Goal: Task Accomplishment & Management: Use online tool/utility

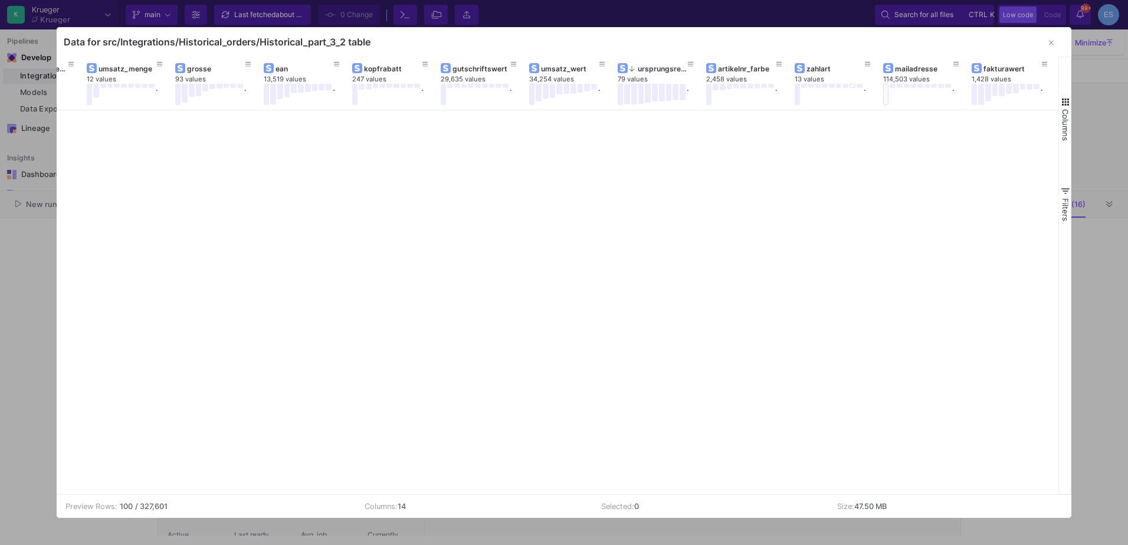
scroll to position [2481, 0]
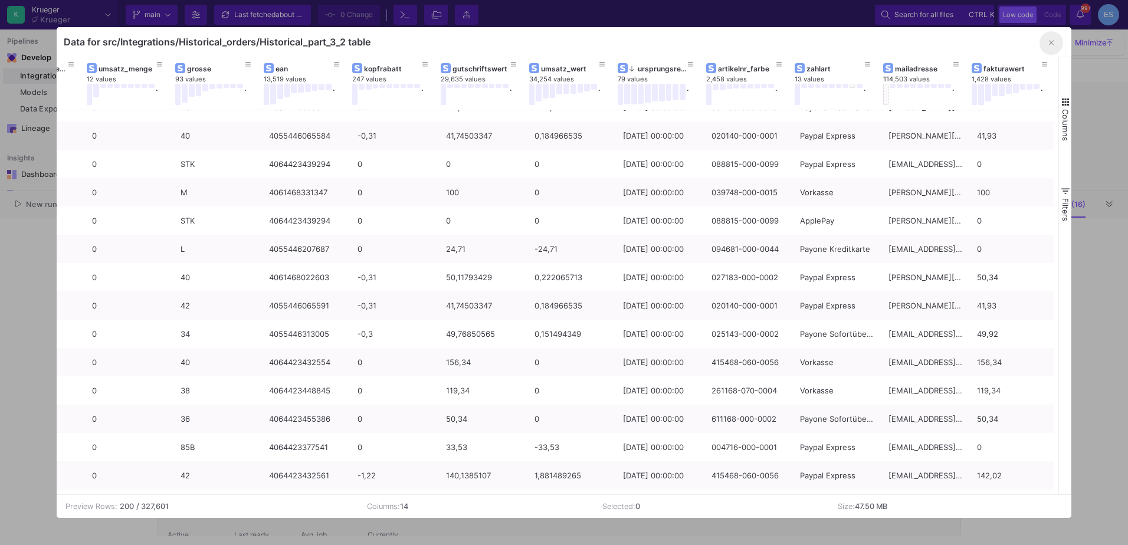
click at [1045, 42] on button "button" at bounding box center [1052, 43] width 24 height 24
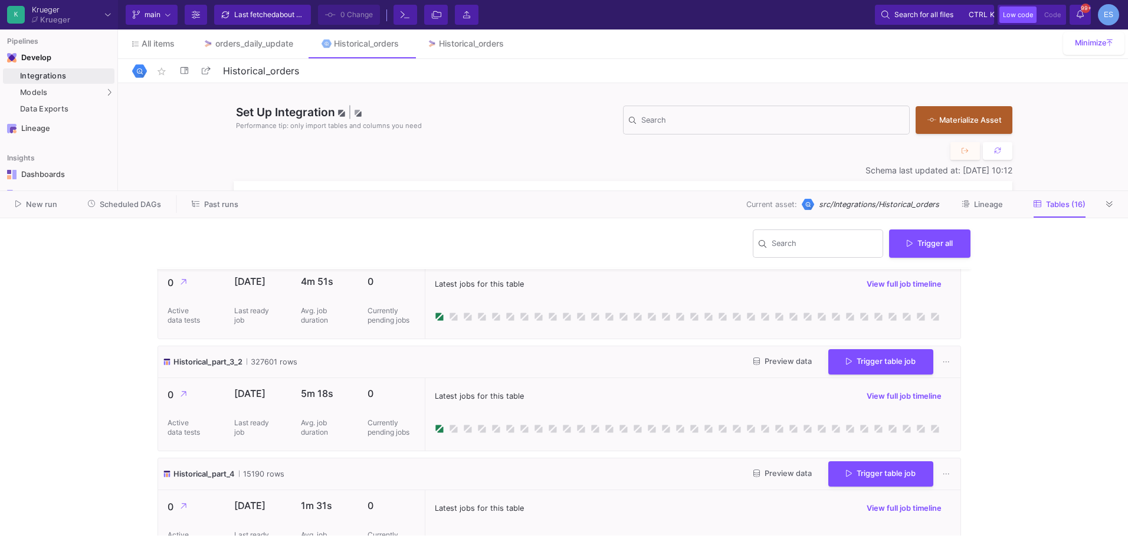
click at [787, 471] on span "Preview data" at bounding box center [782, 473] width 58 height 9
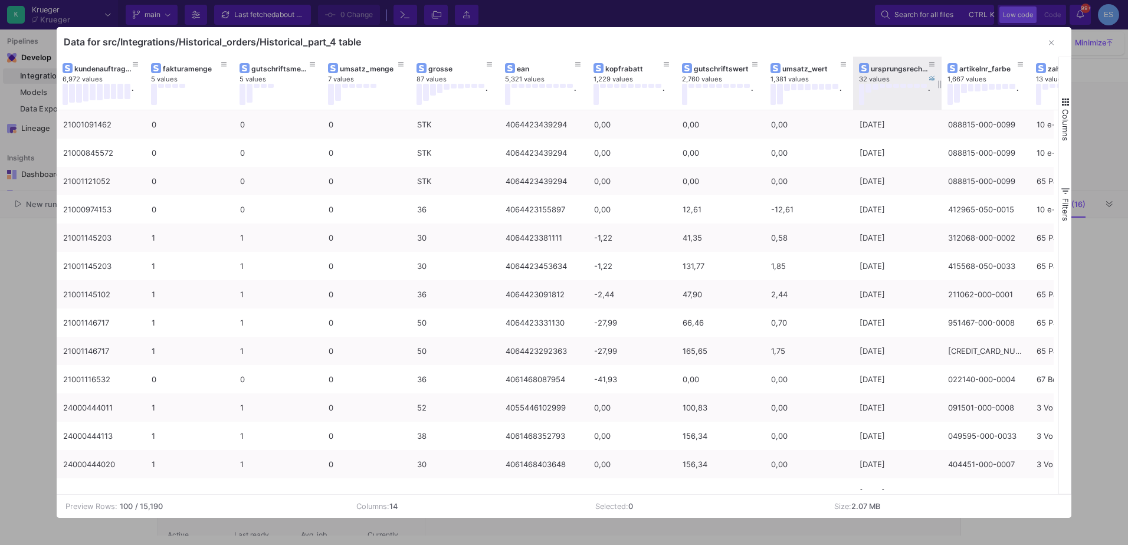
click at [899, 67] on div "ursprungsrechnungsdatum" at bounding box center [900, 68] width 58 height 9
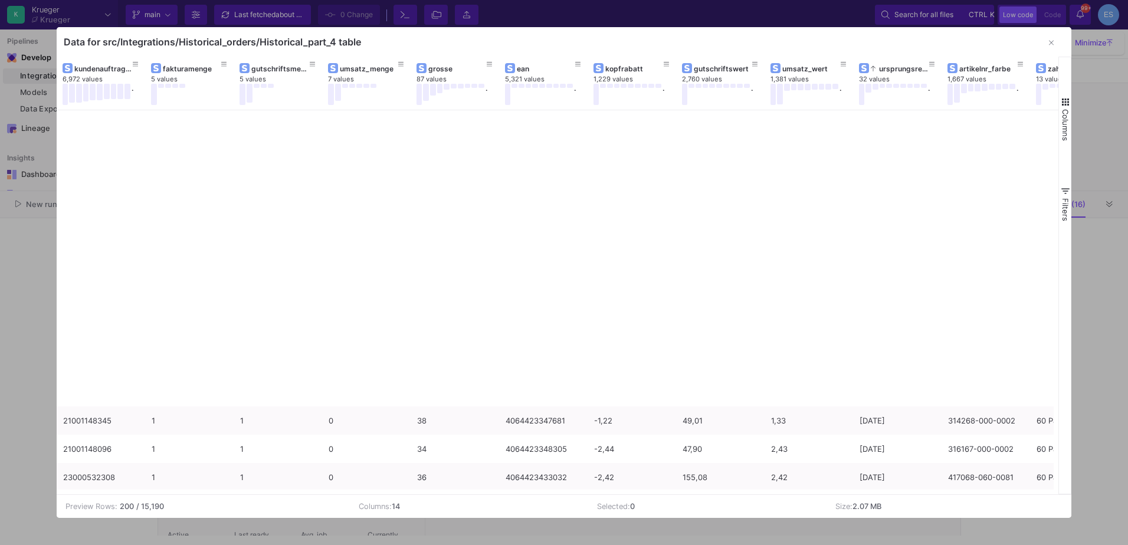
scroll to position [4897, 0]
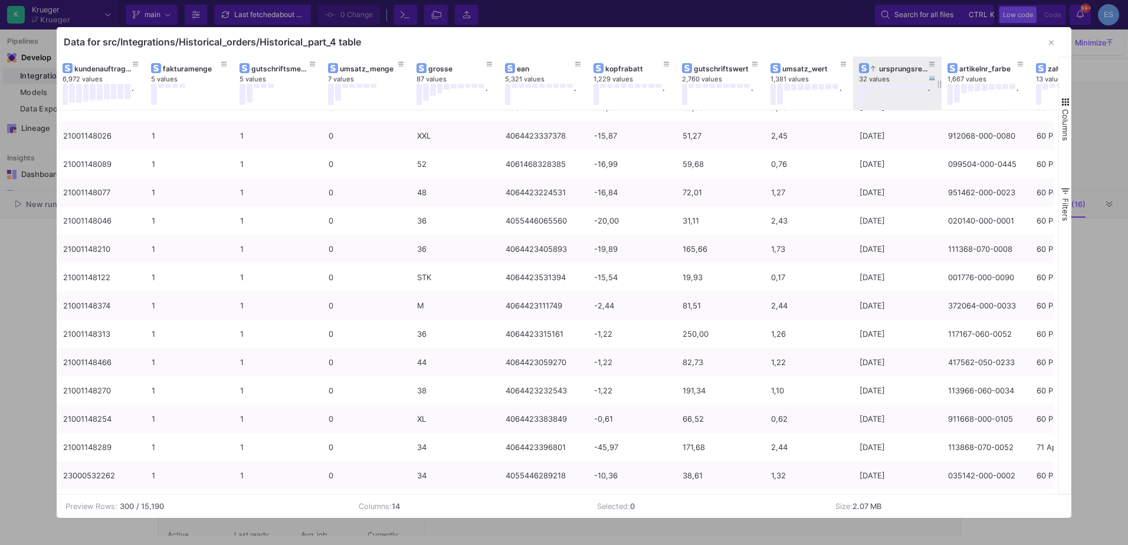
click at [895, 69] on div "ursprungsrechnungsdatum" at bounding box center [900, 68] width 58 height 9
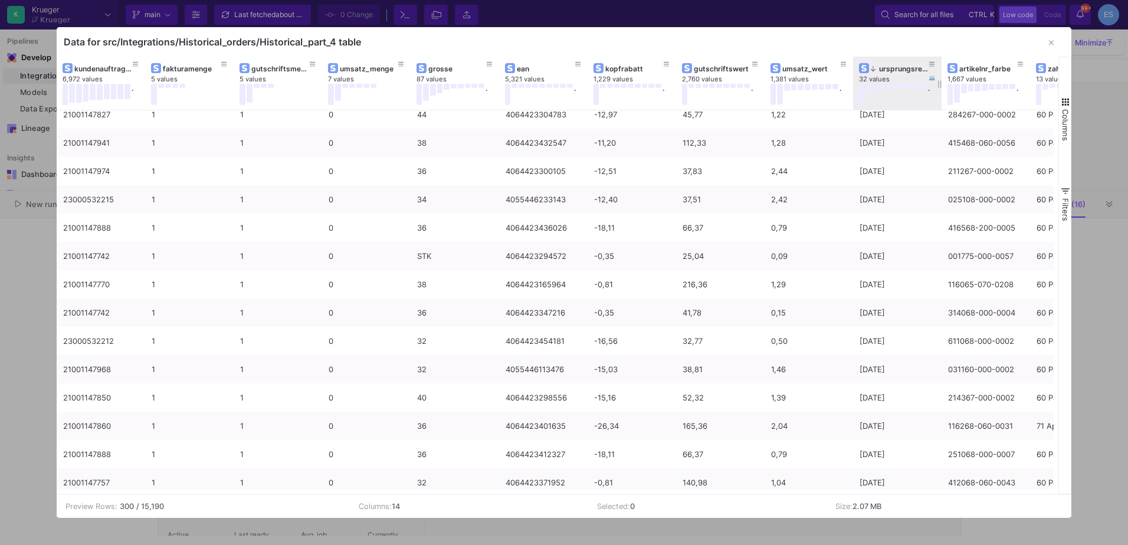
click at [897, 70] on div "ursprungsrechnungsdatum" at bounding box center [900, 68] width 58 height 9
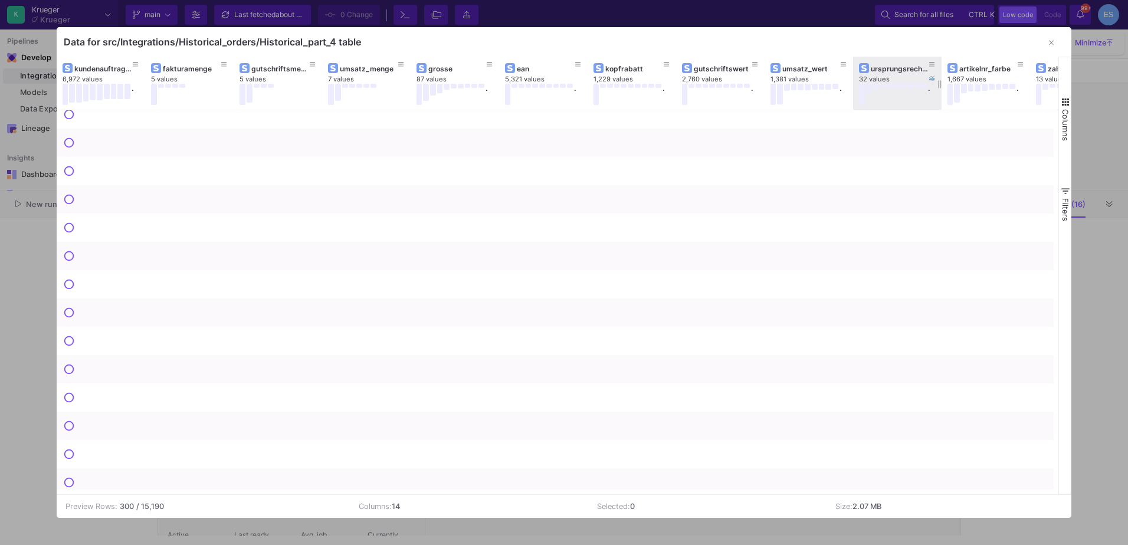
click at [897, 70] on div "ursprungsrechnungsdatum" at bounding box center [900, 68] width 58 height 9
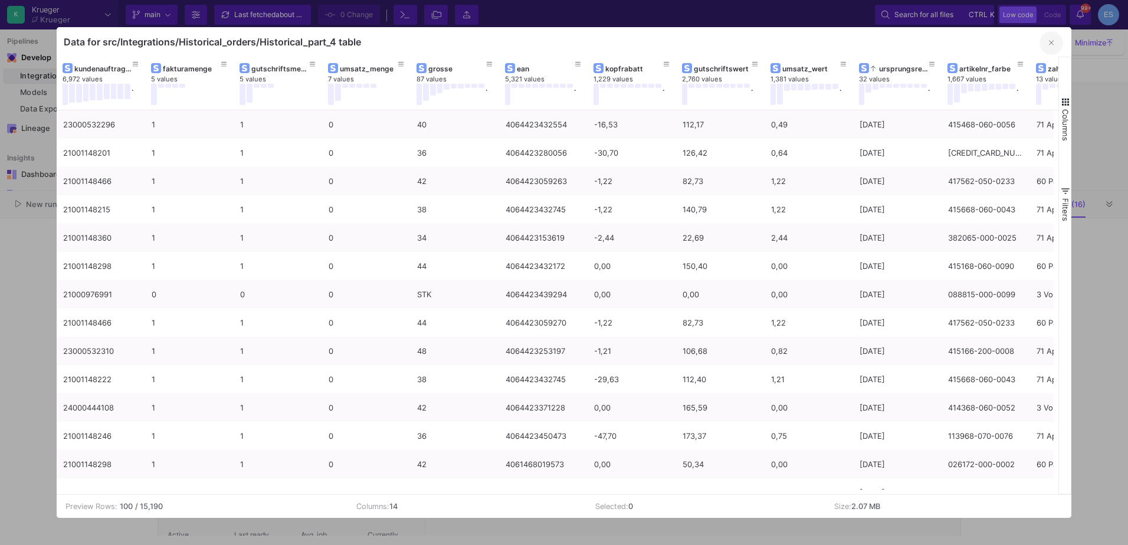
click at [1053, 46] on icon "button" at bounding box center [1051, 43] width 5 height 8
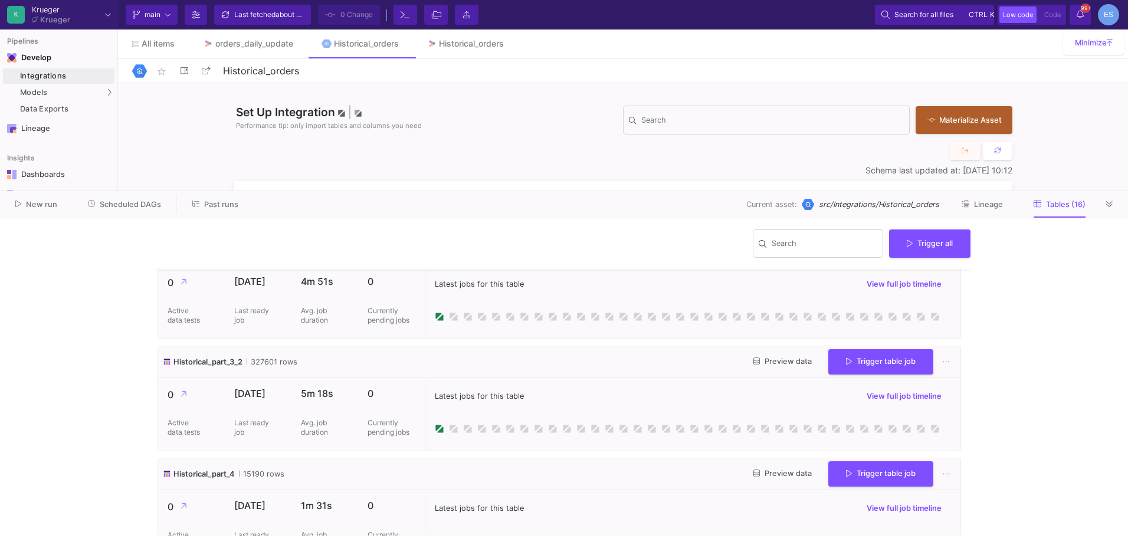
click at [756, 477] on span "Preview data" at bounding box center [782, 473] width 58 height 9
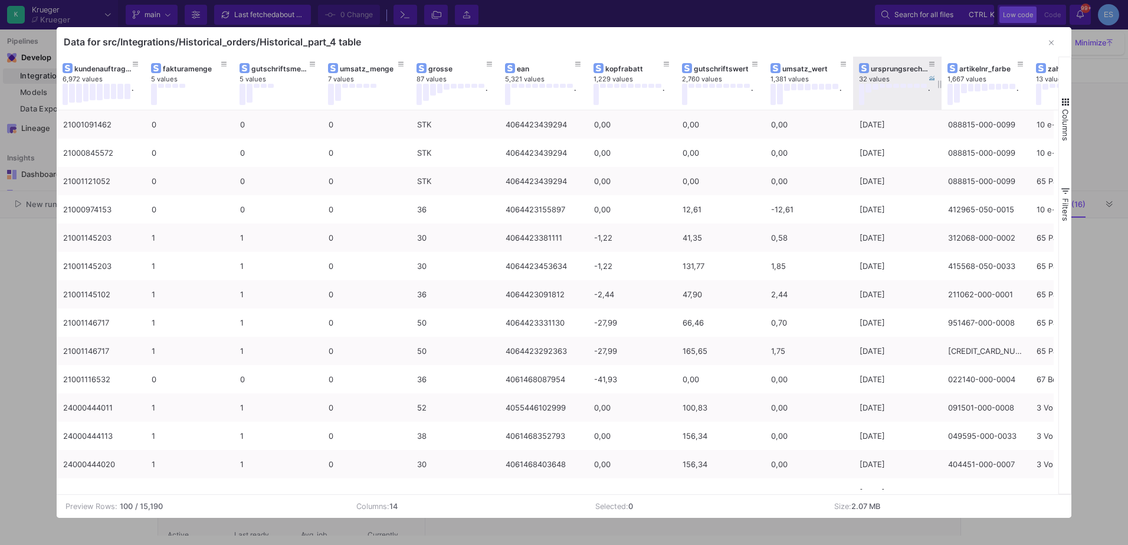
click at [901, 71] on div "ursprungsrechnungsdatum" at bounding box center [900, 68] width 58 height 9
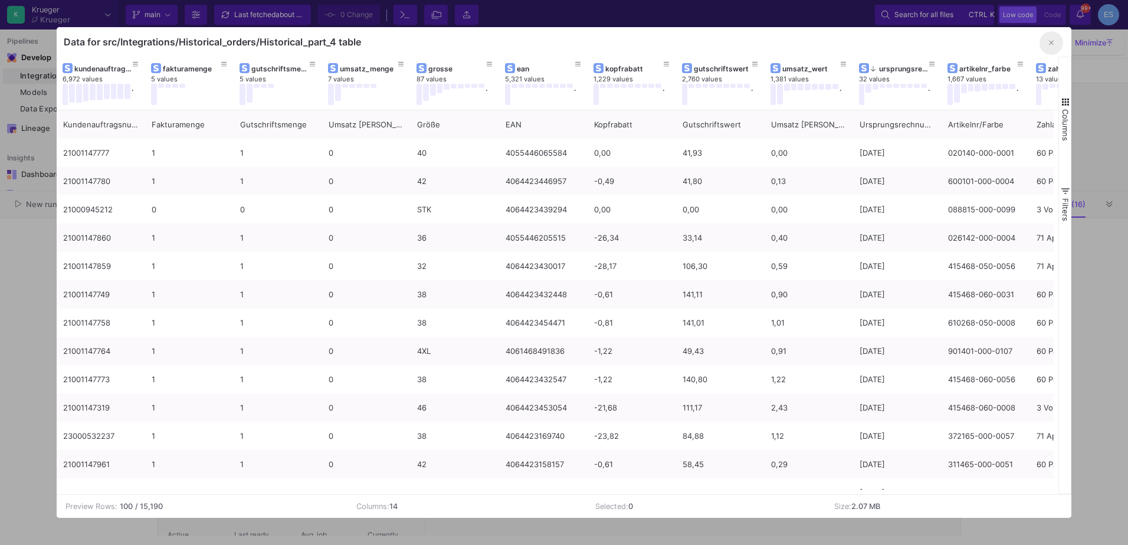
click at [1051, 45] on icon "button" at bounding box center [1051, 43] width 5 height 8
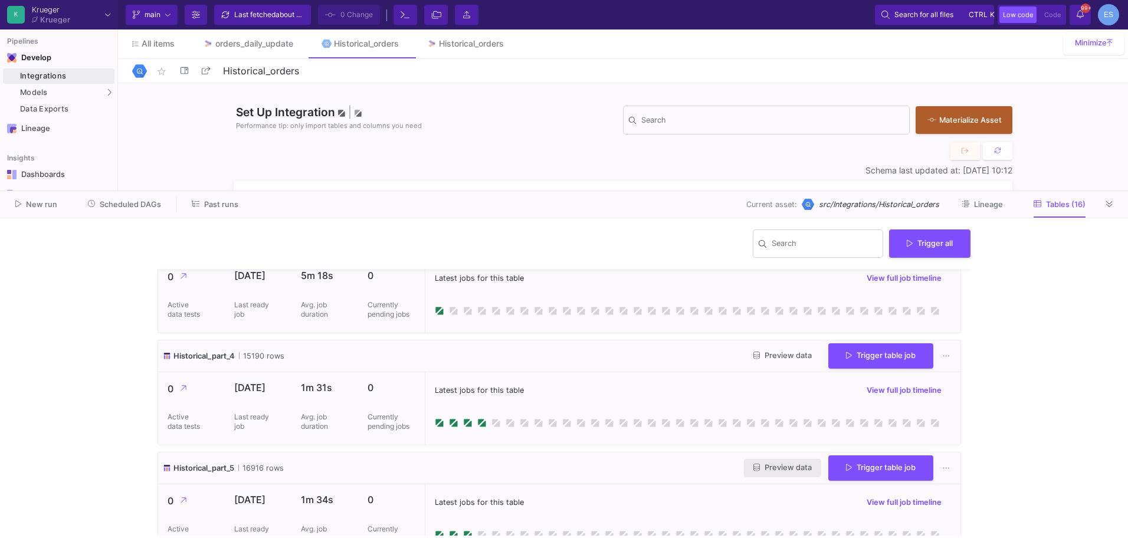
click at [796, 473] on button "Preview data" at bounding box center [782, 468] width 77 height 18
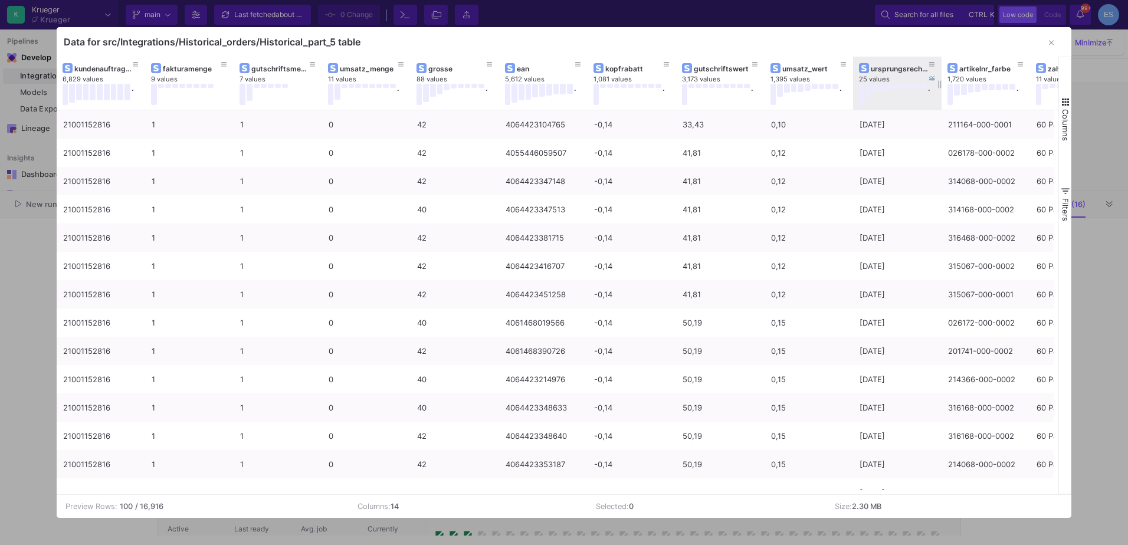
click at [873, 68] on div "ursprungsrechnungsdatum" at bounding box center [900, 68] width 58 height 9
click at [1055, 37] on button "button" at bounding box center [1052, 43] width 24 height 24
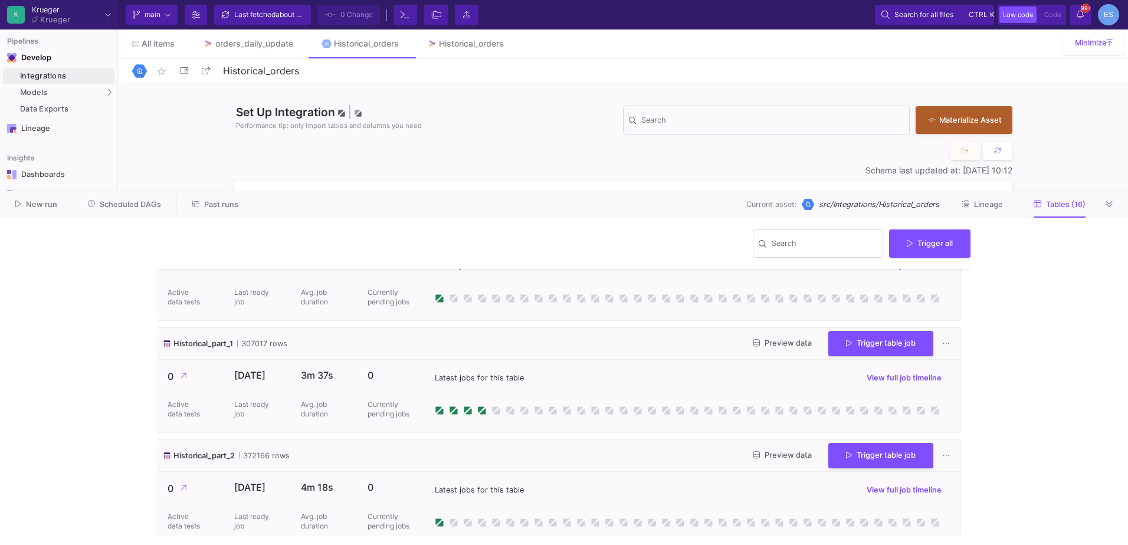
scroll to position [413, 0]
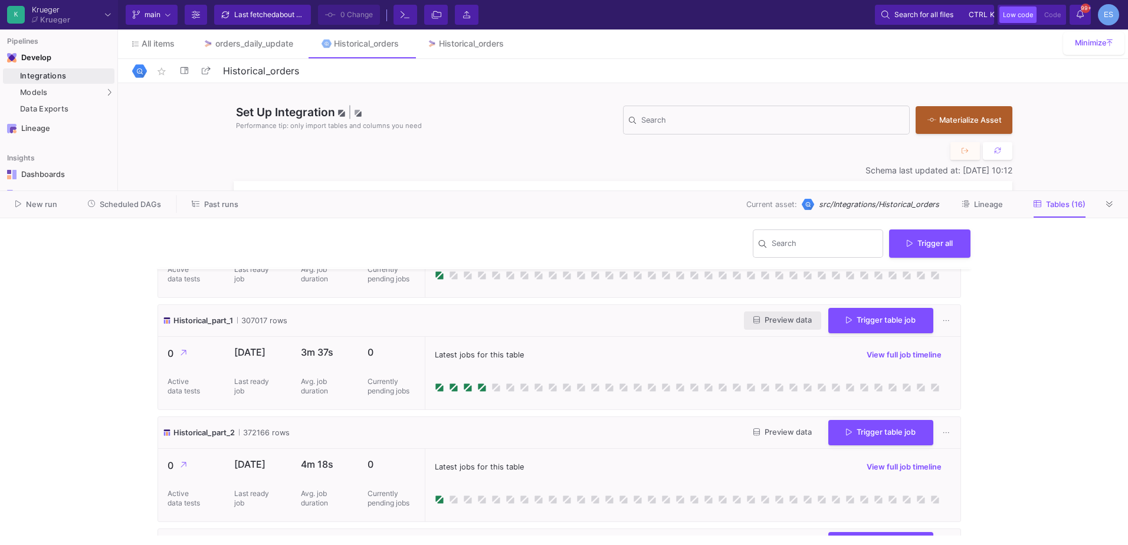
click at [781, 322] on span "Preview data" at bounding box center [782, 320] width 58 height 9
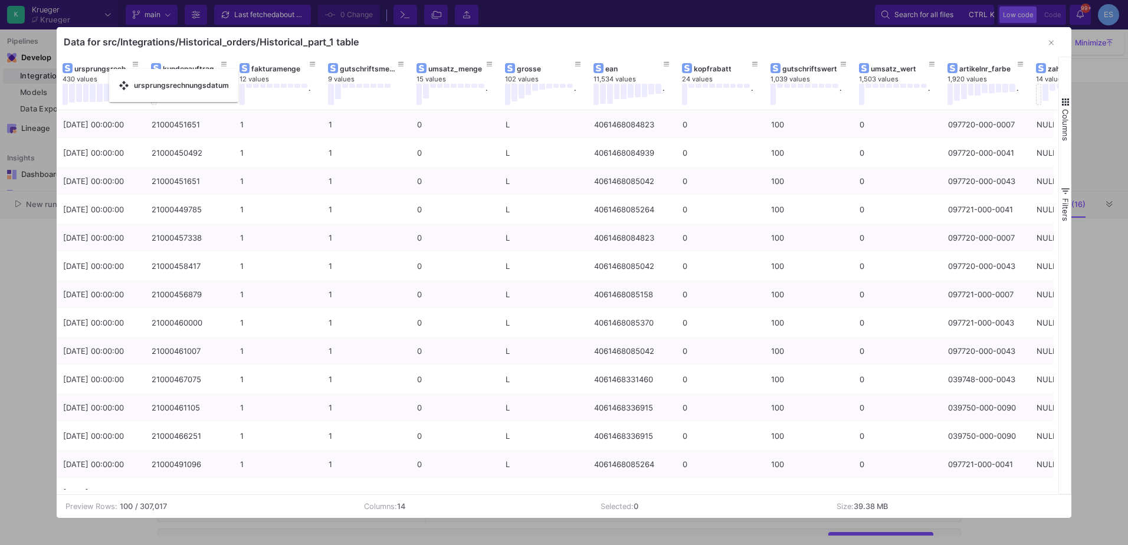
drag, startPoint x: 903, startPoint y: 65, endPoint x: 115, endPoint y: 76, distance: 787.7
drag, startPoint x: 854, startPoint y: 494, endPoint x: 1074, endPoint y: 499, distance: 220.1
click at [1074, 499] on div "Data for src/Integrations/Historical_orders/Historical_part_1 table Drag here t…" at bounding box center [564, 272] width 1128 height 545
click at [919, 498] on td "Size: 39.38 MB" at bounding box center [946, 506] width 237 height 23
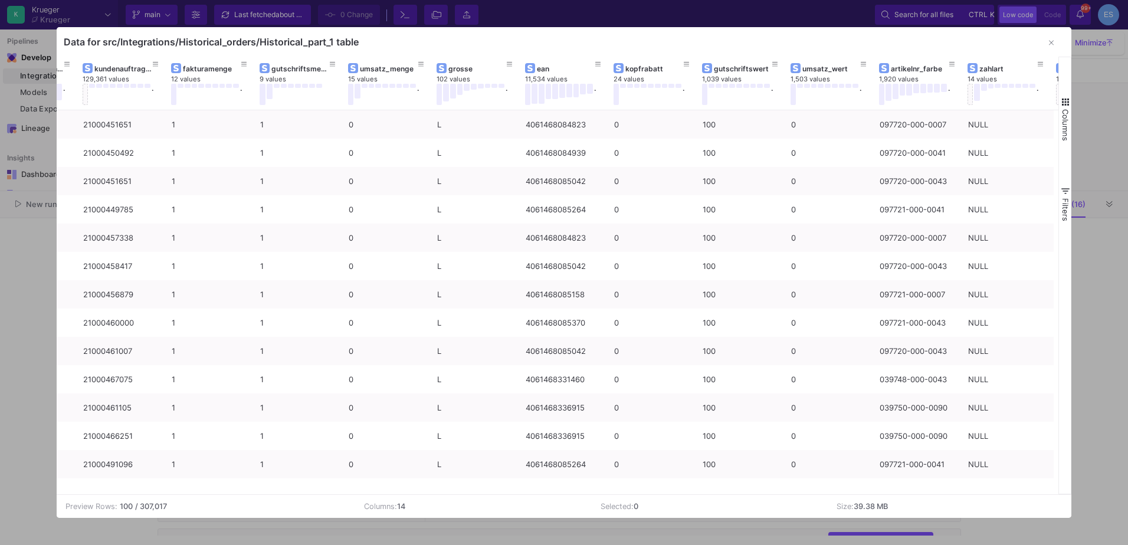
scroll to position [0, 0]
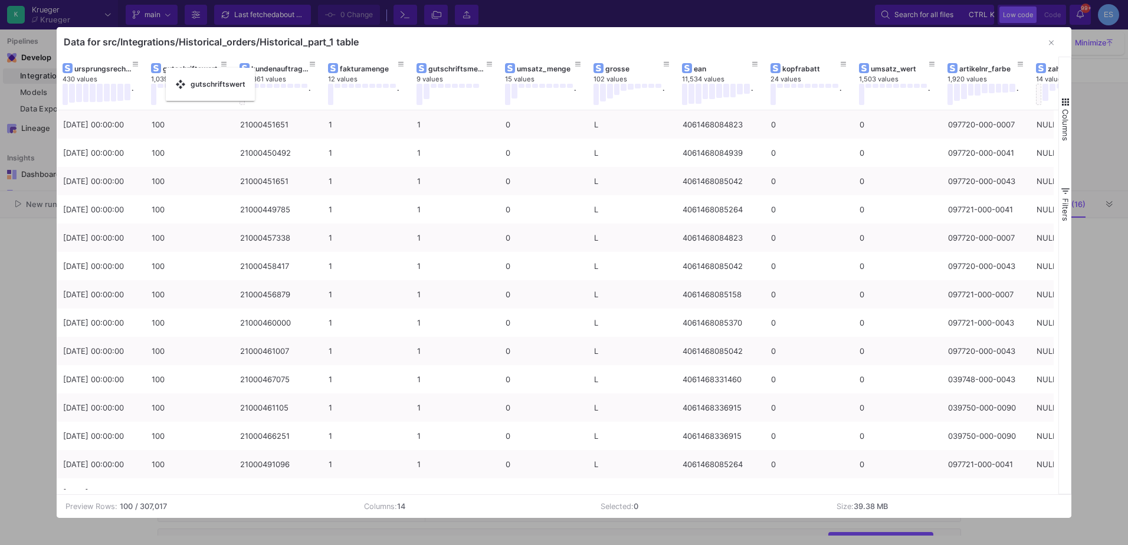
drag, startPoint x: 804, startPoint y: 68, endPoint x: 172, endPoint y: 75, distance: 631.9
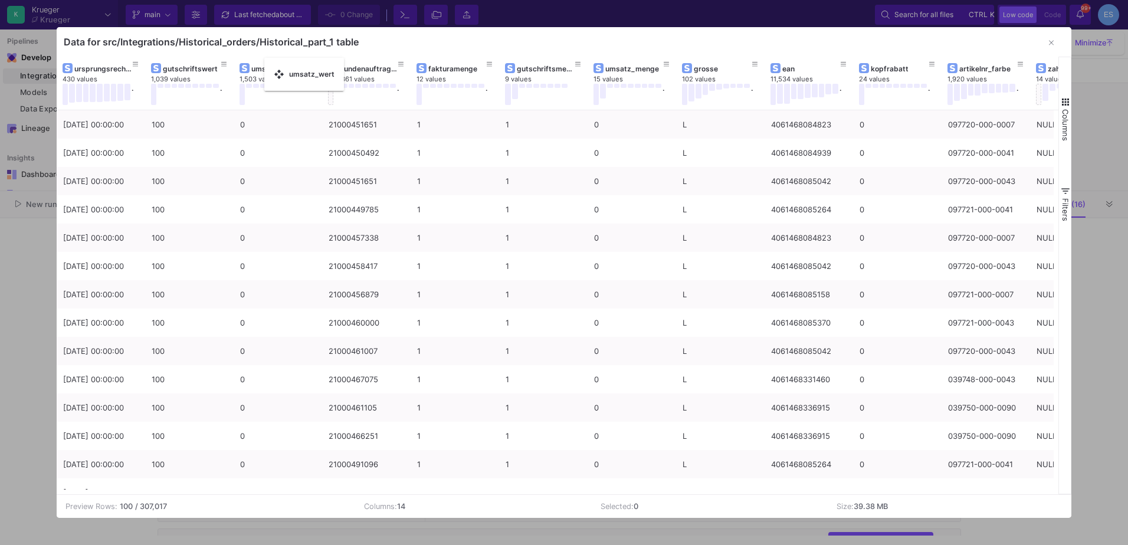
drag, startPoint x: 896, startPoint y: 68, endPoint x: 270, endPoint y: 65, distance: 626.0
drag, startPoint x: 449, startPoint y: 65, endPoint x: 465, endPoint y: 66, distance: 16.5
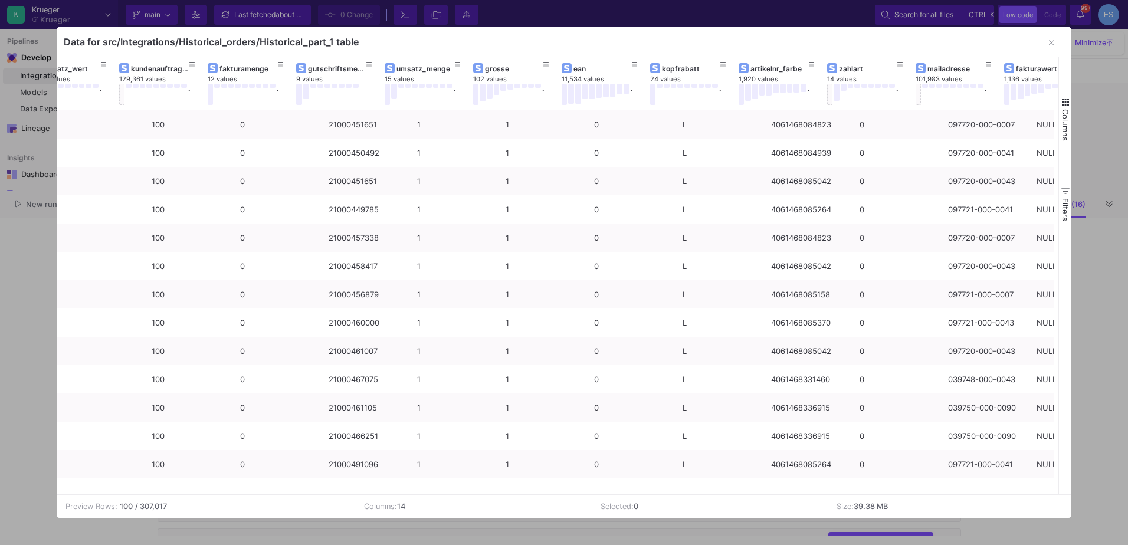
scroll to position [0, 241]
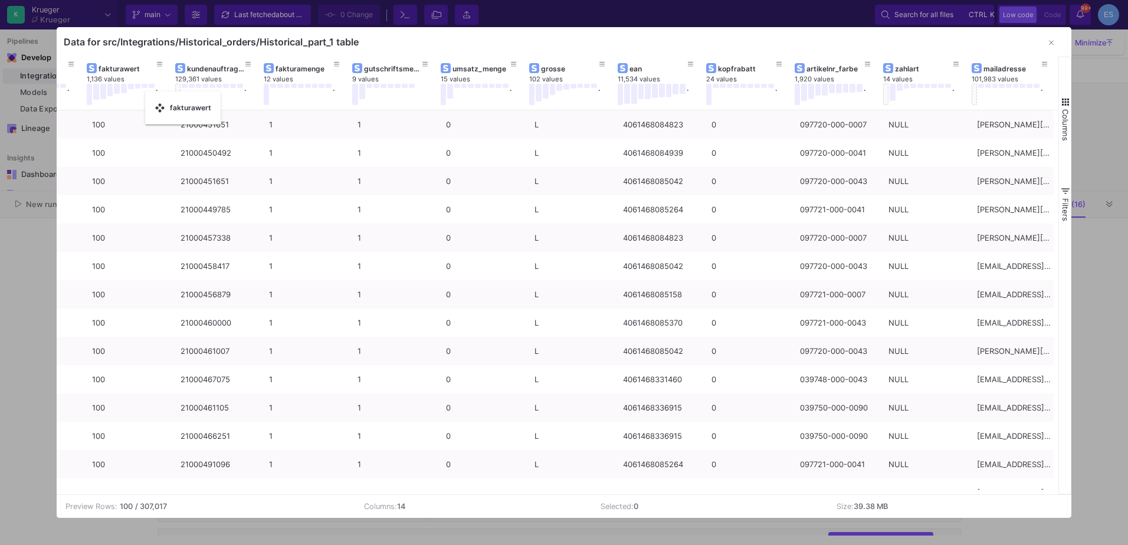
drag, startPoint x: 1019, startPoint y: 63, endPoint x: 151, endPoint y: 99, distance: 869.2
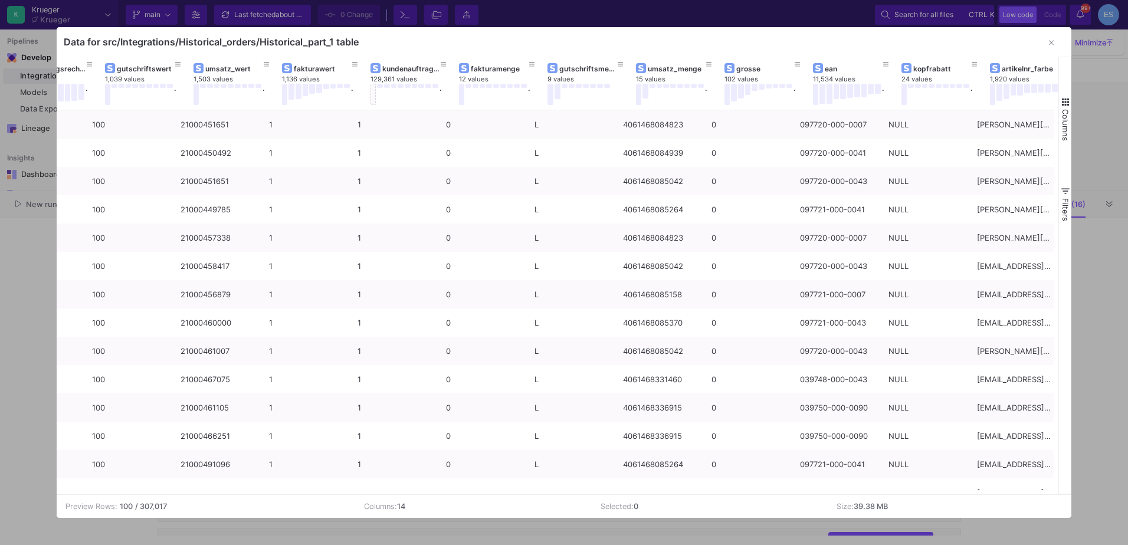
scroll to position [0, 0]
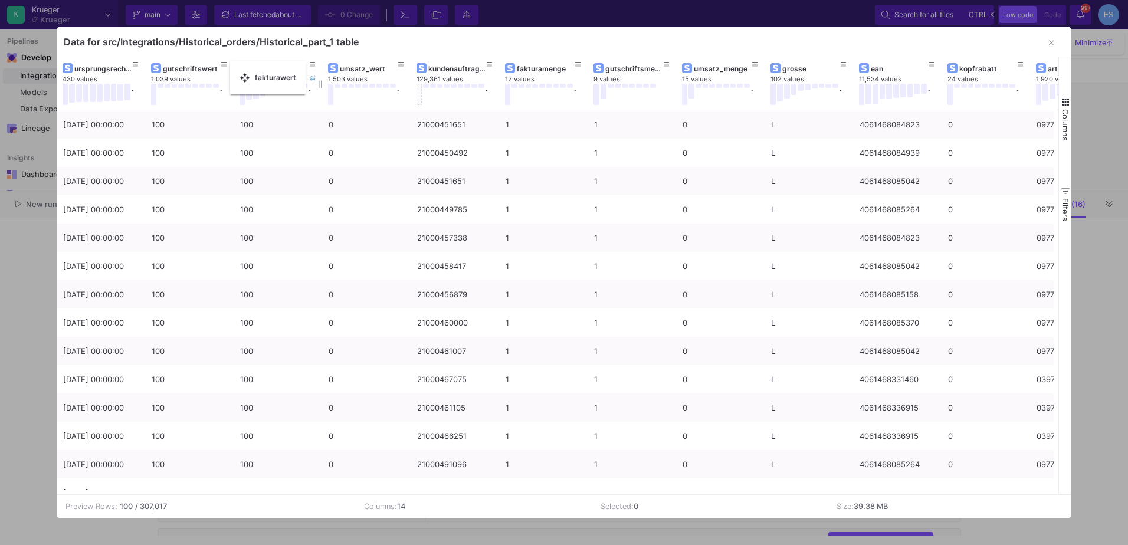
drag, startPoint x: 359, startPoint y: 69, endPoint x: 239, endPoint y: 68, distance: 120.4
click at [93, 74] on div "ursprungsrechnungsdatum" at bounding box center [101, 68] width 77 height 13
click at [99, 67] on div "ursprungsrechnungsdatum" at bounding box center [103, 68] width 58 height 9
click at [99, 69] on div "ursprungsrechnungsdatum" at bounding box center [103, 68] width 58 height 9
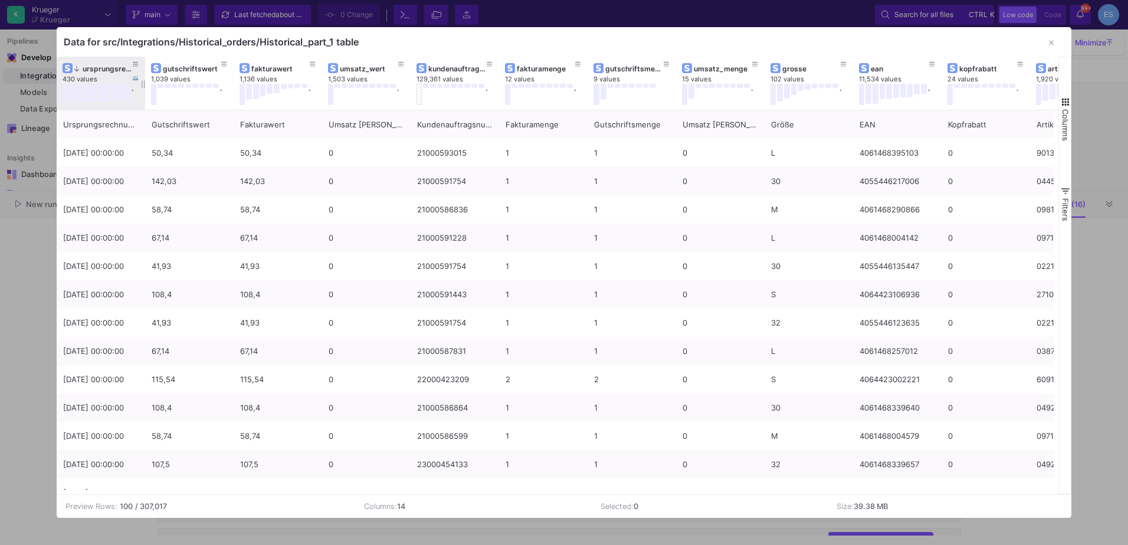
click at [143, 65] on div at bounding box center [145, 83] width 5 height 53
click at [132, 65] on button at bounding box center [136, 64] width 18 height 18
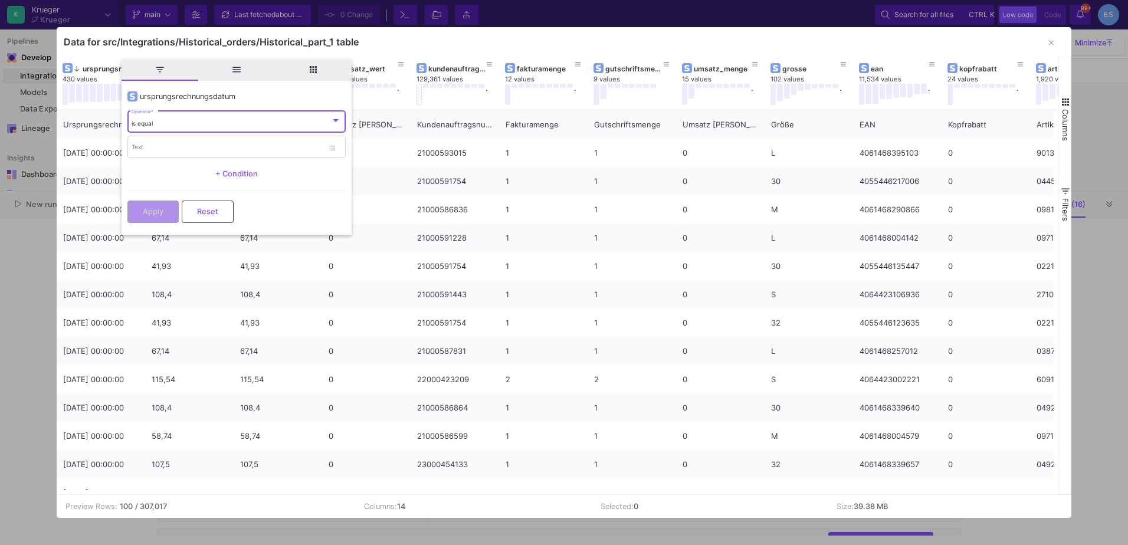
click at [171, 126] on div "is equal" at bounding box center [231, 124] width 199 height 8
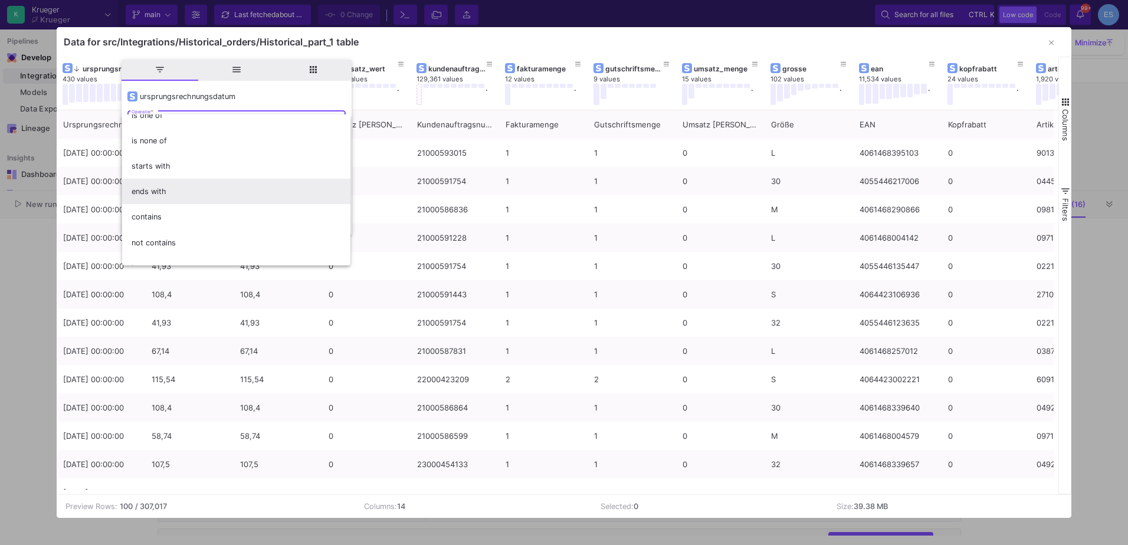
scroll to position [104, 0]
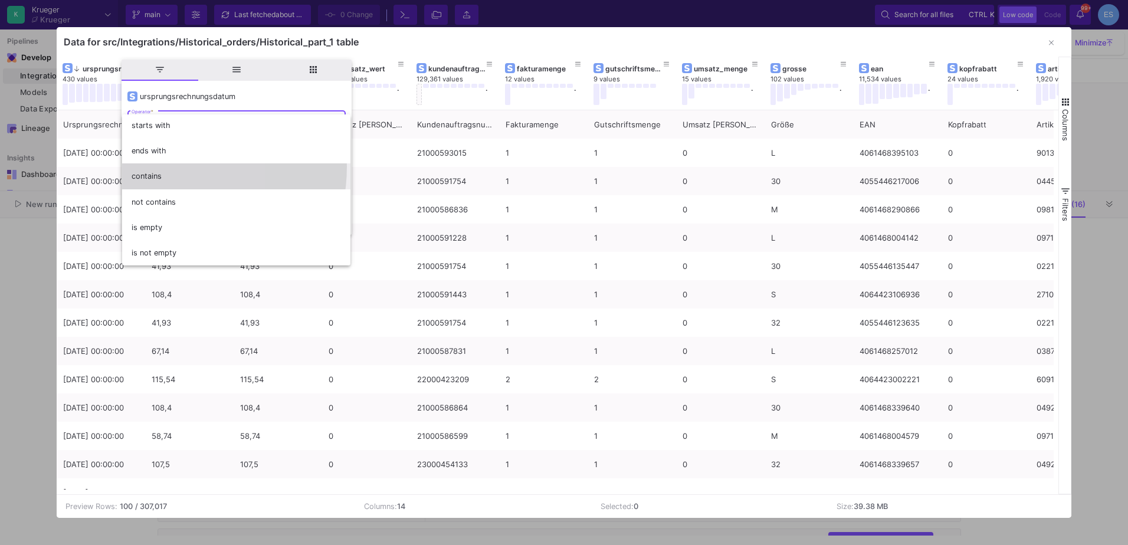
click at [156, 166] on span "contains" at bounding box center [236, 175] width 209 height 25
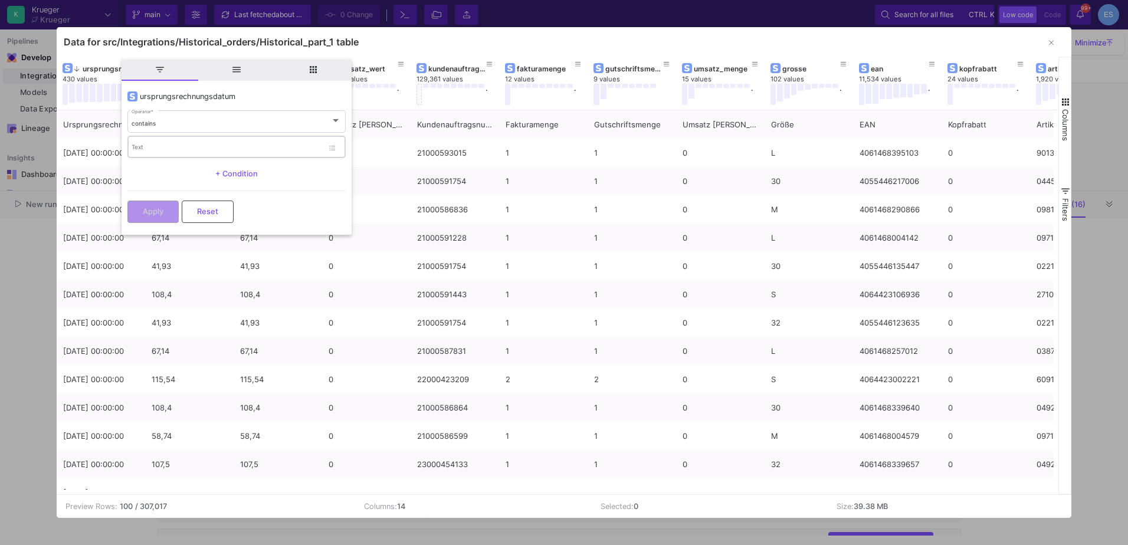
click at [151, 140] on div "Text" at bounding box center [228, 147] width 192 height 24
type input "2021"
click at [176, 217] on button "Apply" at bounding box center [152, 210] width 51 height 22
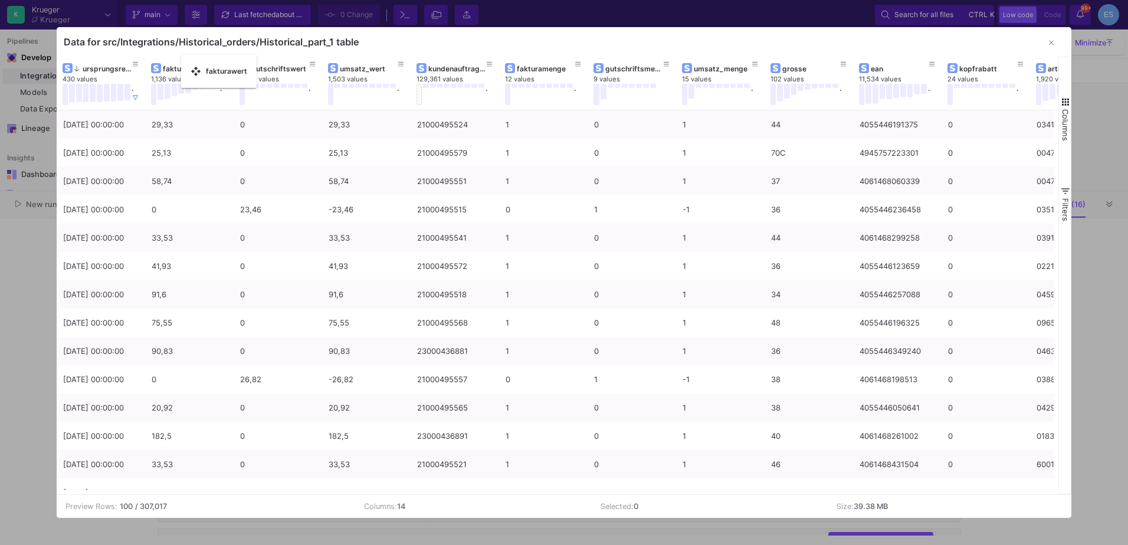
drag, startPoint x: 273, startPoint y: 65, endPoint x: 187, endPoint y: 62, distance: 86.2
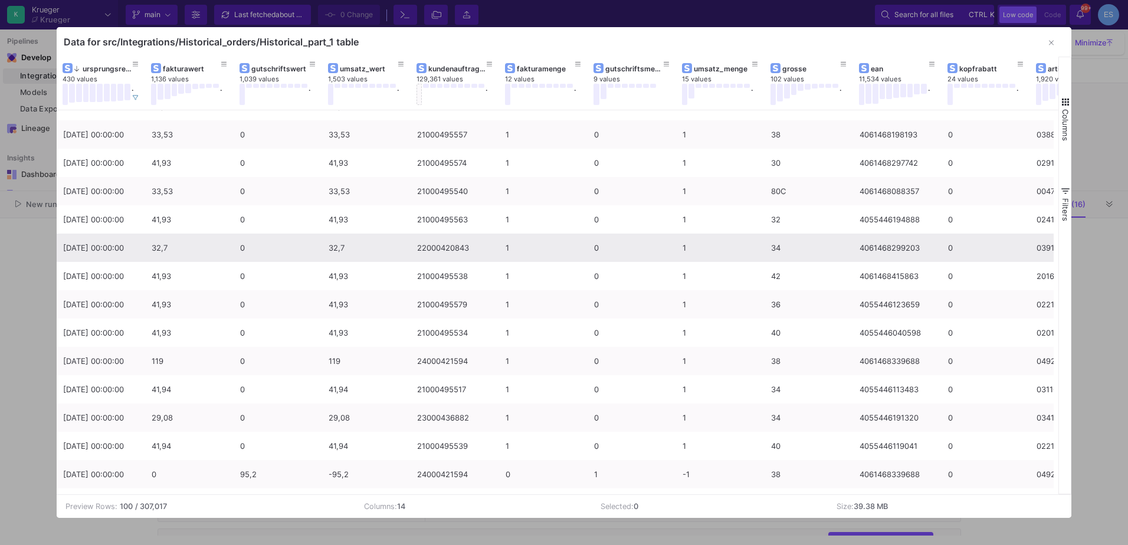
scroll to position [826, 0]
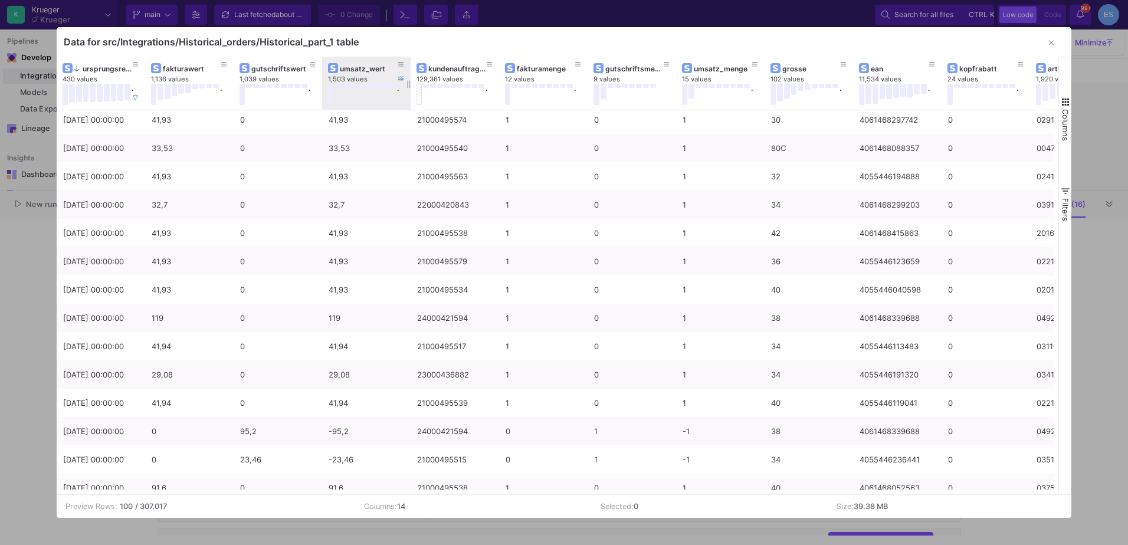
click at [346, 63] on div "umsatz_wert" at bounding box center [366, 68] width 77 height 13
click at [345, 71] on div "umsatz_wert" at bounding box center [369, 68] width 58 height 9
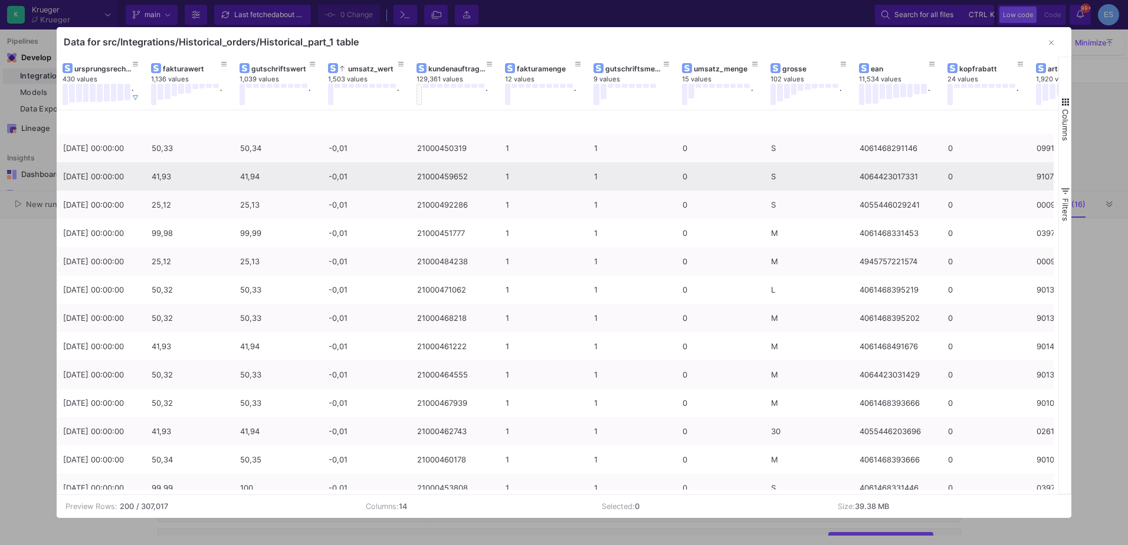
scroll to position [3159, 0]
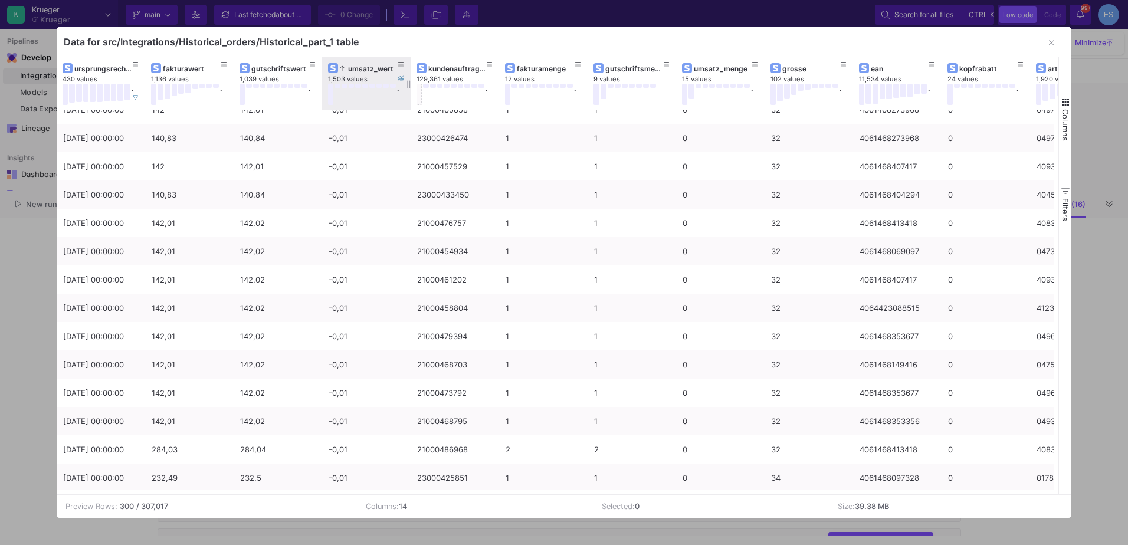
click at [350, 73] on div "umsatz_wert" at bounding box center [369, 68] width 58 height 9
click at [8, 237] on div at bounding box center [564, 272] width 1128 height 545
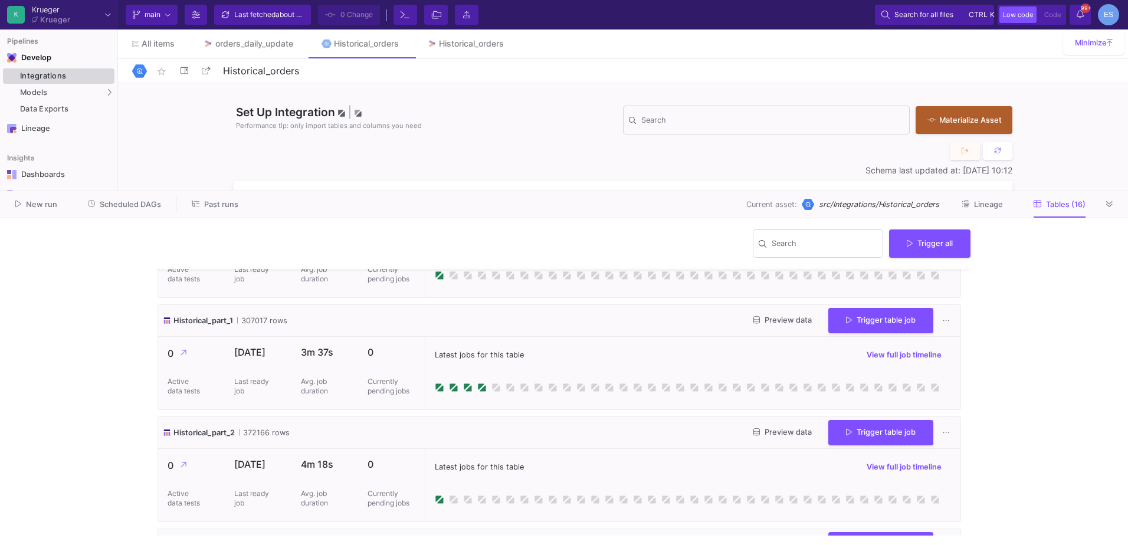
click at [53, 78] on div "Integrations" at bounding box center [65, 75] width 91 height 9
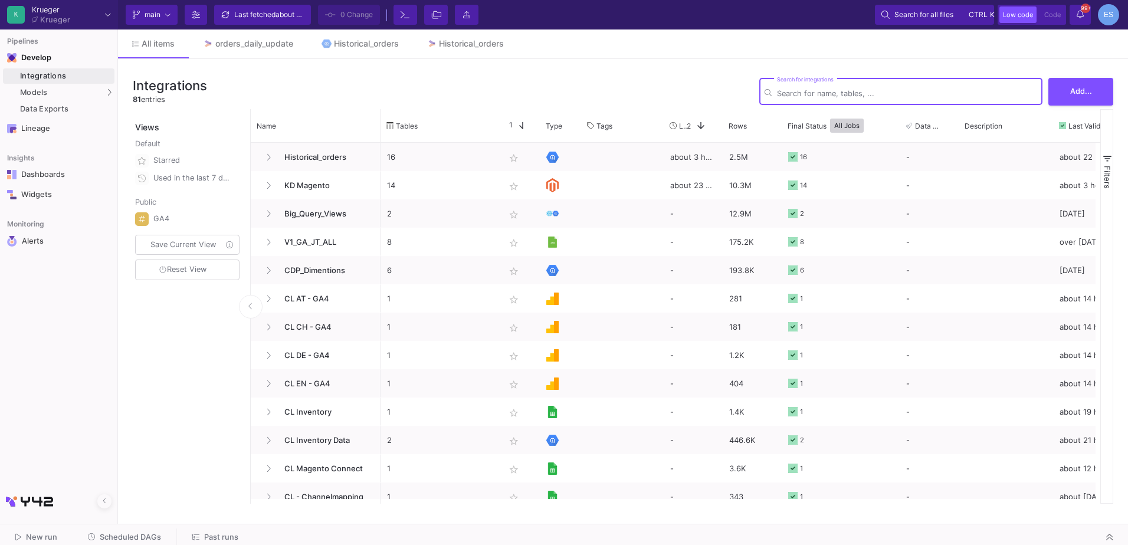
click at [807, 99] on div "Search for integrations" at bounding box center [907, 90] width 260 height 29
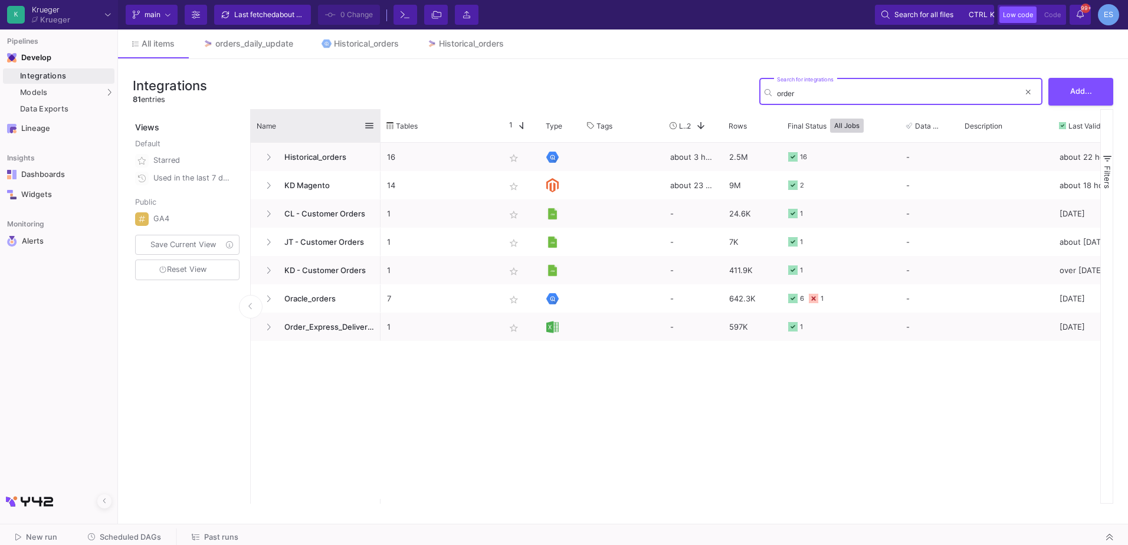
type input "order"
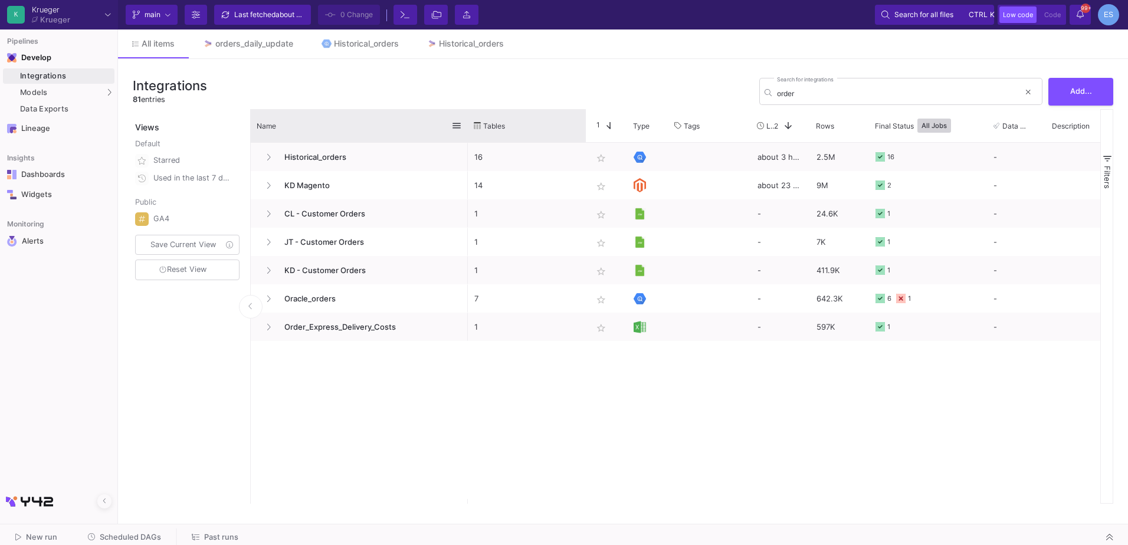
drag, startPoint x: 378, startPoint y: 129, endPoint x: 465, endPoint y: 130, distance: 87.3
click at [465, 130] on div at bounding box center [467, 125] width 5 height 33
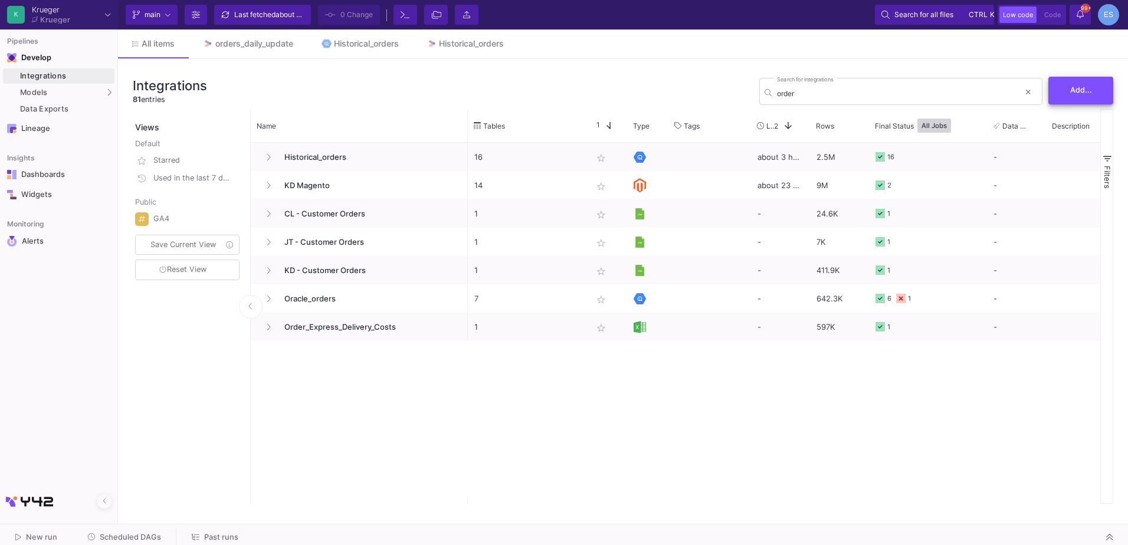
click at [1079, 93] on span "Add..." at bounding box center [1081, 90] width 22 height 9
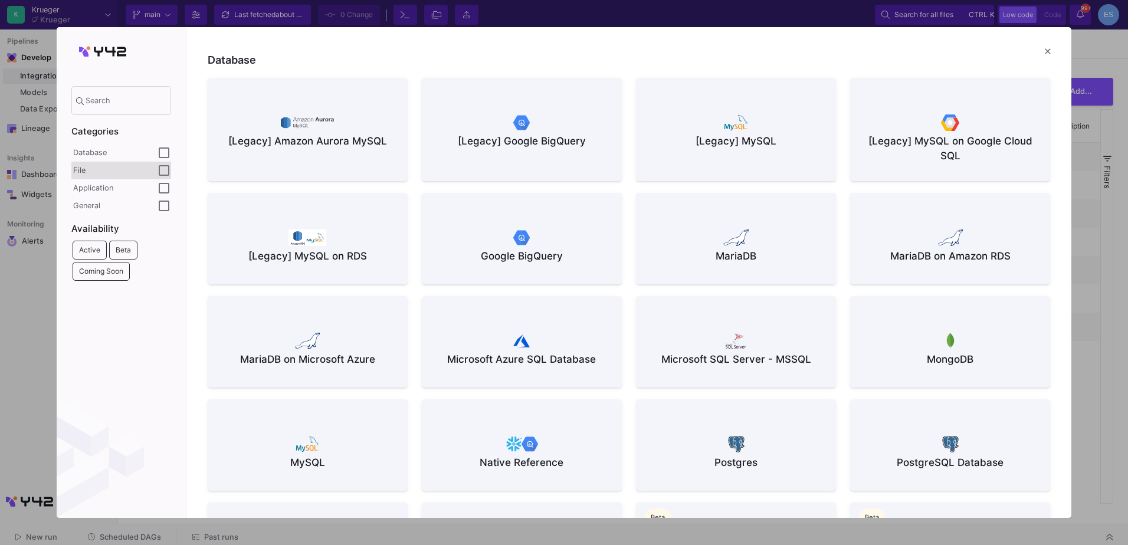
click at [99, 165] on div "File" at bounding box center [121, 171] width 100 height 18
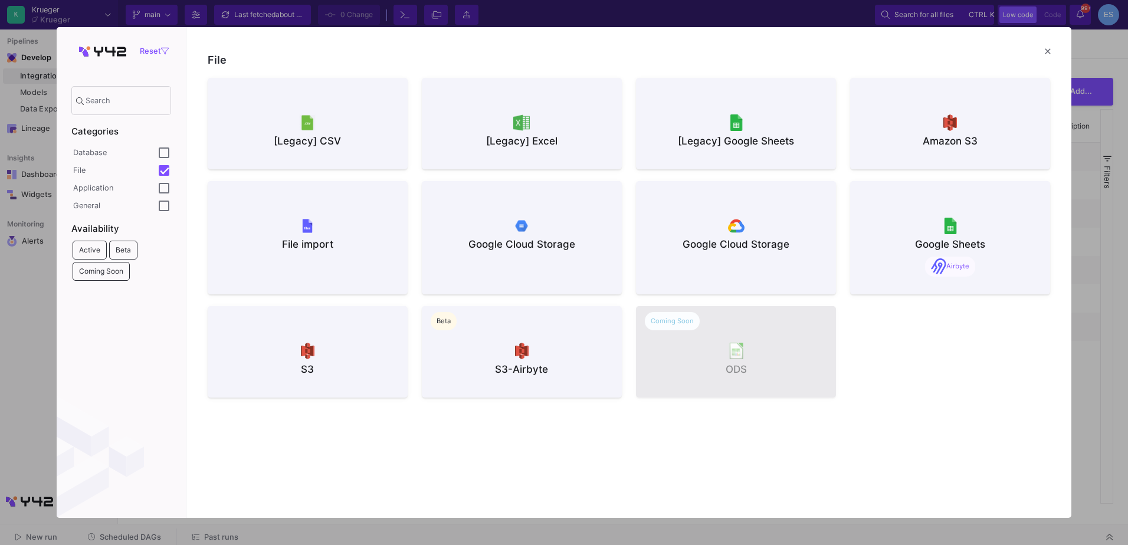
click at [550, 130] on div at bounding box center [521, 122] width 181 height 18
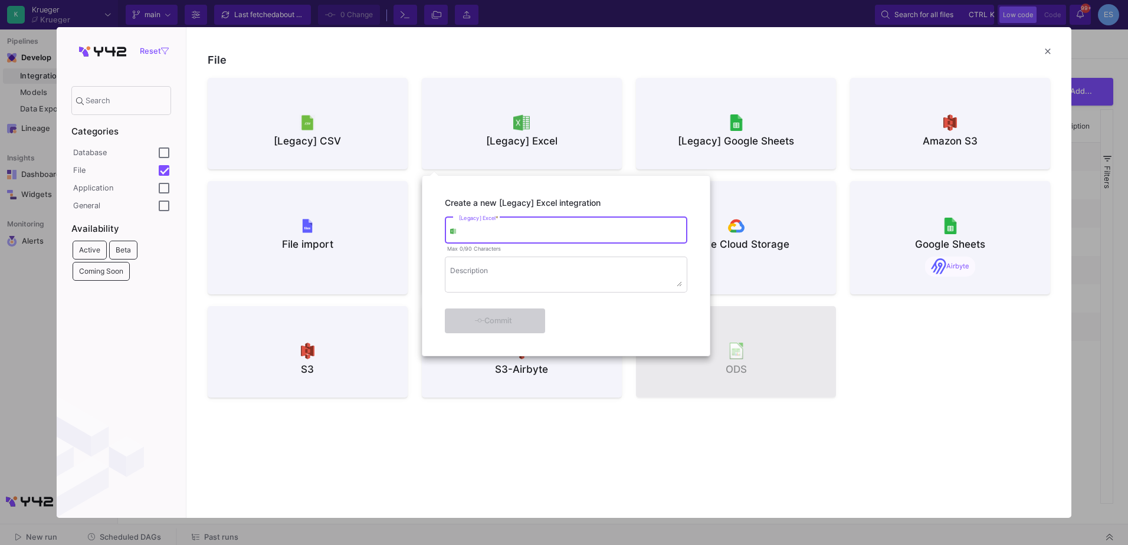
click at [520, 234] on input "[Legacy] Excel *" at bounding box center [570, 232] width 223 height 9
type input "Historical_order"
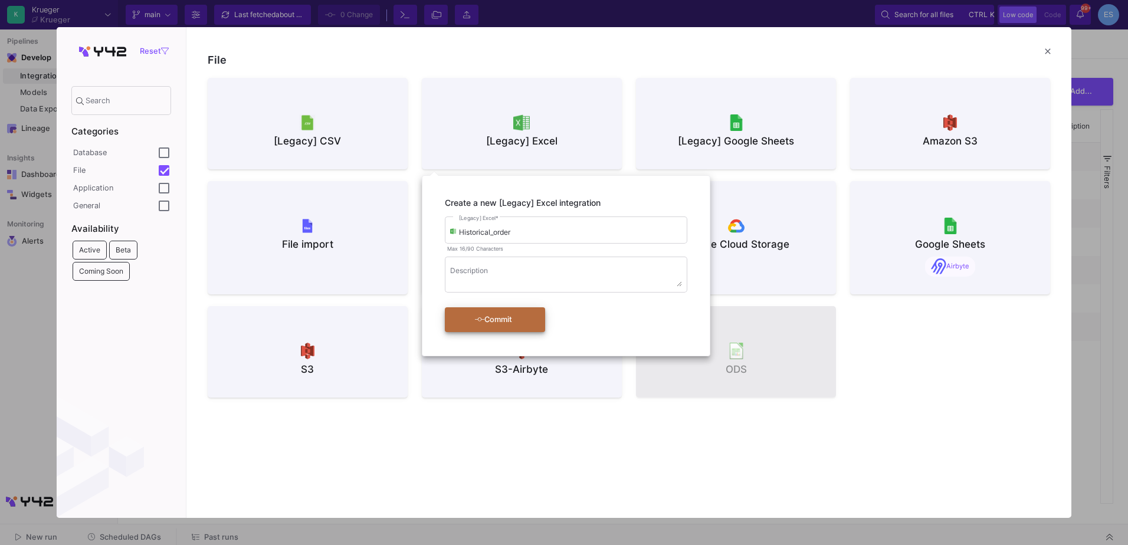
click at [531, 320] on button "Commit" at bounding box center [495, 319] width 100 height 25
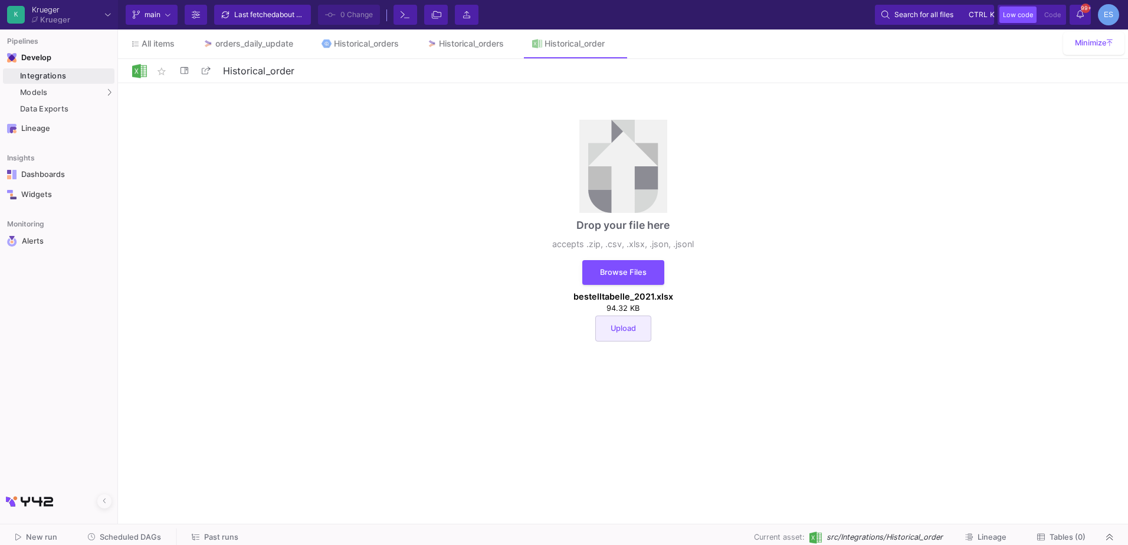
click at [649, 332] on button "Upload" at bounding box center [623, 329] width 56 height 26
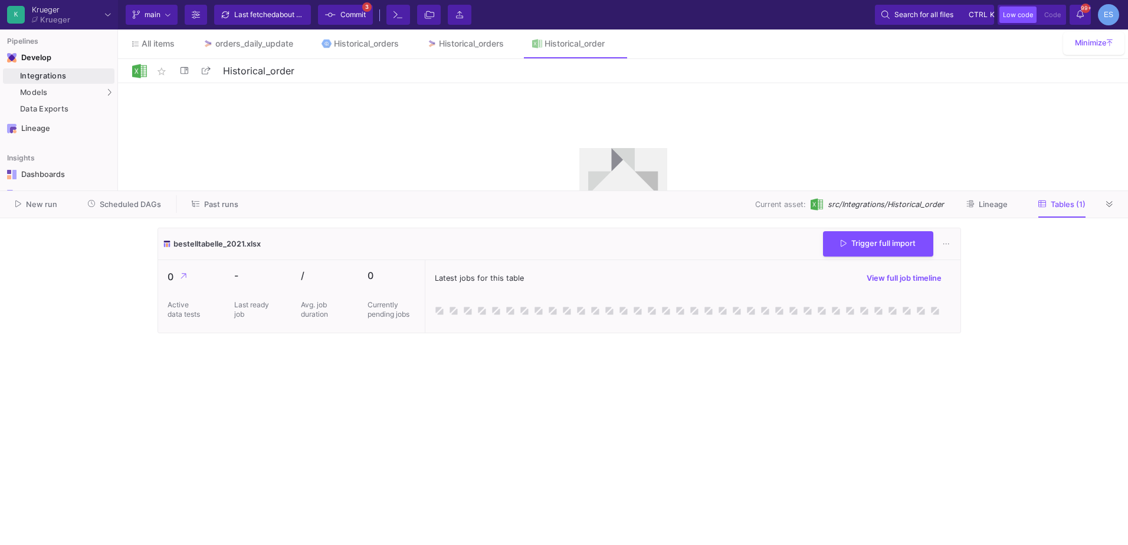
click at [352, 17] on span "Commit" at bounding box center [352, 15] width 25 height 18
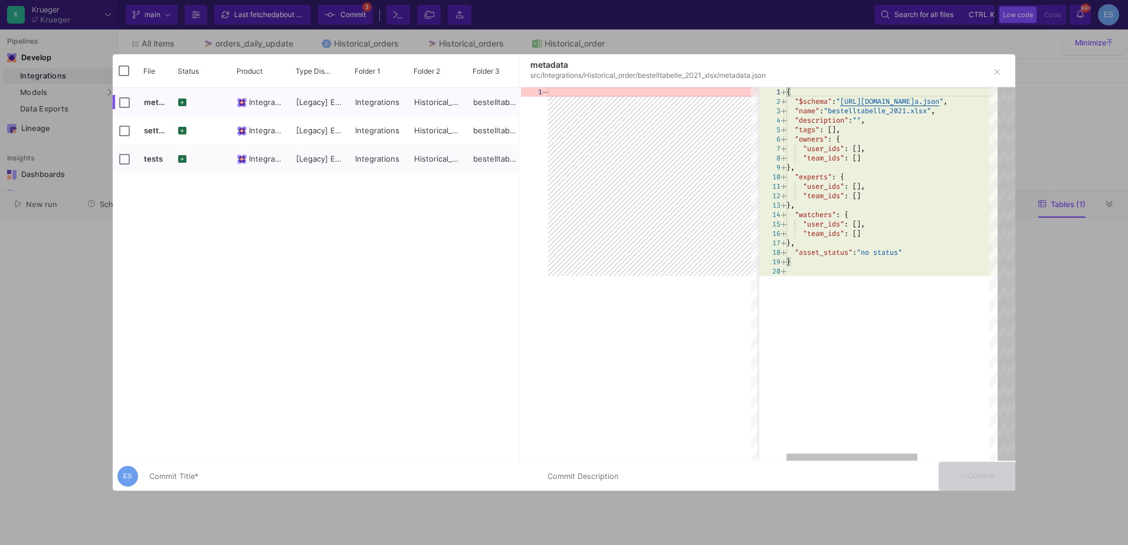
click at [405, 483] on div "Commit Title *" at bounding box center [341, 474] width 384 height 22
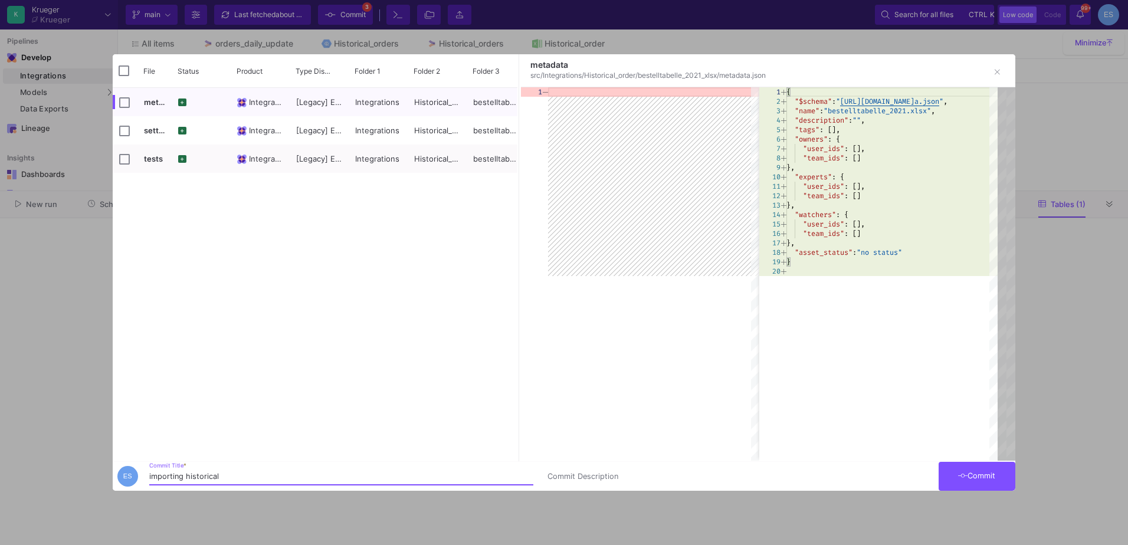
type input "importing historical"
click at [1010, 473] on button "Commit" at bounding box center [977, 476] width 77 height 29
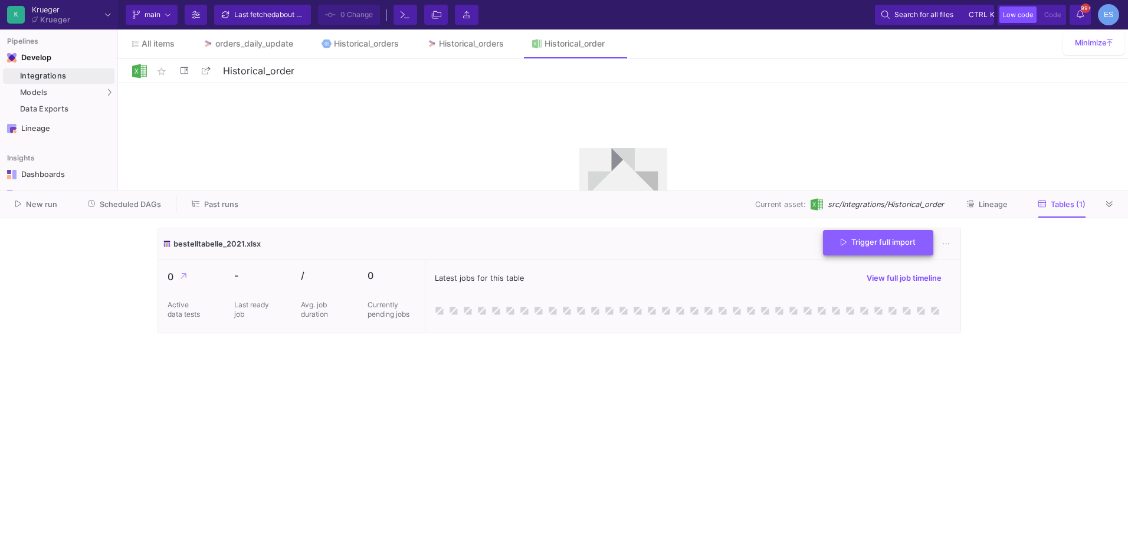
click at [876, 243] on span "Trigger full import" at bounding box center [878, 242] width 75 height 9
click at [440, 50] on link "Historical_orders" at bounding box center [466, 43] width 106 height 28
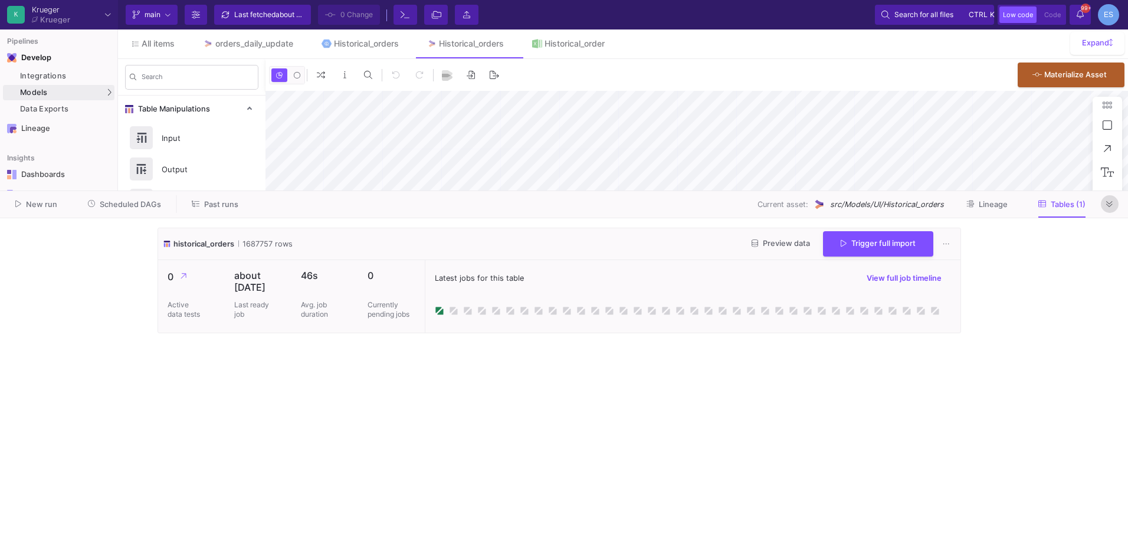
click at [1106, 205] on button at bounding box center [1110, 204] width 18 height 18
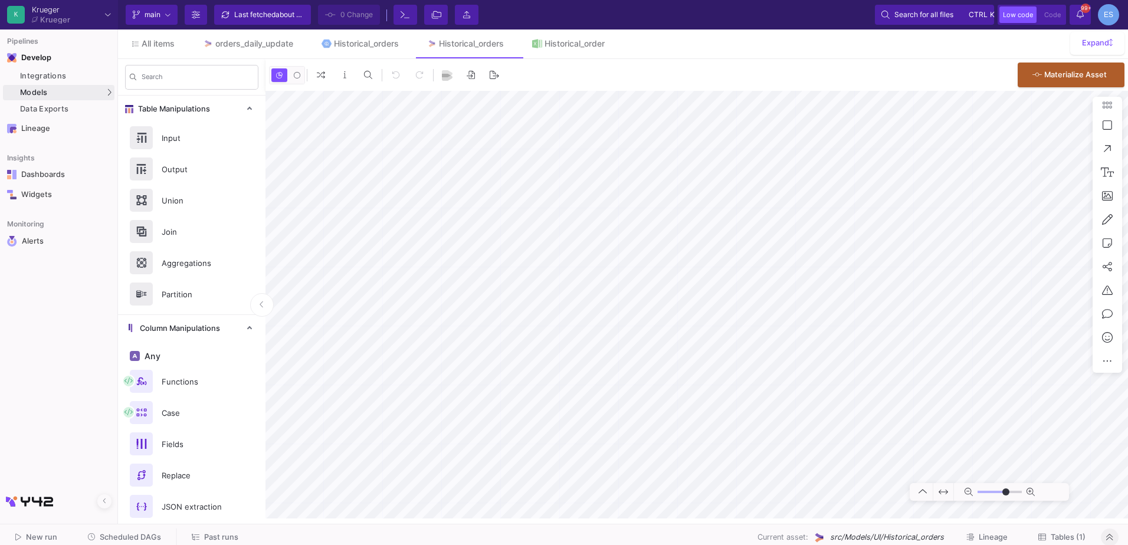
type input "-21"
click at [189, 139] on div "Input" at bounding box center [195, 138] width 81 height 18
click at [549, 48] on link "Historical_order" at bounding box center [568, 43] width 101 height 28
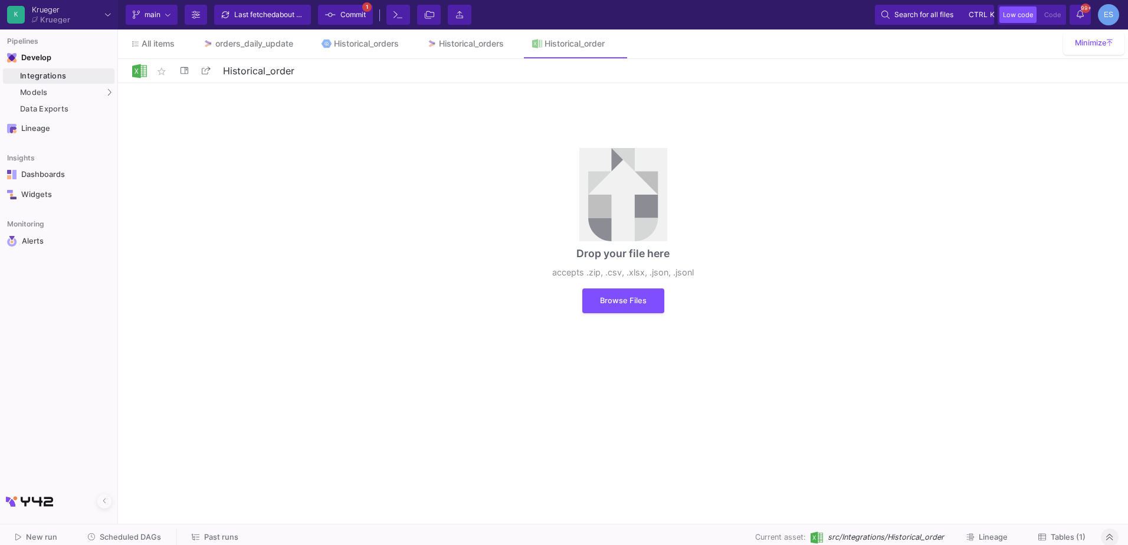
click at [1064, 543] on button "Tables (1)" at bounding box center [1062, 538] width 76 height 18
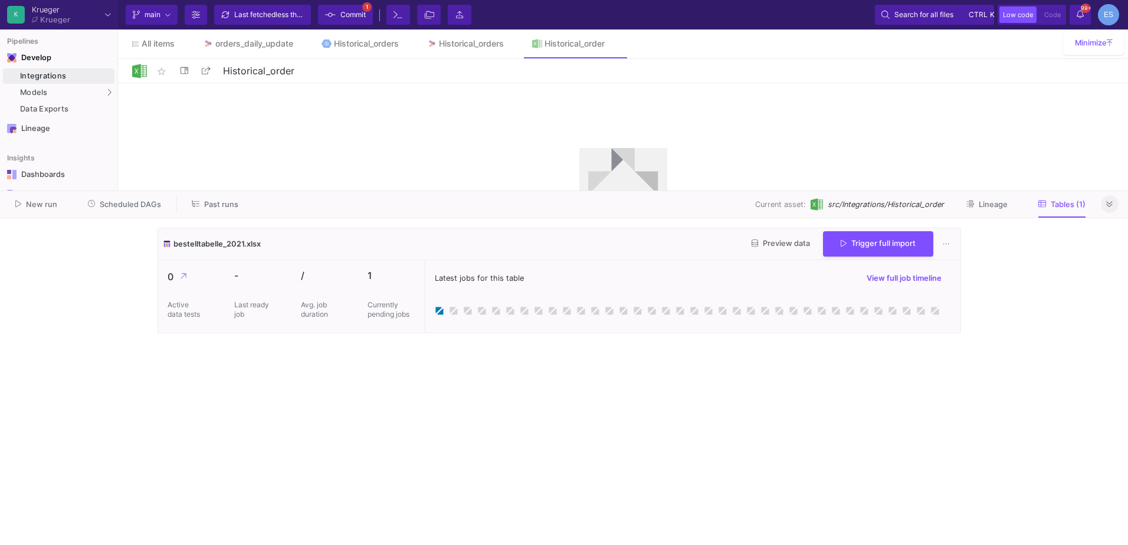
click at [804, 234] on div "Preview data Trigger full import" at bounding box center [849, 243] width 214 height 25
click at [804, 239] on span "Preview data" at bounding box center [781, 243] width 58 height 9
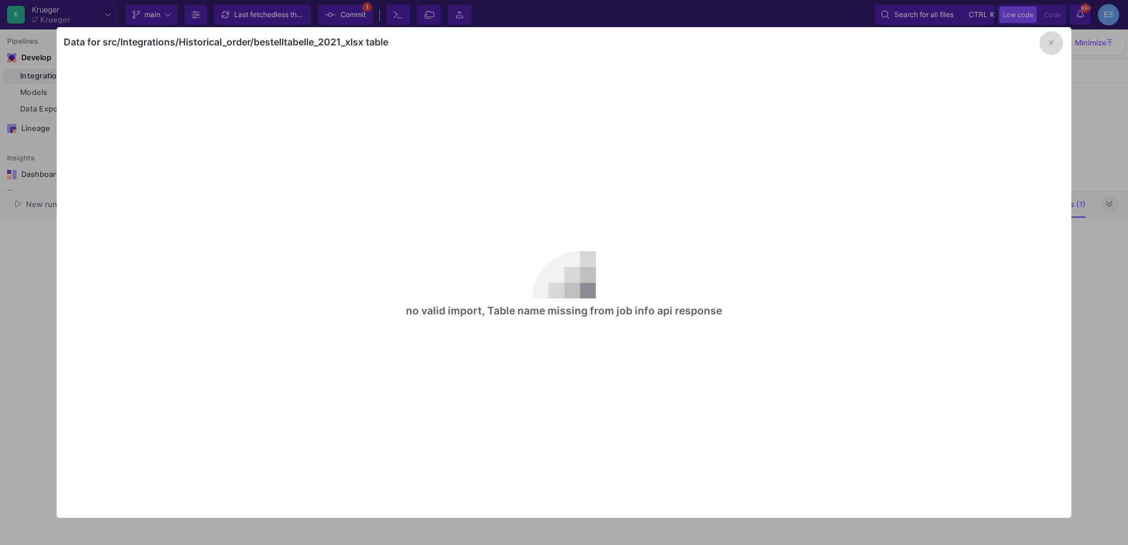
click at [1051, 44] on icon "button" at bounding box center [1051, 43] width 5 height 8
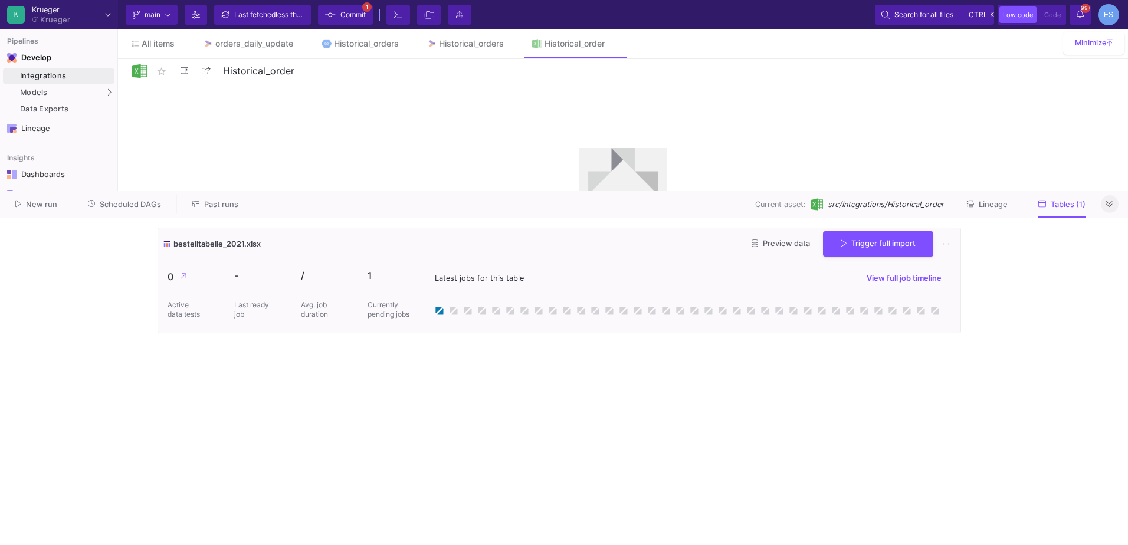
click at [671, 369] on cdk-virtual-scroll-viewport "bestelltabelle_2021.xlsx Preview data Trigger full import 0 Active data tests -…" at bounding box center [564, 382] width 813 height 308
click at [532, 425] on cdk-virtual-scroll-viewport "bestelltabelle_2021.xlsx Preview data Trigger full import 0 Active data tests -…" at bounding box center [564, 382] width 813 height 308
click at [228, 207] on span "Past runs" at bounding box center [221, 204] width 34 height 9
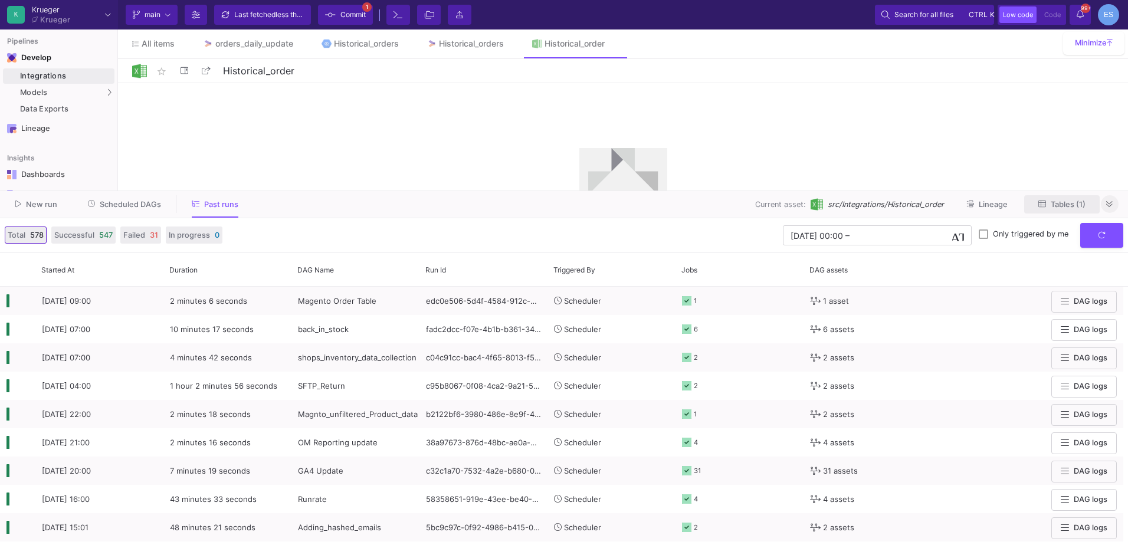
click at [1051, 199] on button "Tables (1)" at bounding box center [1062, 204] width 76 height 18
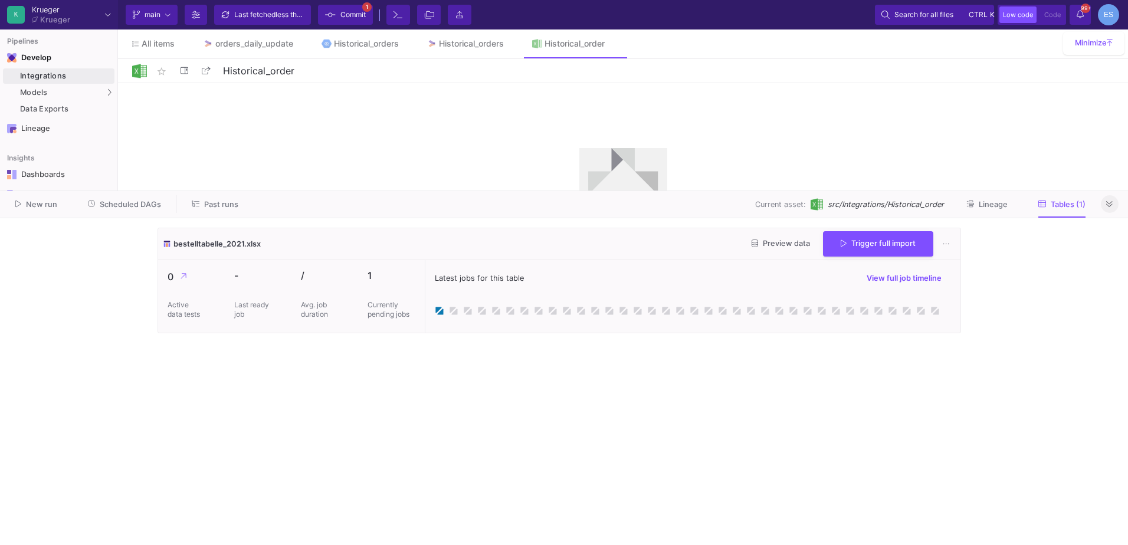
click at [491, 381] on cdk-virtual-scroll-viewport "bestelltabelle_2021.xlsx Preview data Trigger full import 0 Active data tests -…" at bounding box center [564, 382] width 813 height 308
click at [935, 459] on cdk-virtual-scroll-viewport "bestelltabelle_2021.xlsx Preview data Trigger full import 0 Active data tests -…" at bounding box center [564, 382] width 813 height 308
click at [782, 254] on div "Preview data Trigger full import" at bounding box center [849, 243] width 214 height 25
click at [783, 245] on span "Preview data" at bounding box center [781, 243] width 58 height 9
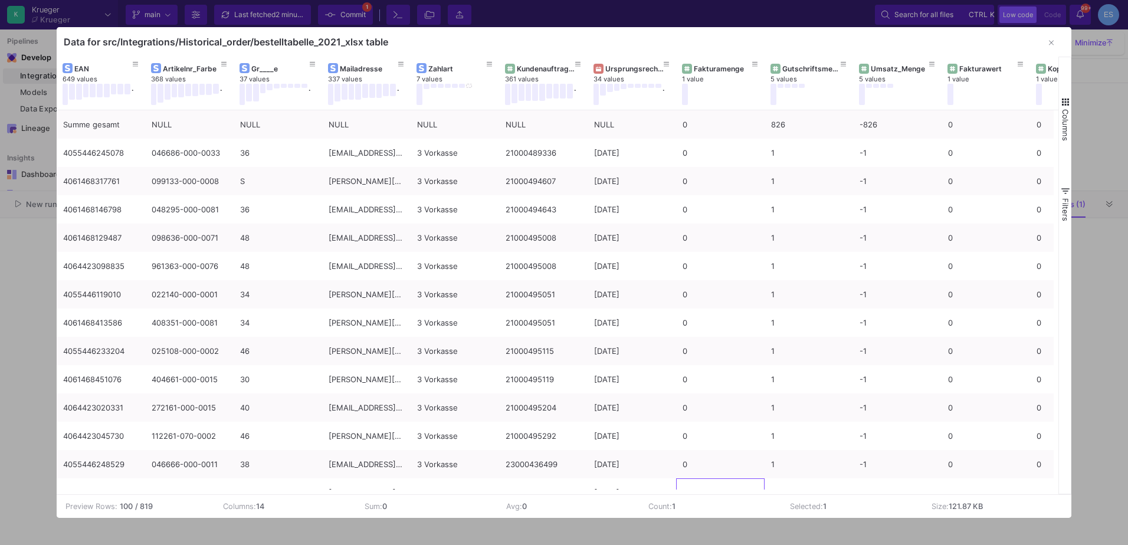
click at [767, 490] on div "Artikelnr_Farbe 368 values . Gr____e 37 values . Mailadresse 337 values . Zahla…" at bounding box center [558, 276] width 1002 height 438
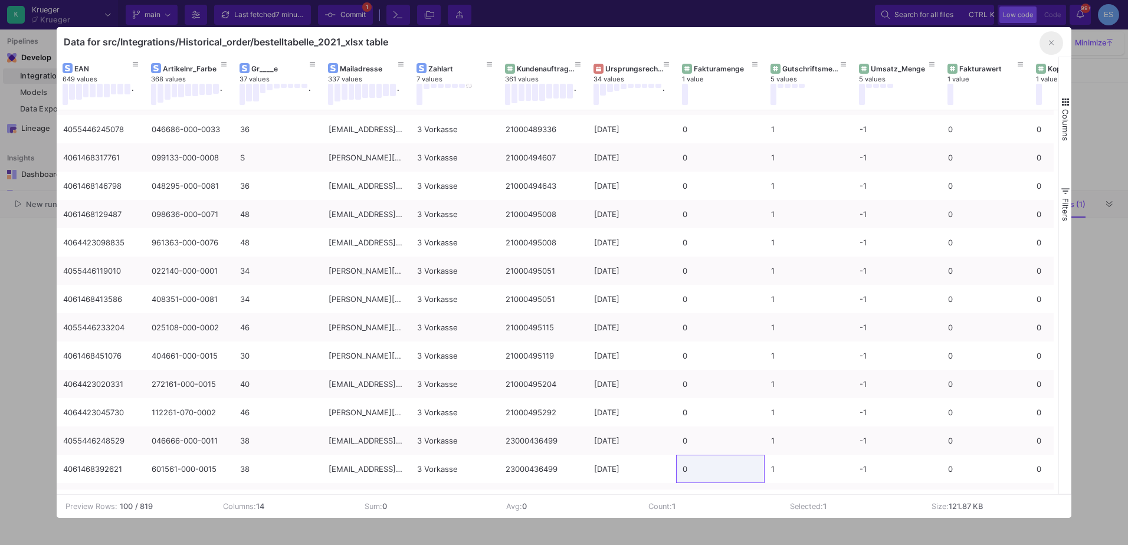
click at [1047, 45] on button "button" at bounding box center [1052, 43] width 24 height 24
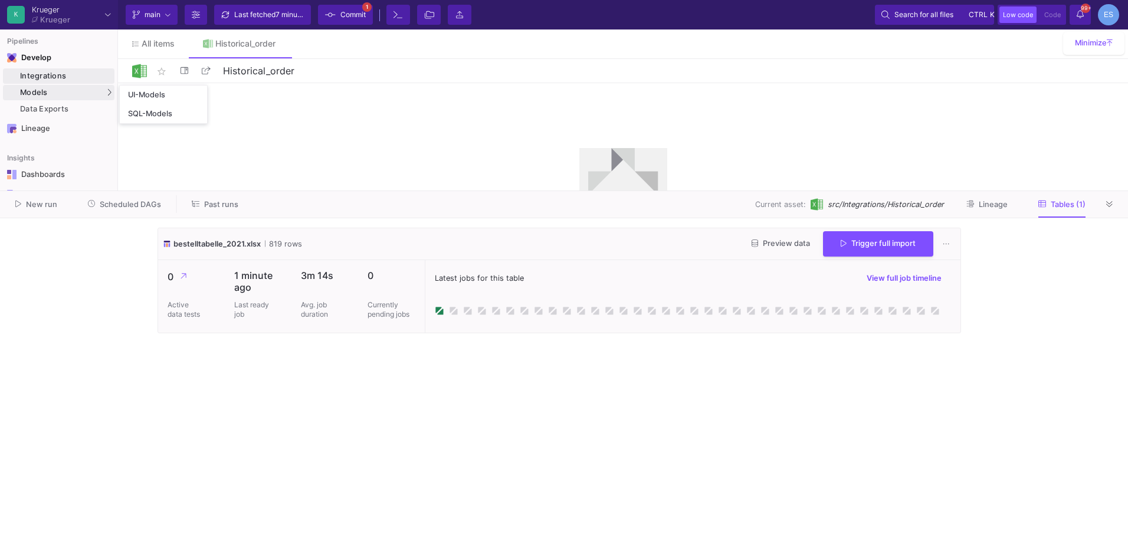
drag, startPoint x: 40, startPoint y: 93, endPoint x: 56, endPoint y: 96, distance: 16.7
click at [40, 93] on span "Models" at bounding box center [34, 92] width 28 height 9
click at [202, 95] on link "UI-Models" at bounding box center [163, 95] width 87 height 19
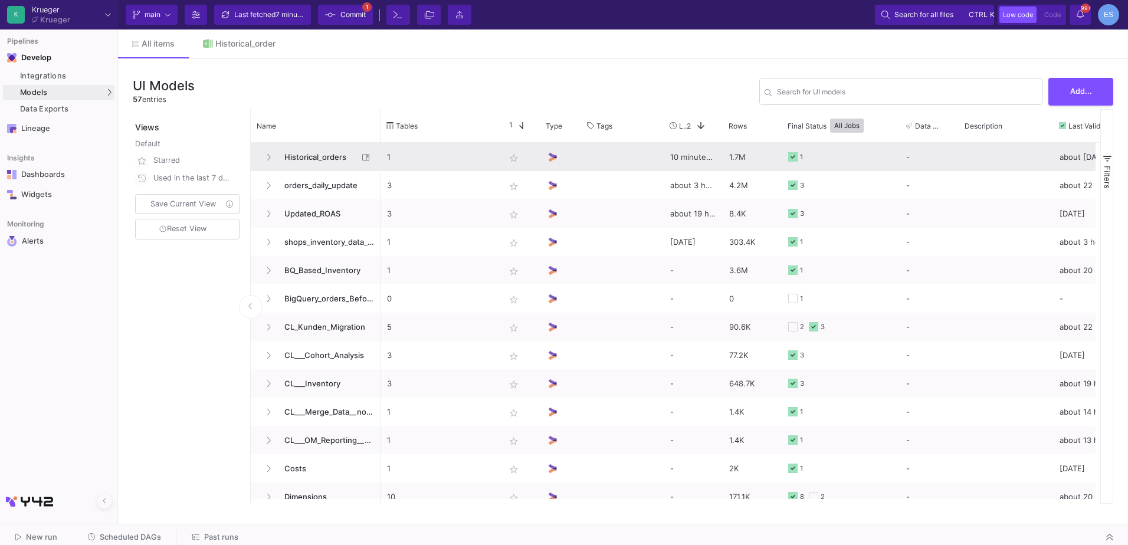
click at [332, 157] on span "Historical_orders" at bounding box center [317, 157] width 81 height 28
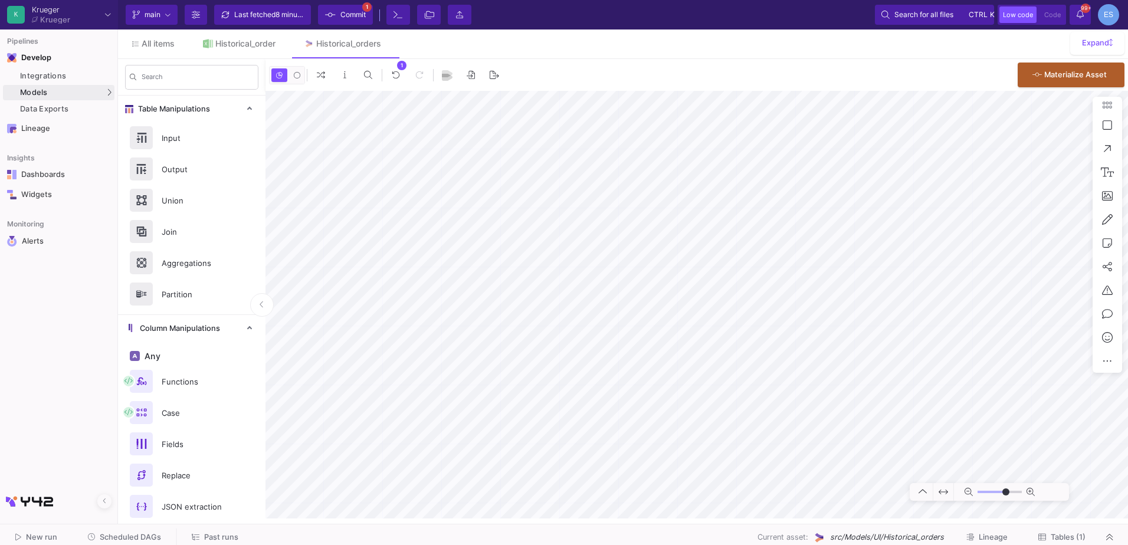
type input "-23"
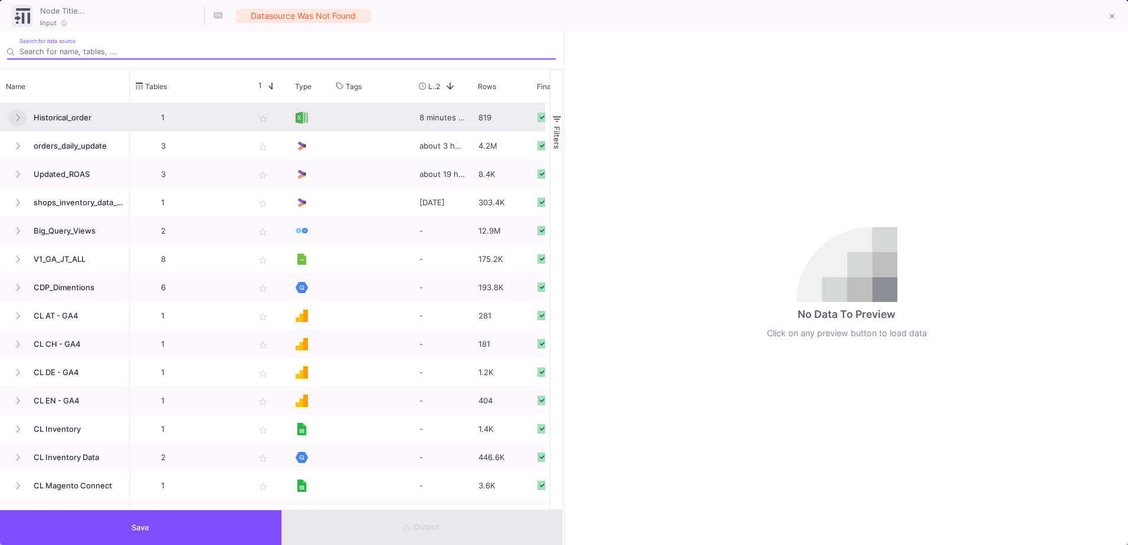
click at [9, 118] on button at bounding box center [18, 118] width 18 height 18
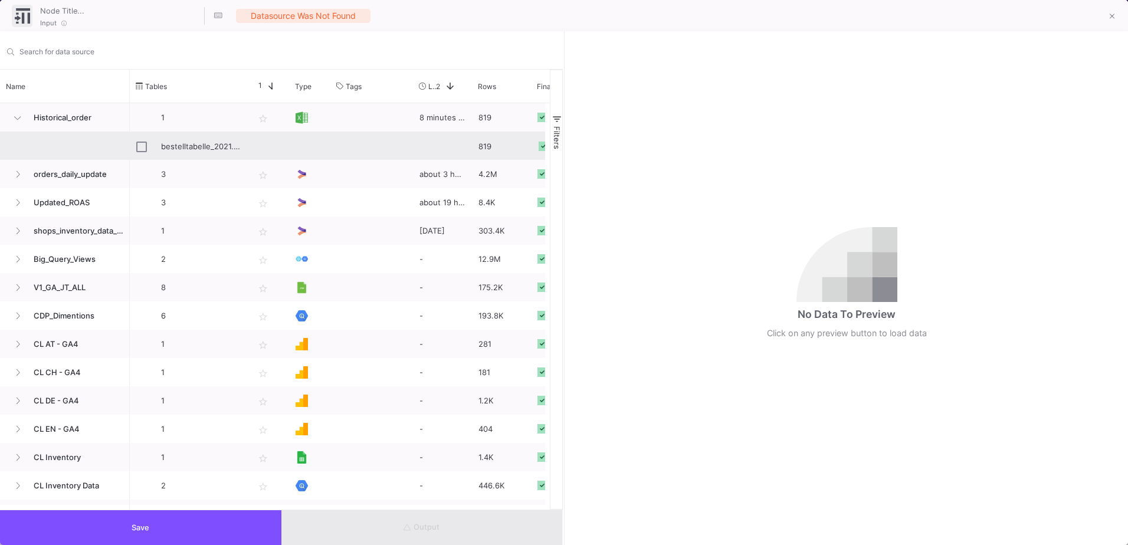
click at [236, 145] on div "bestelltabelle_2021.xlsx" at bounding box center [201, 147] width 80 height 28
type input "bestelltabelle_2021.xlsx"
checkbox input "true"
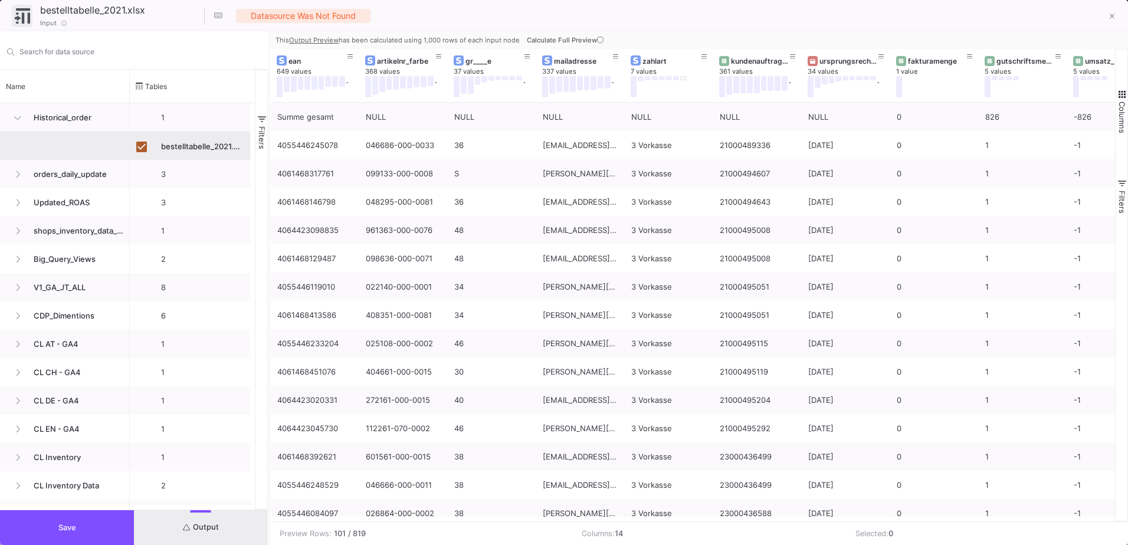
drag, startPoint x: 564, startPoint y: 368, endPoint x: 270, endPoint y: 331, distance: 296.7
click at [270, 331] on div at bounding box center [269, 288] width 3 height 514
click at [34, 522] on button "Save" at bounding box center [67, 527] width 134 height 35
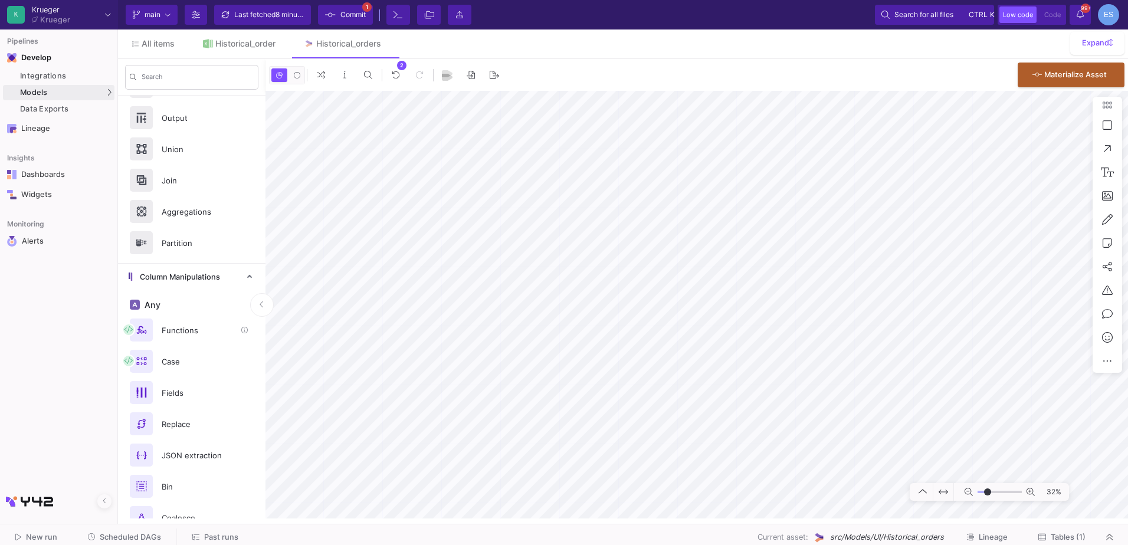
scroll to position [566, 0]
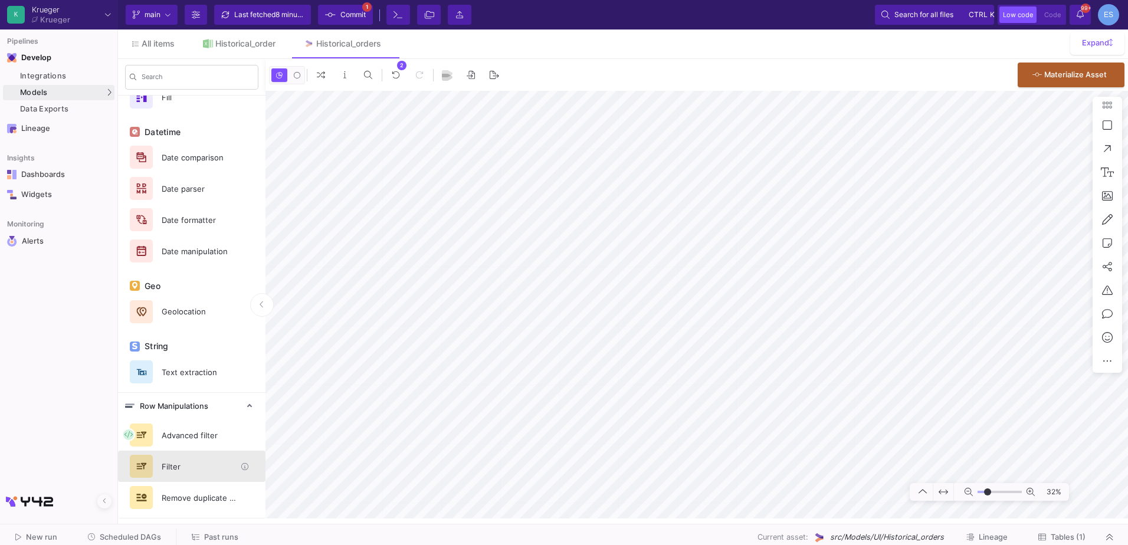
click at [211, 463] on div "Filter" at bounding box center [195, 467] width 81 height 18
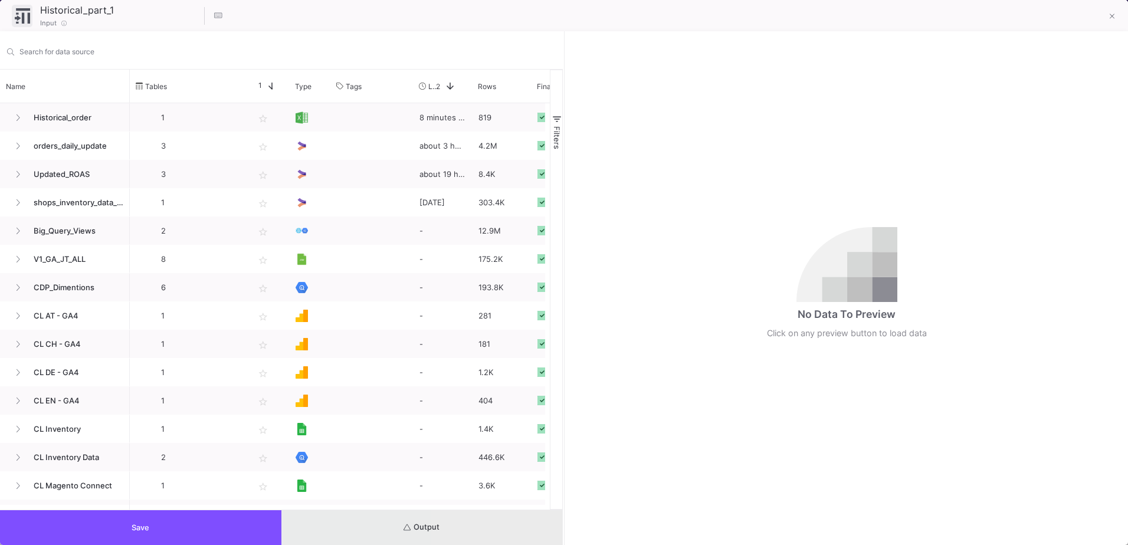
click at [496, 532] on button "Output" at bounding box center [421, 527] width 281 height 35
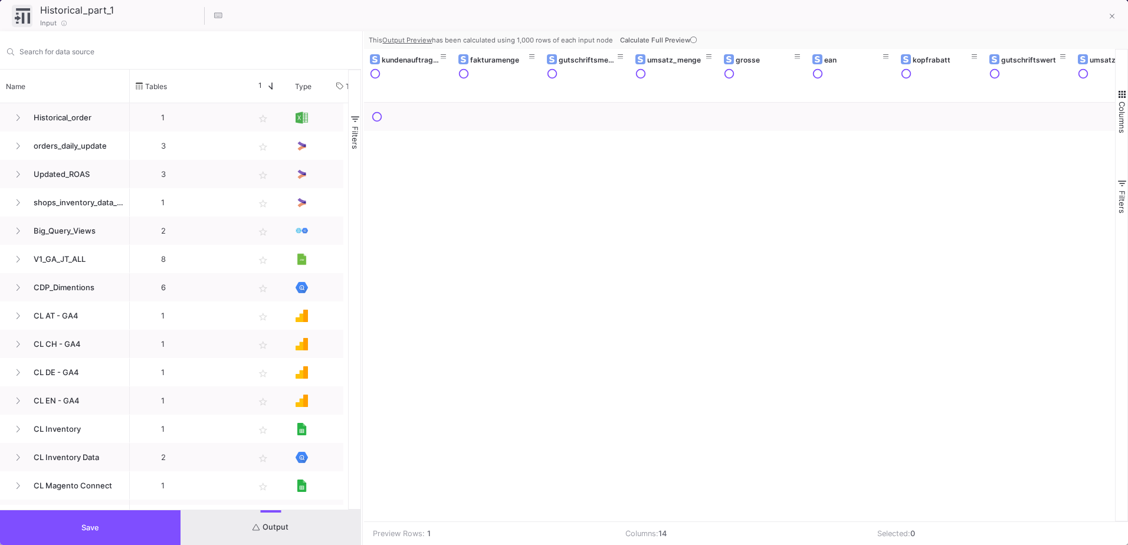
drag, startPoint x: 563, startPoint y: 428, endPoint x: 362, endPoint y: 425, distance: 201.2
click at [362, 425] on div at bounding box center [362, 288] width 3 height 514
click at [678, 45] on button "Calculate Full Preview" at bounding box center [660, 40] width 84 height 18
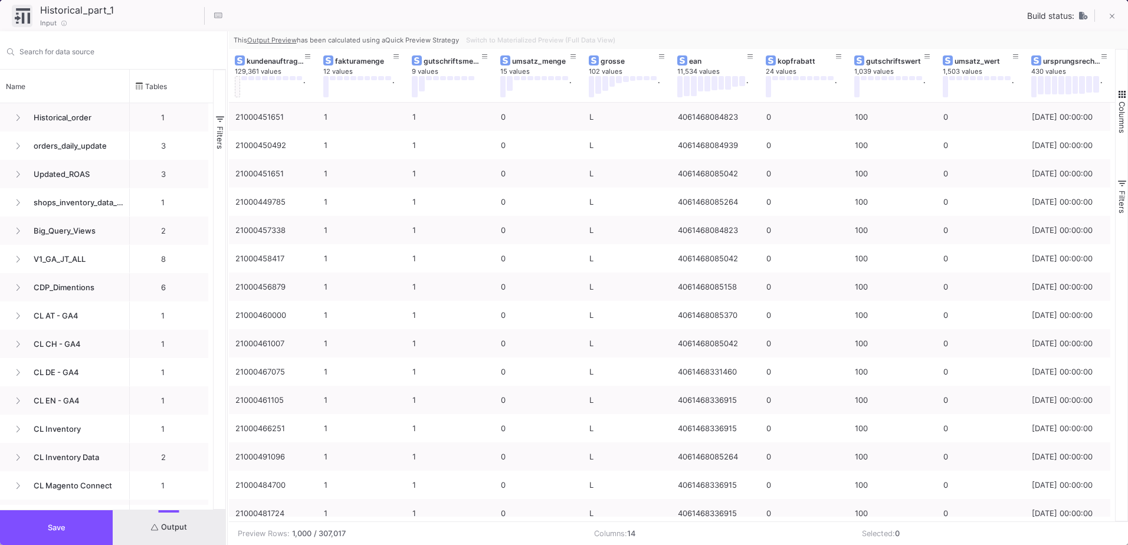
drag, startPoint x: 365, startPoint y: 245, endPoint x: 226, endPoint y: 248, distance: 138.7
click at [226, 248] on div at bounding box center [227, 288] width 3 height 514
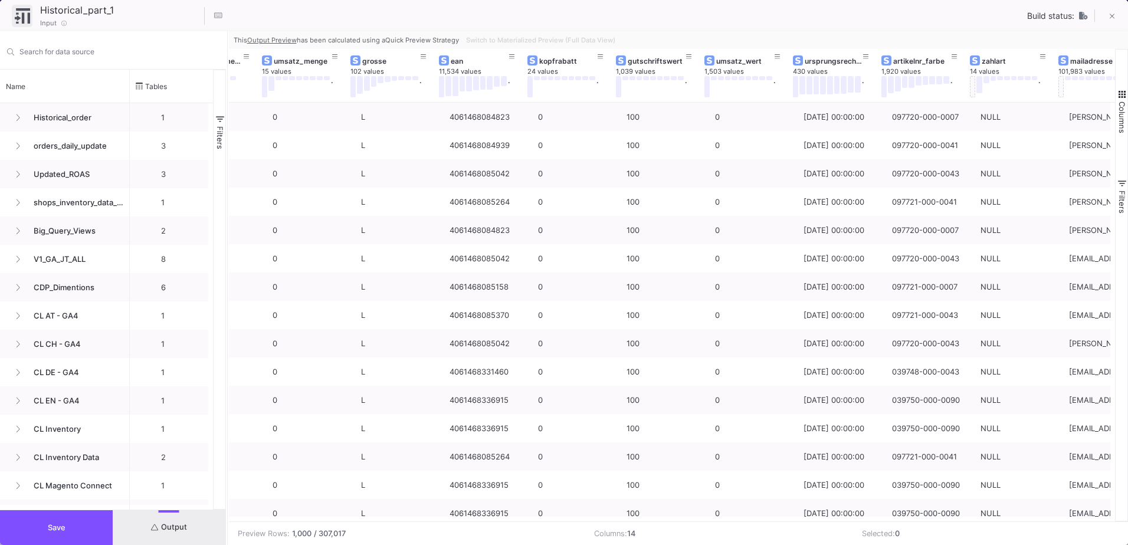
scroll to position [0, 228]
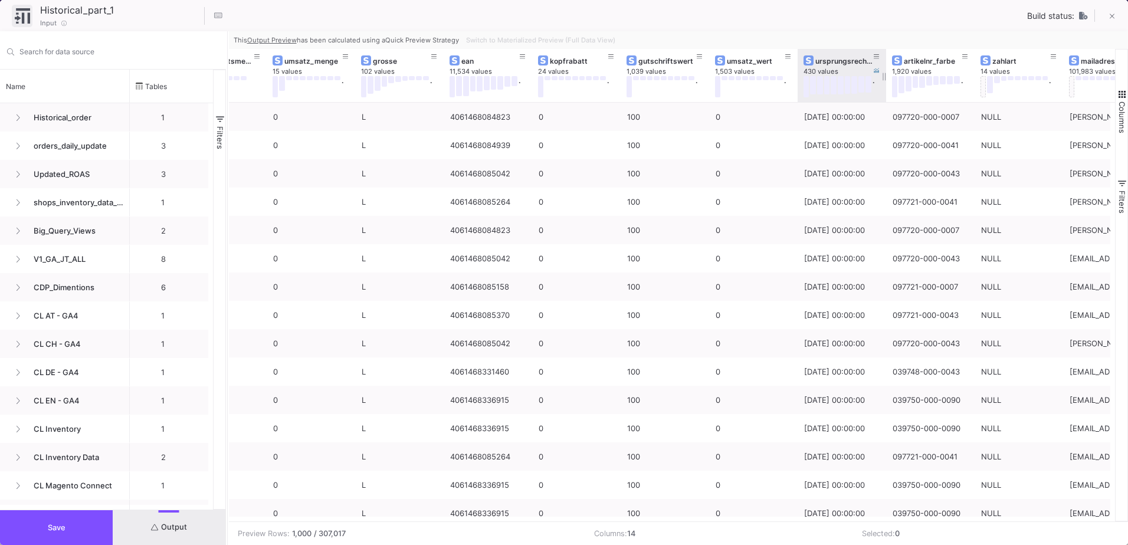
click at [840, 63] on div "ursprungsrechnungsdatum" at bounding box center [844, 61] width 58 height 9
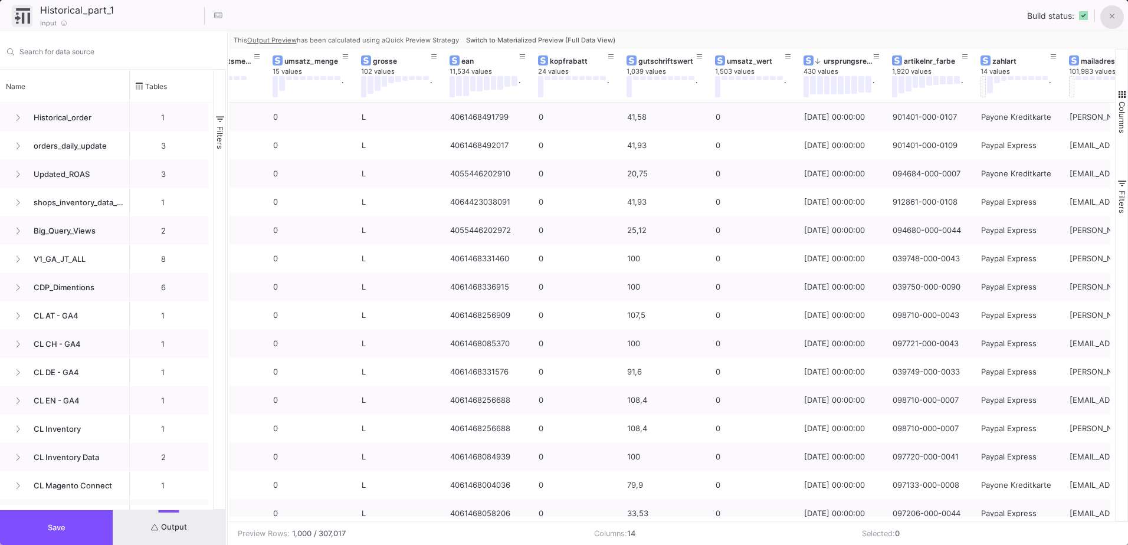
click at [1113, 17] on icon at bounding box center [1112, 16] width 5 height 8
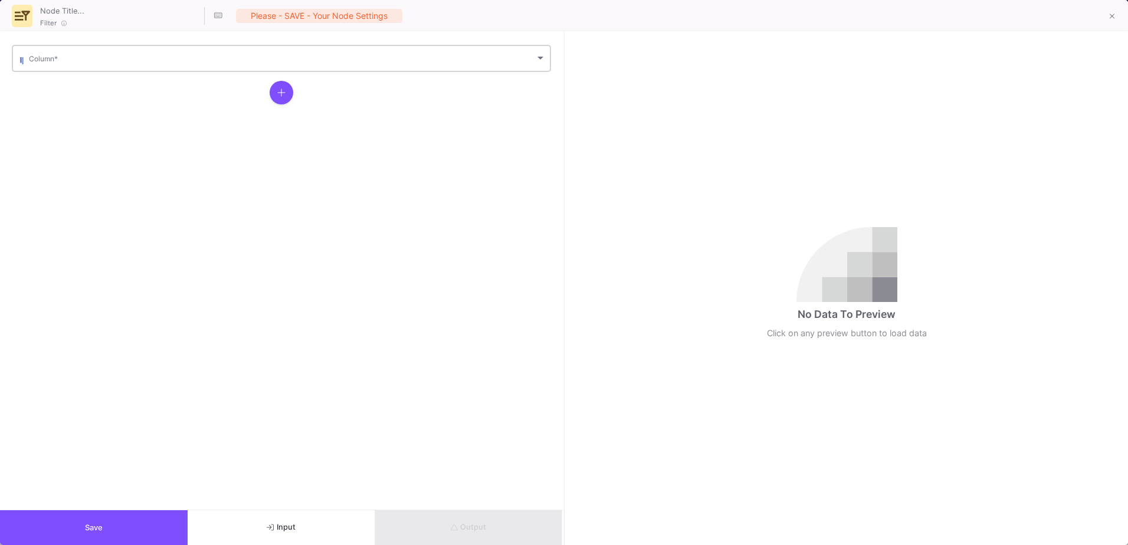
click at [123, 61] on span at bounding box center [282, 60] width 506 height 9
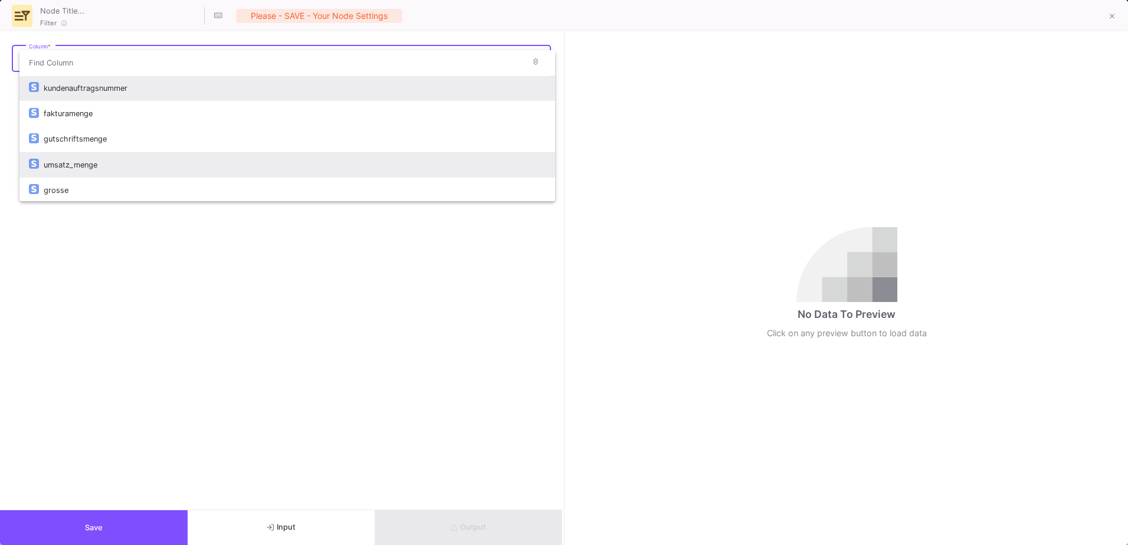
scroll to position [231, 0]
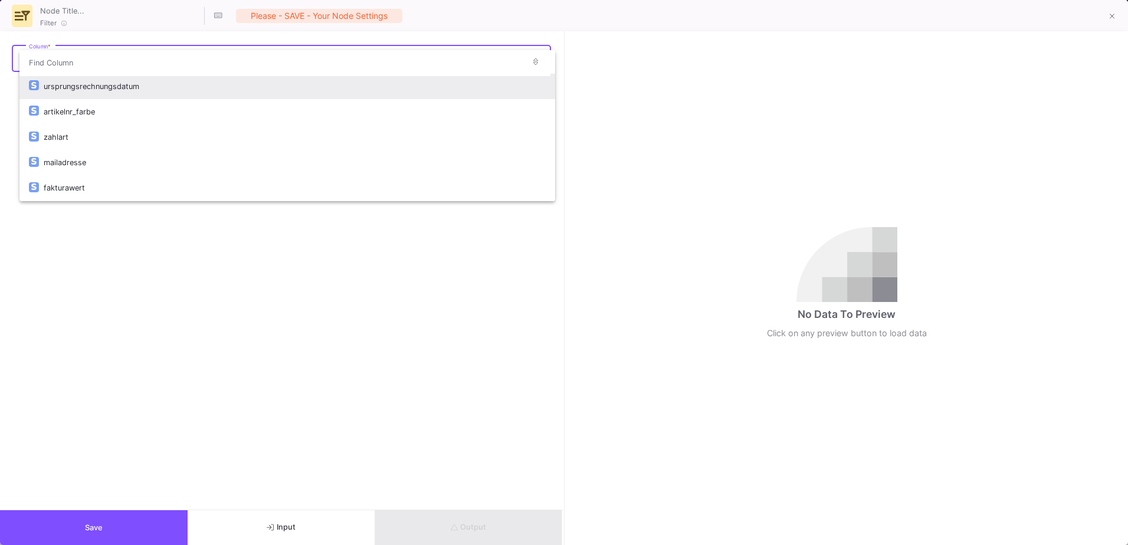
click at [130, 95] on div "ursprungsrechnungsdatum" at bounding box center [295, 86] width 502 height 25
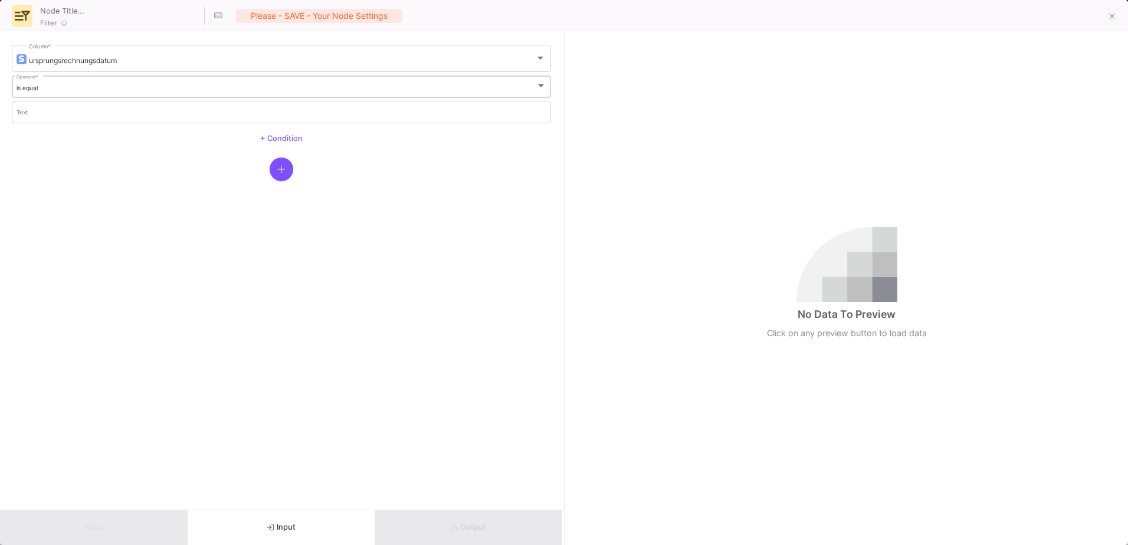
click at [129, 97] on div "is equal Operator *" at bounding box center [282, 86] width 530 height 24
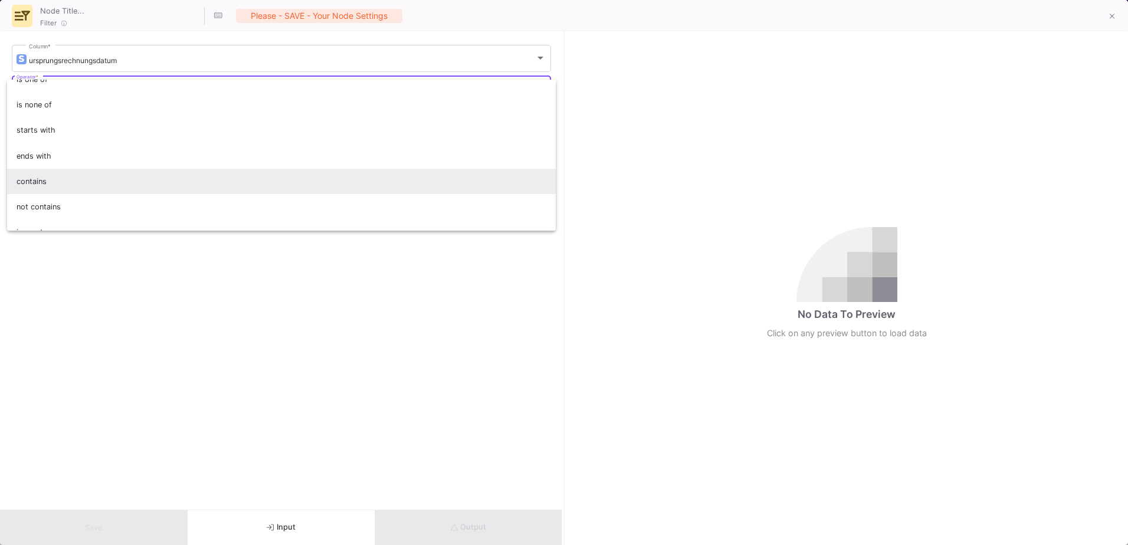
scroll to position [104, 0]
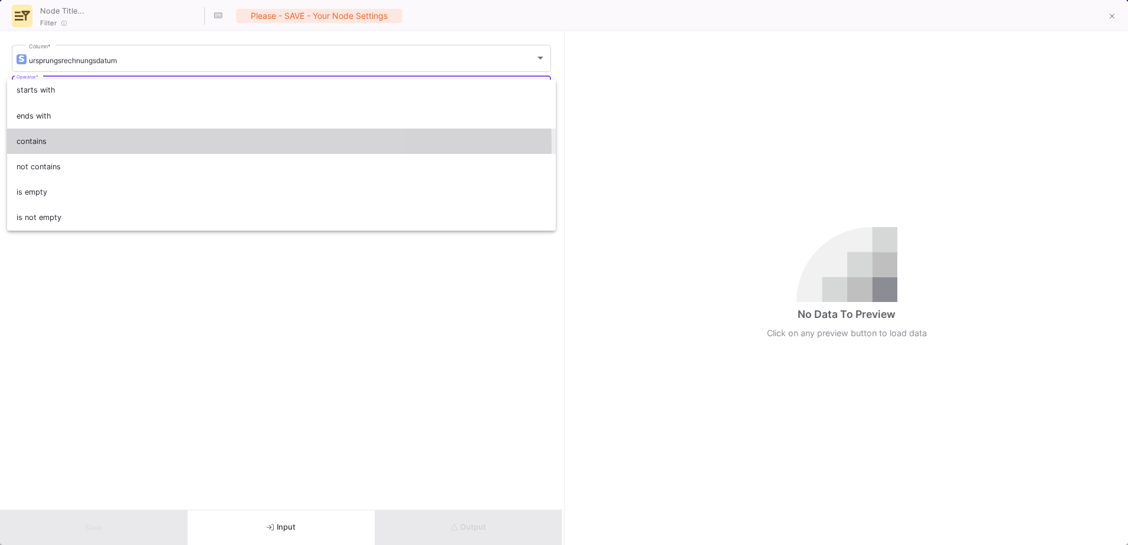
click at [103, 146] on span "contains" at bounding box center [282, 141] width 530 height 25
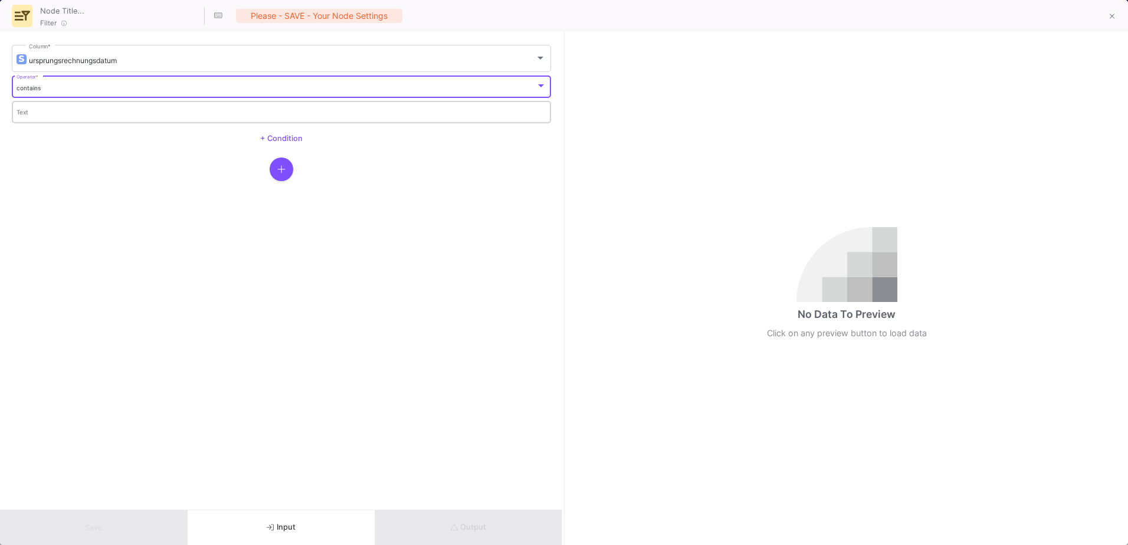
click at [97, 115] on input "Text" at bounding box center [282, 114] width 530 height 8
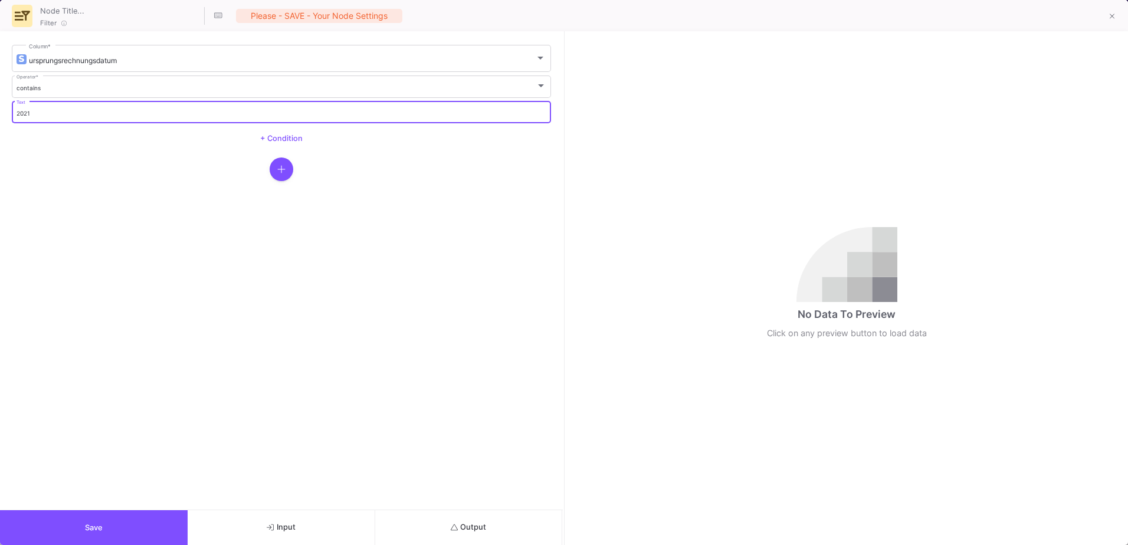
type input "2021"
click at [56, 532] on button "Save" at bounding box center [94, 527] width 188 height 35
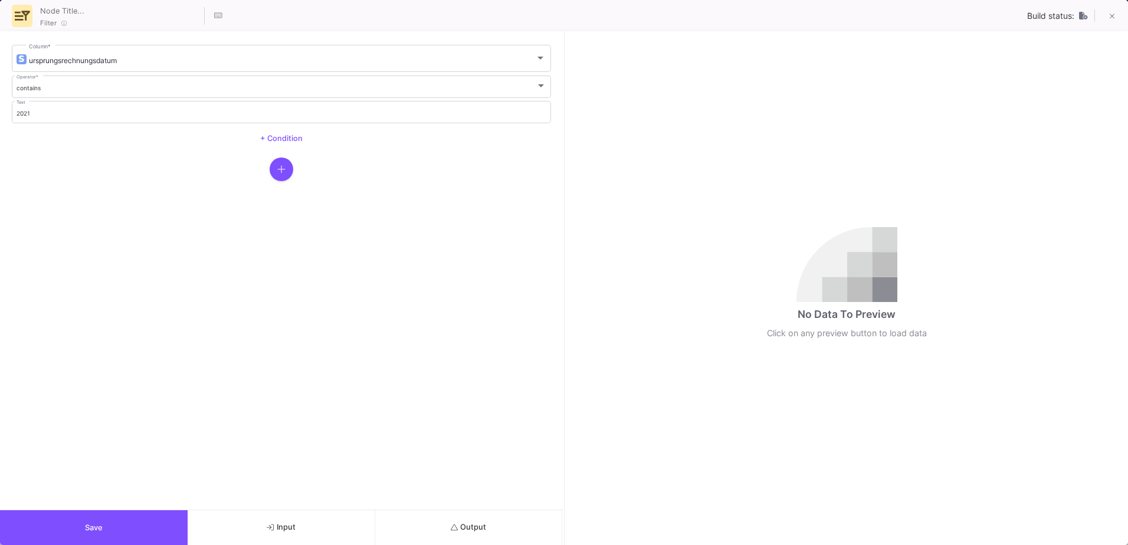
click at [485, 525] on span "Output" at bounding box center [469, 527] width 36 height 9
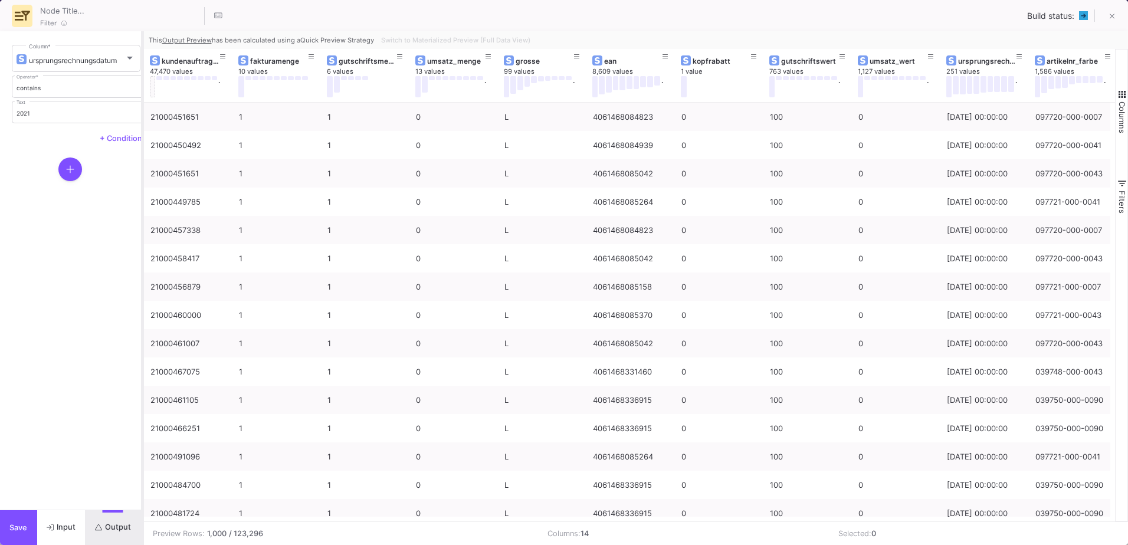
drag, startPoint x: 563, startPoint y: 336, endPoint x: 142, endPoint y: 334, distance: 421.8
click at [142, 334] on div at bounding box center [142, 288] width 3 height 514
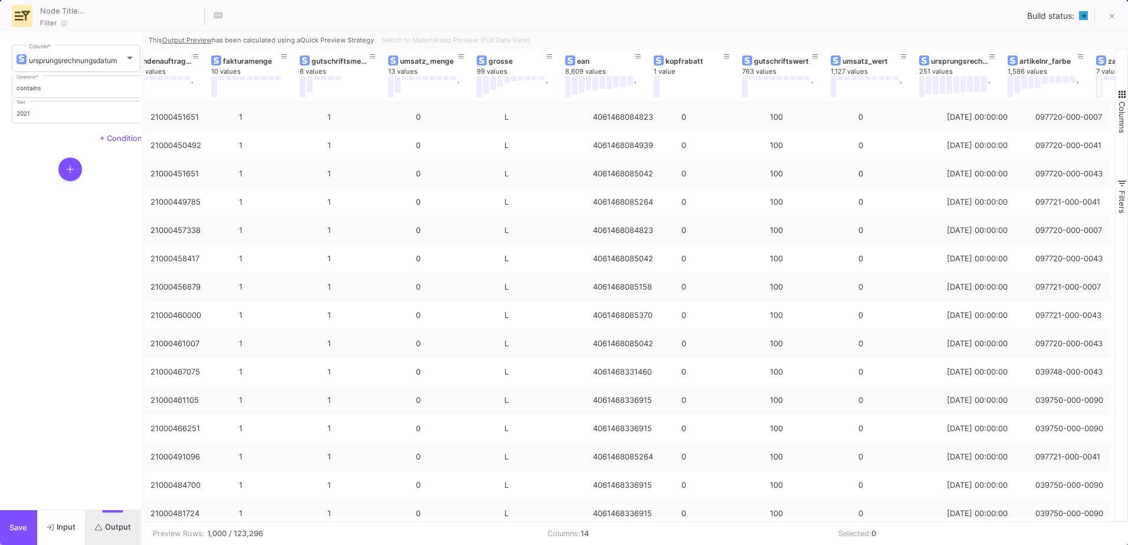
scroll to position [0, 0]
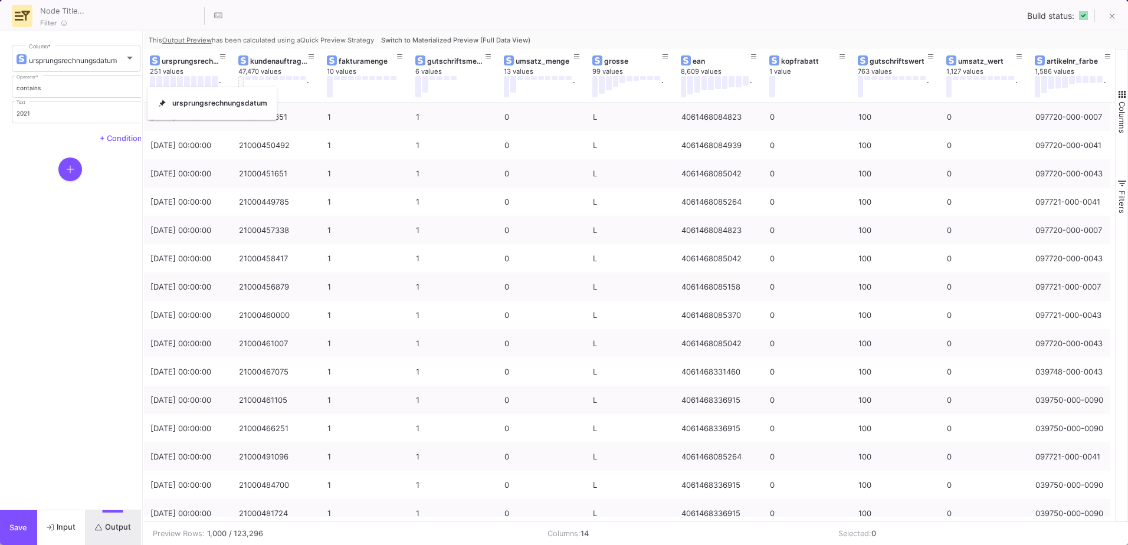
drag, startPoint x: 705, startPoint y: 60, endPoint x: 153, endPoint y: 94, distance: 552.7
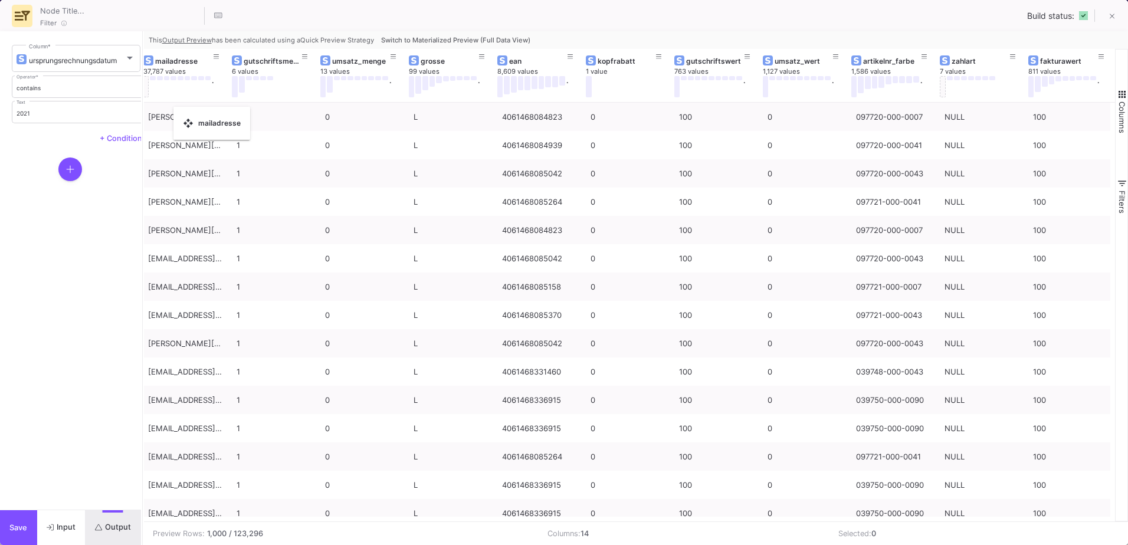
drag, startPoint x: 958, startPoint y: 64, endPoint x: 179, endPoint y: 114, distance: 780.4
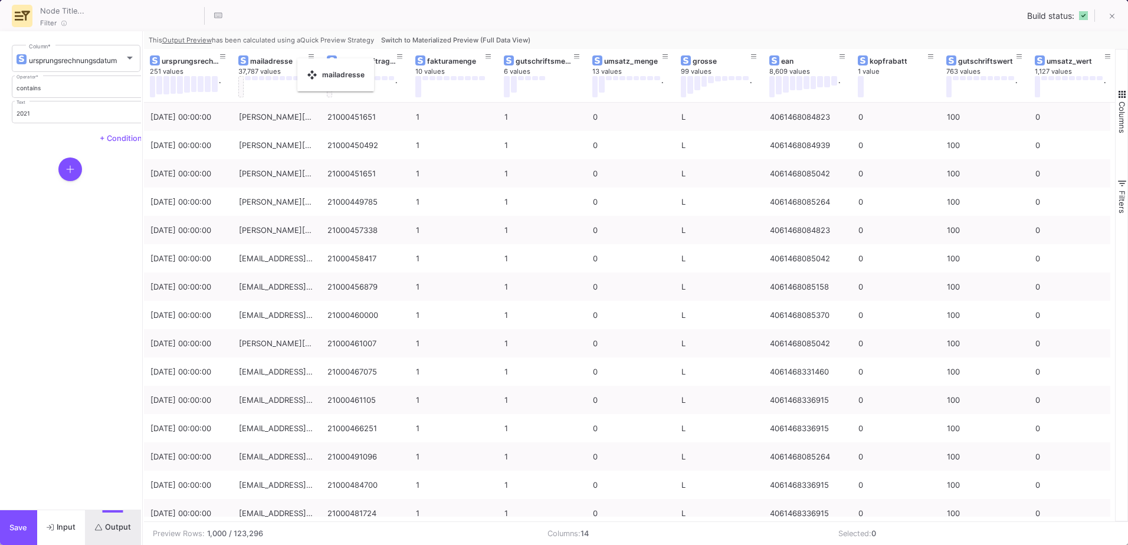
drag, startPoint x: 431, startPoint y: 64, endPoint x: 303, endPoint y: 65, distance: 127.4
click at [229, 53] on button at bounding box center [223, 57] width 18 height 18
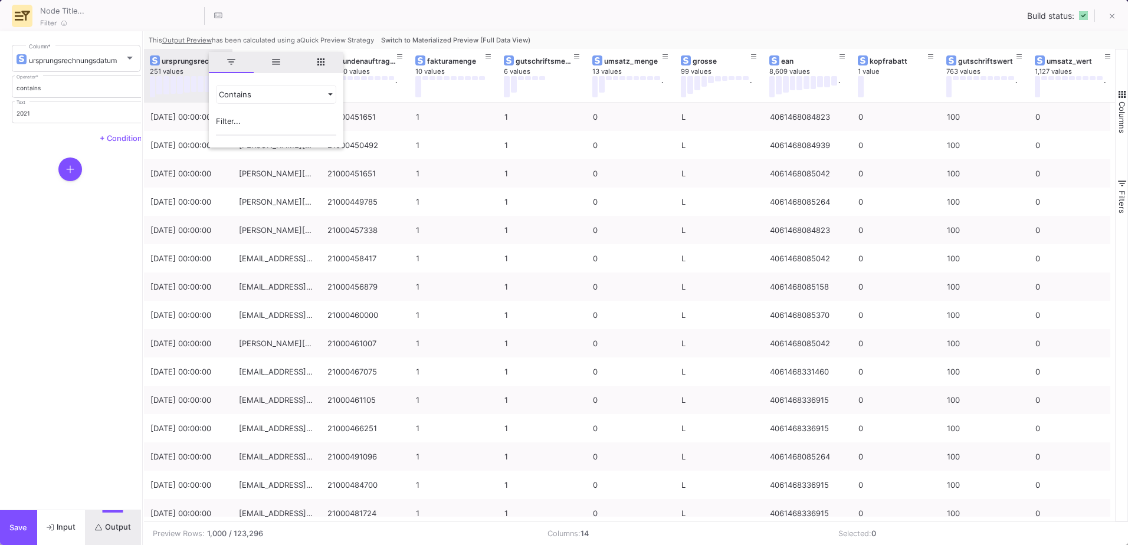
click at [172, 61] on div "ursprungsrechnungsdatum" at bounding box center [191, 61] width 58 height 9
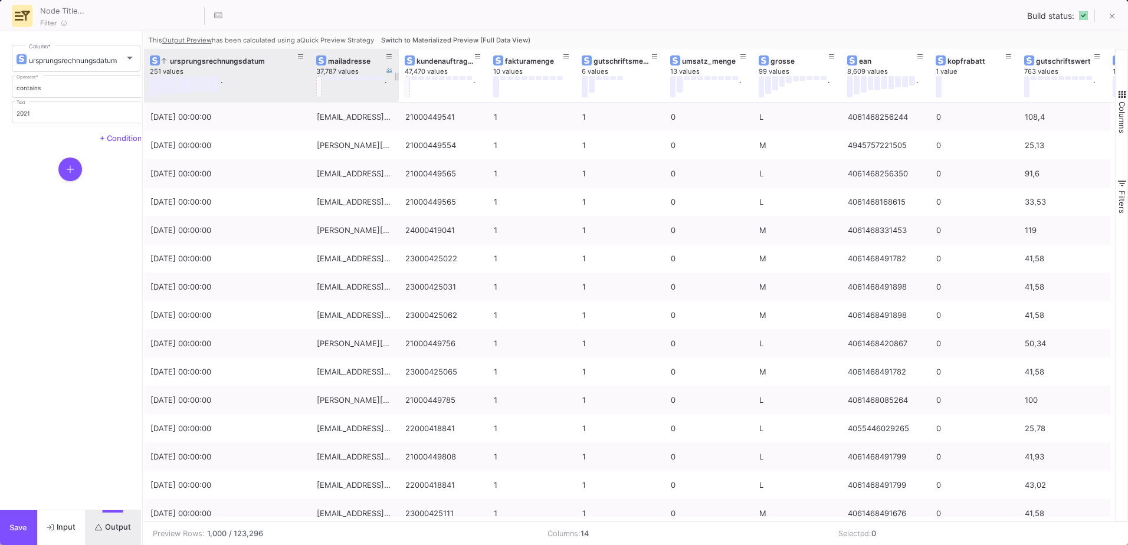
drag, startPoint x: 231, startPoint y: 56, endPoint x: 309, endPoint y: 61, distance: 78.1
click at [309, 61] on div at bounding box center [310, 75] width 5 height 53
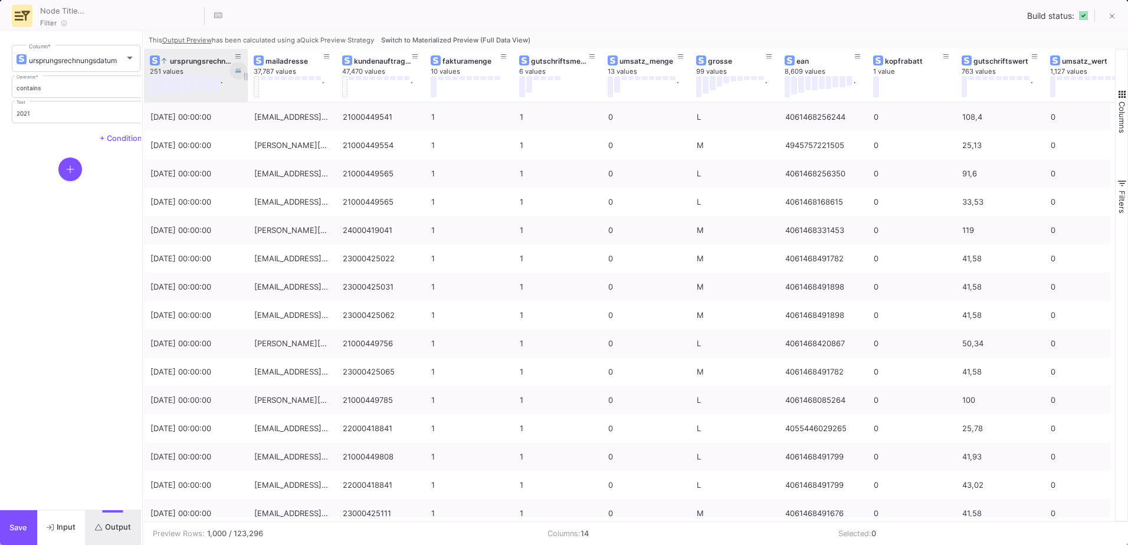
drag, startPoint x: 309, startPoint y: 61, endPoint x: 247, endPoint y: 65, distance: 62.7
click at [247, 65] on div at bounding box center [247, 75] width 5 height 53
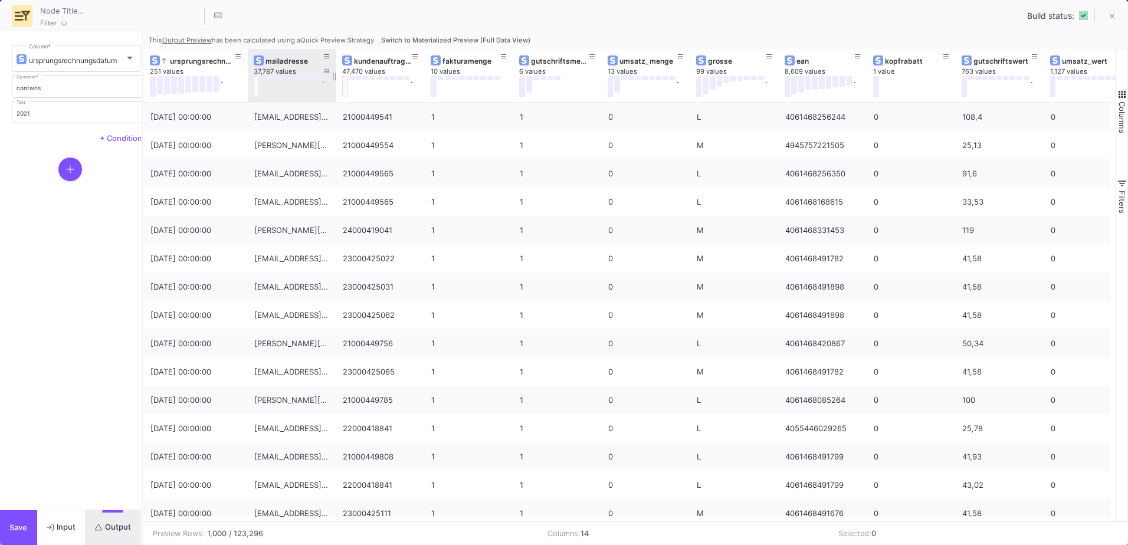
click at [257, 90] on button at bounding box center [257, 86] width 6 height 21
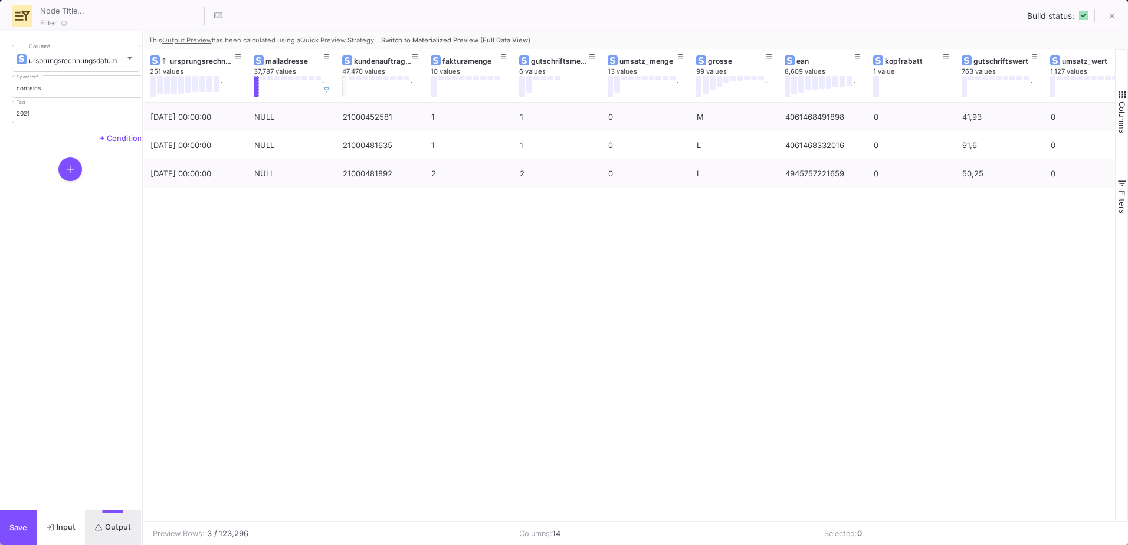
click at [526, 40] on span "Switch to Materialized Preview (Full Data View)" at bounding box center [455, 40] width 149 height 8
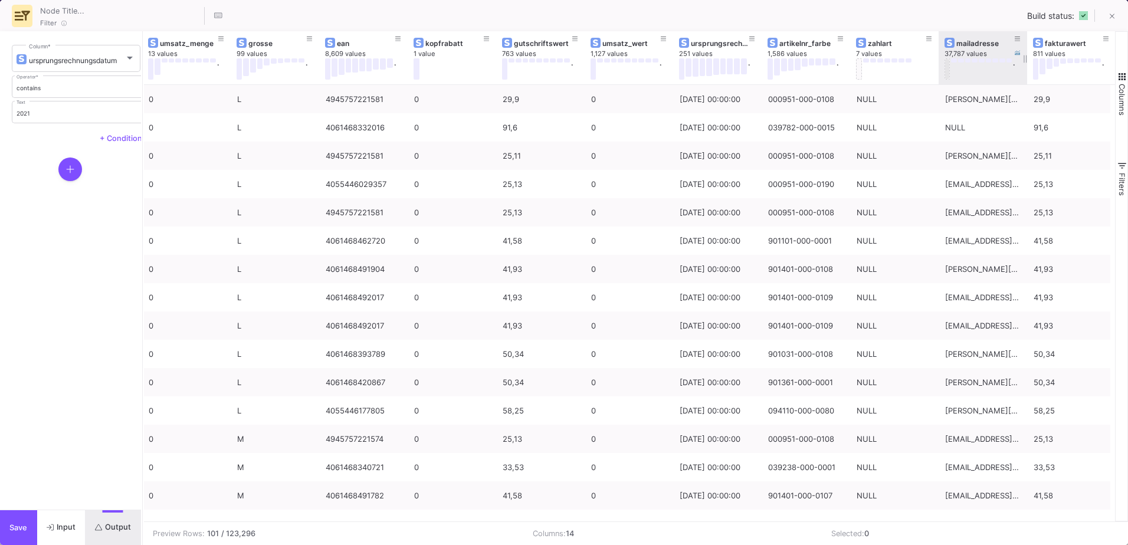
click at [947, 70] on button at bounding box center [948, 68] width 6 height 21
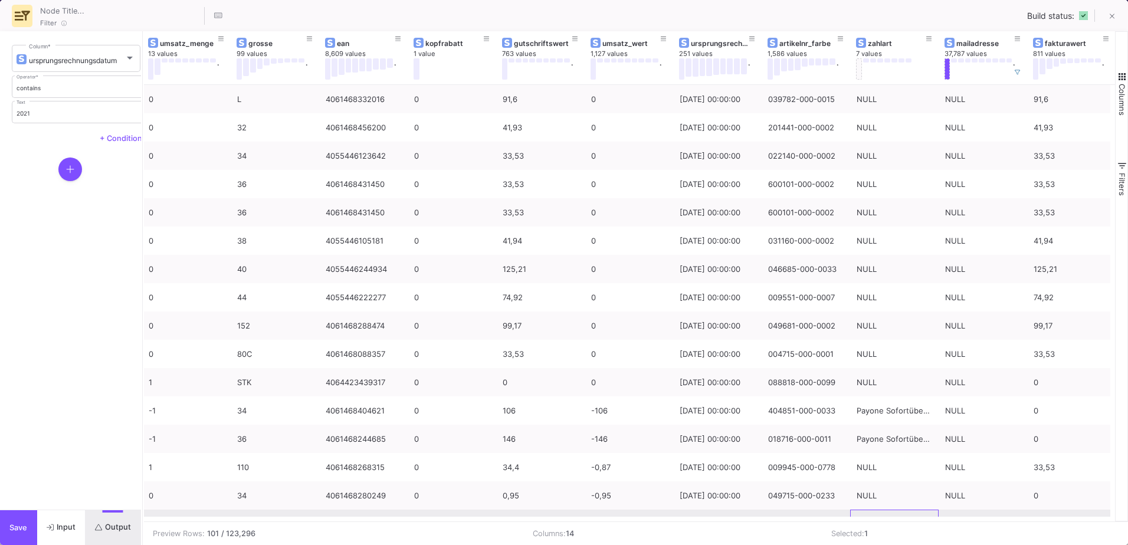
click at [904, 514] on div "NULL" at bounding box center [895, 524] width 76 height 28
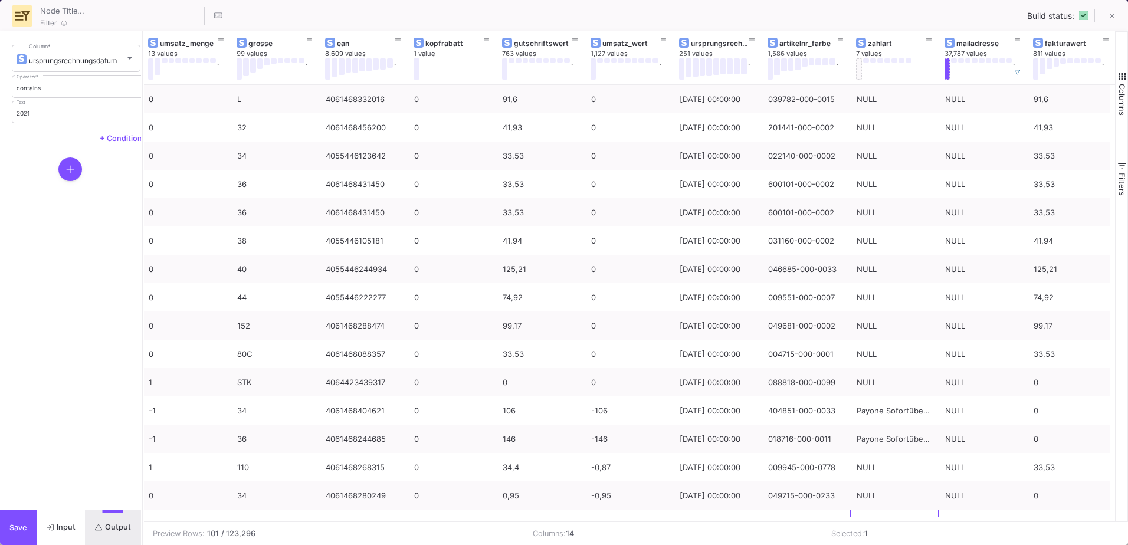
click at [903, 522] on div "Preview Rows: 101 / 123,296 Columns: 14 Selected: 1" at bounding box center [636, 534] width 984 height 24
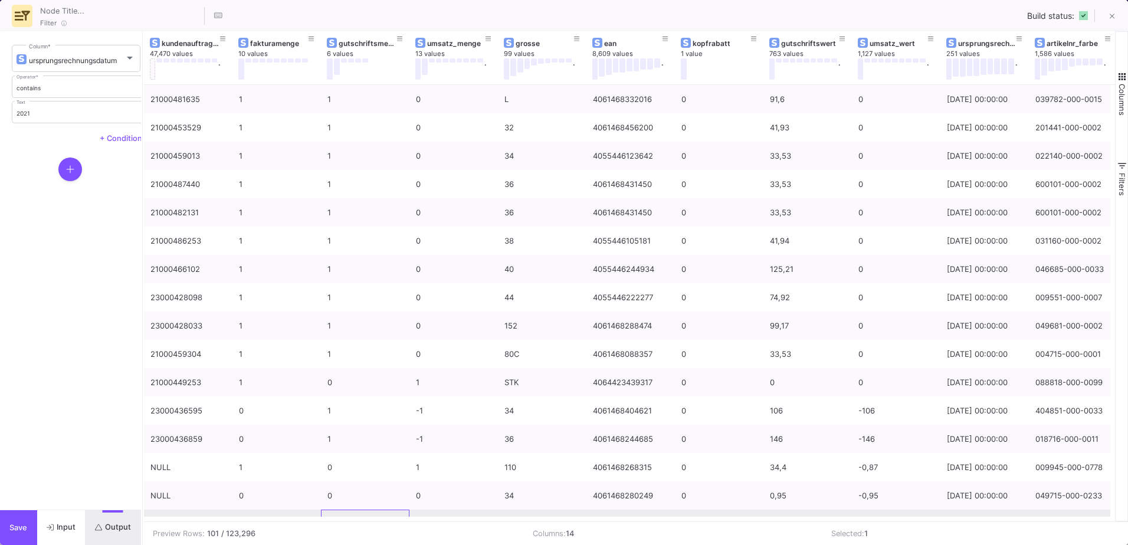
click at [326, 516] on div "0" at bounding box center [365, 524] width 88 height 28
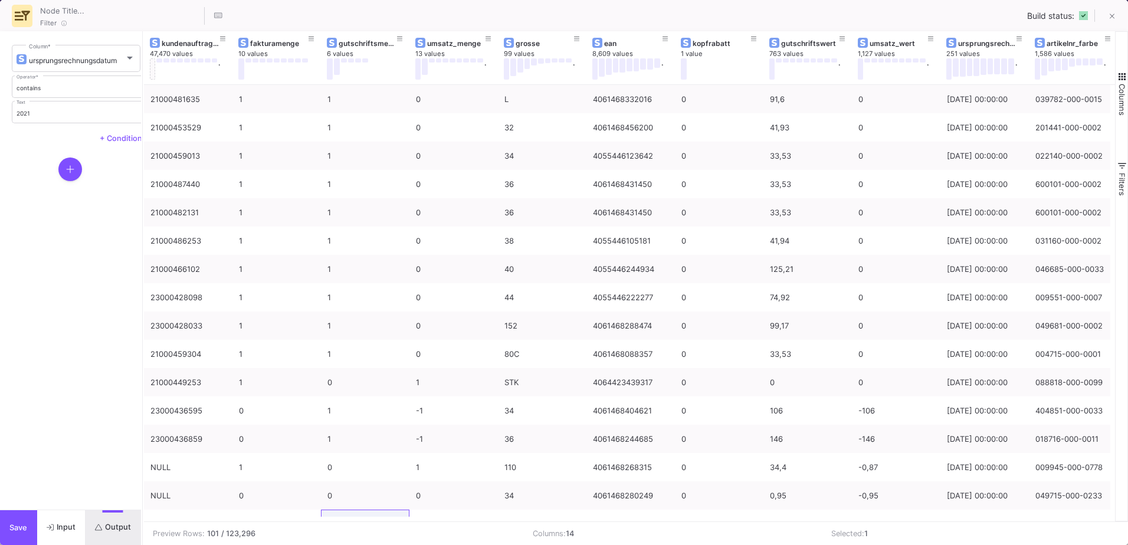
click at [1125, 73] on span "button" at bounding box center [1122, 76] width 11 height 11
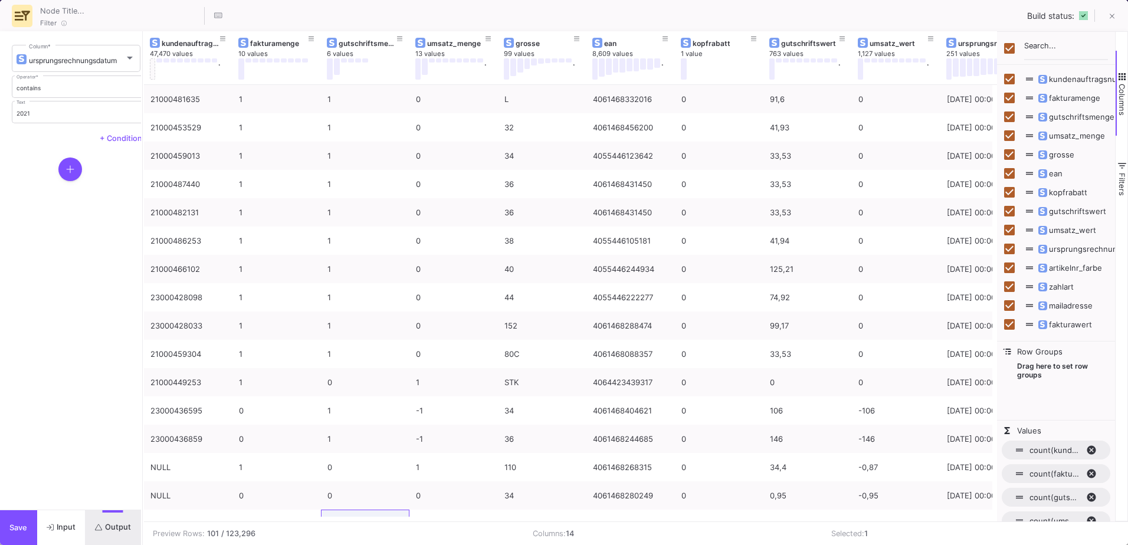
drag, startPoint x: 1050, startPoint y: 317, endPoint x: 996, endPoint y: 342, distance: 59.4
click at [997, 342] on div "kundenauftragsnummer fakturamenge gutschriftsmenge umsatz_menge grosse ean" at bounding box center [1056, 276] width 118 height 490
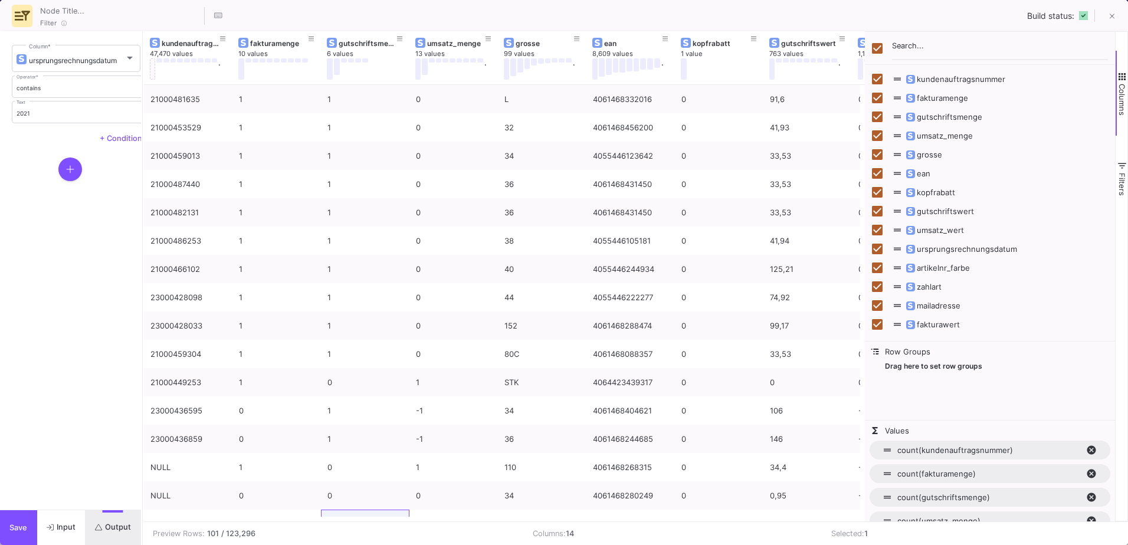
drag, startPoint x: 996, startPoint y: 94, endPoint x: 864, endPoint y: 112, distance: 133.3
click at [864, 112] on div at bounding box center [864, 276] width 3 height 490
click at [1111, 10] on span at bounding box center [1112, 16] width 5 height 12
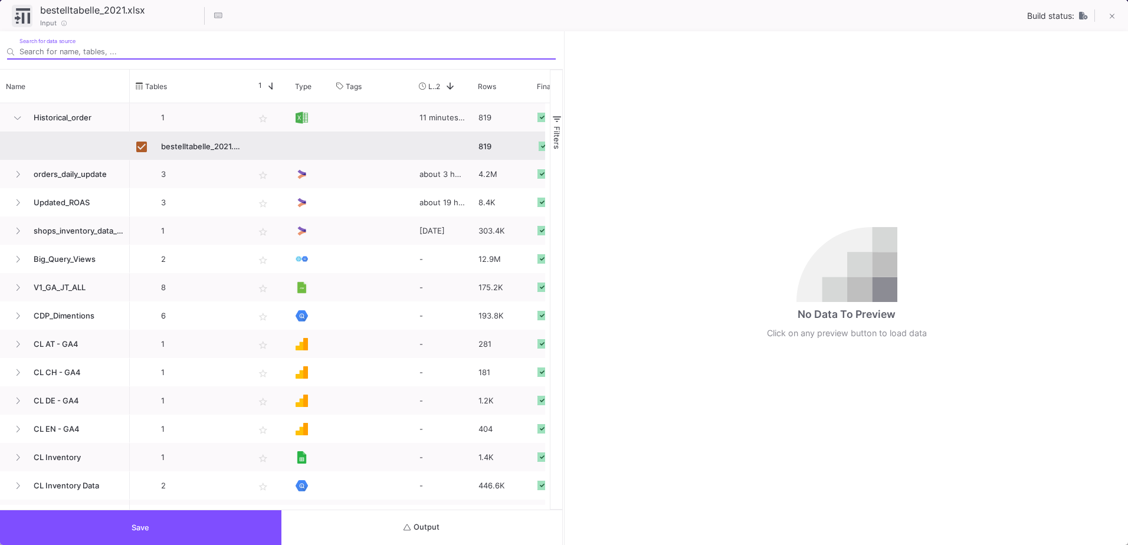
click at [426, 522] on button "Output" at bounding box center [421, 527] width 281 height 35
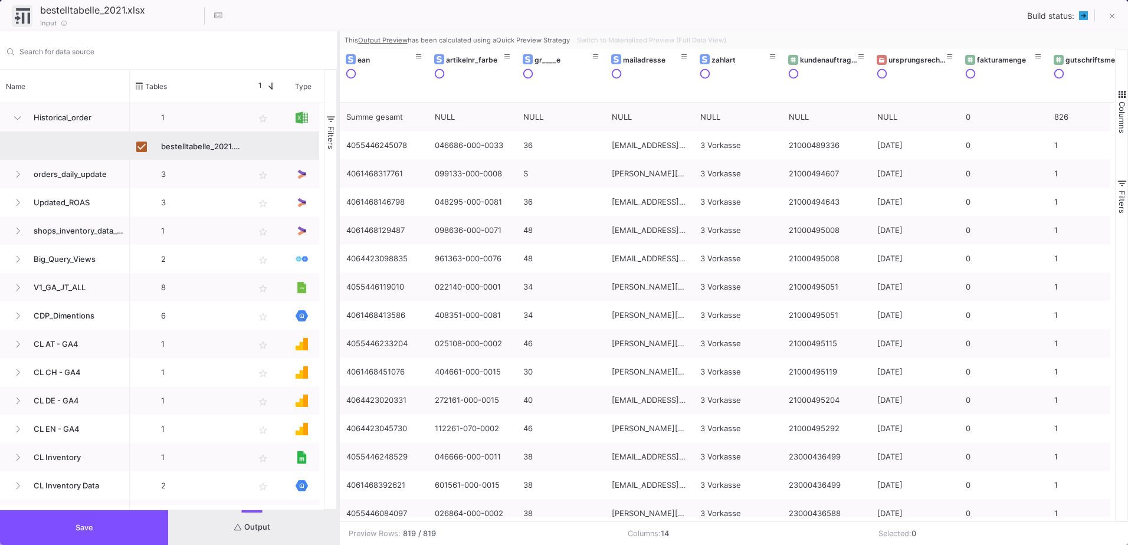
drag, startPoint x: 563, startPoint y: 343, endPoint x: 337, endPoint y: 356, distance: 226.3
click at [337, 356] on div at bounding box center [338, 288] width 3 height 514
click at [1123, 109] on span "Columns" at bounding box center [1121, 117] width 9 height 32
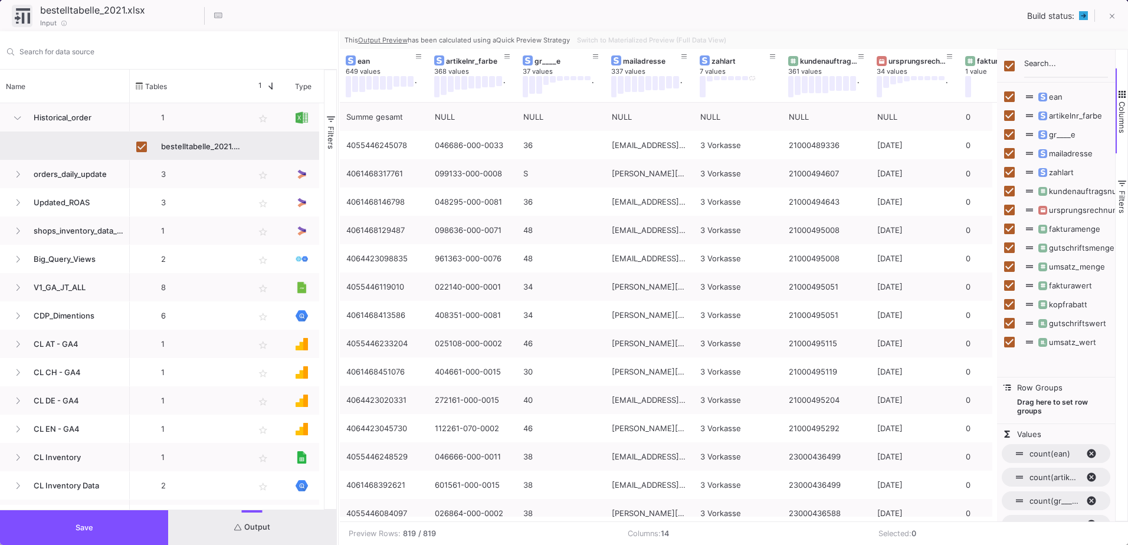
drag, startPoint x: 1014, startPoint y: 326, endPoint x: 997, endPoint y: 377, distance: 53.5
click at [997, 377] on div "ean artikelnr_farbe gr____e mailadresse zahlart" at bounding box center [1056, 285] width 118 height 473
click at [1117, 23] on button at bounding box center [1112, 17] width 24 height 24
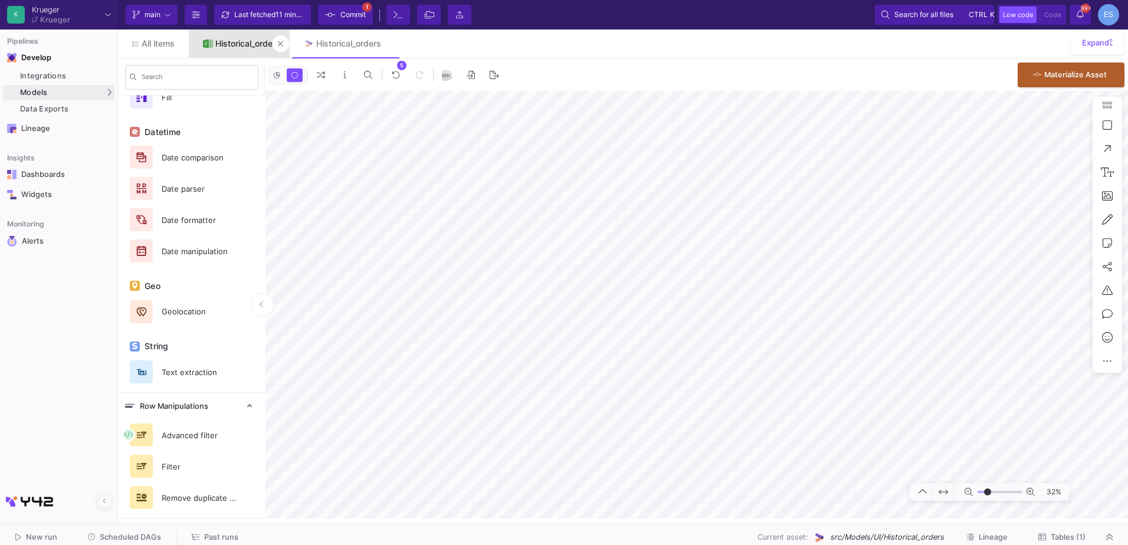
click at [230, 41] on div "Historical_order" at bounding box center [245, 43] width 60 height 9
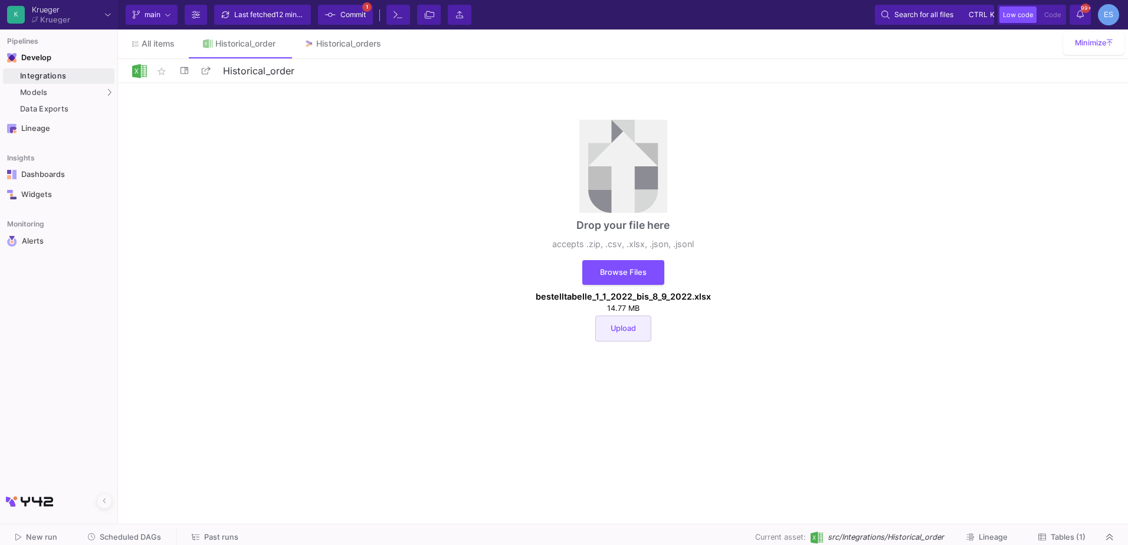
click at [627, 334] on button "Upload" at bounding box center [623, 329] width 56 height 26
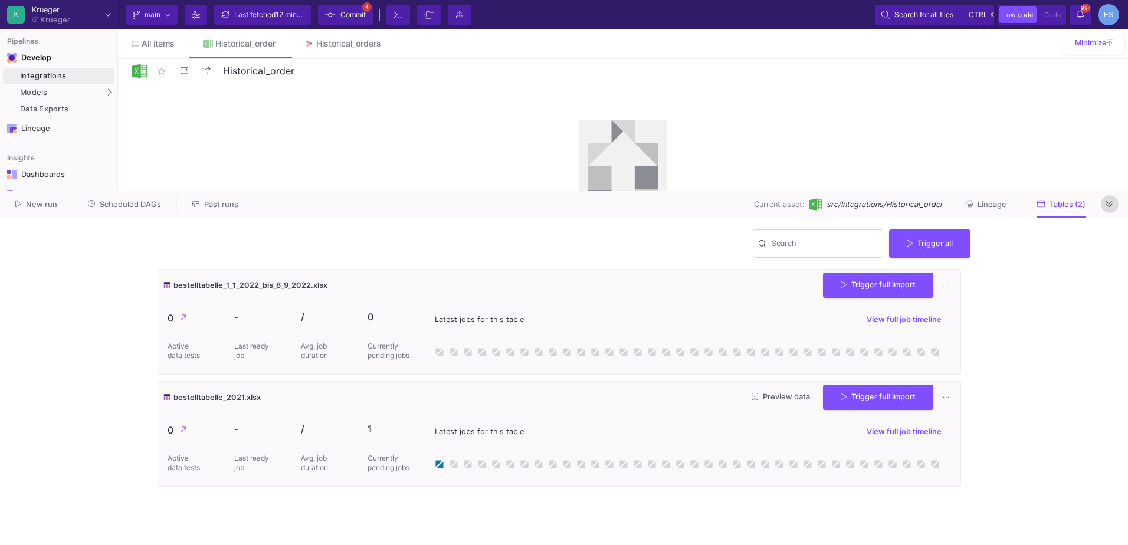
click at [1115, 205] on button at bounding box center [1110, 204] width 18 height 18
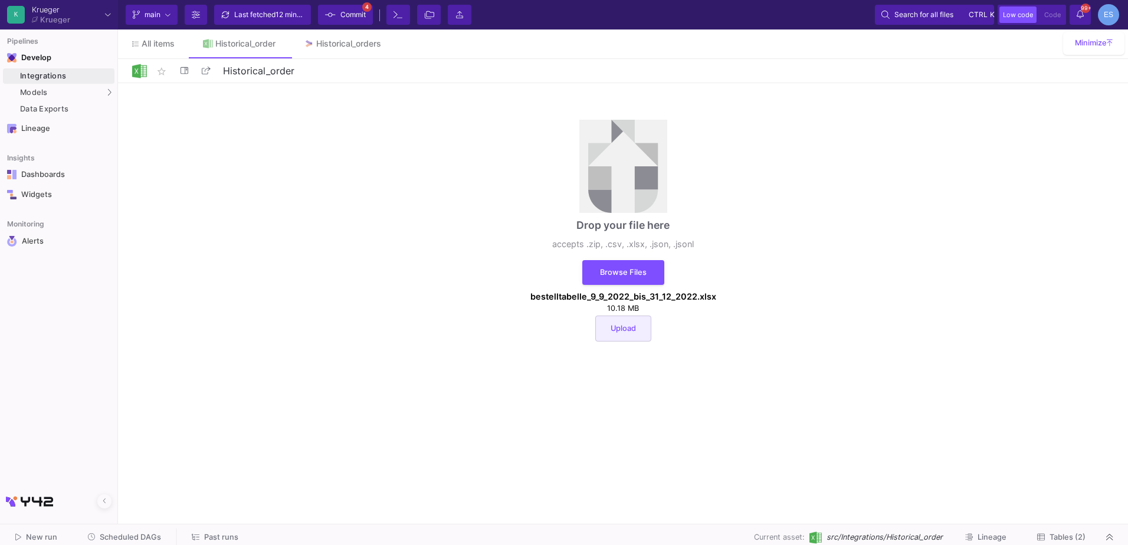
click at [644, 324] on button "Upload" at bounding box center [623, 329] width 56 height 26
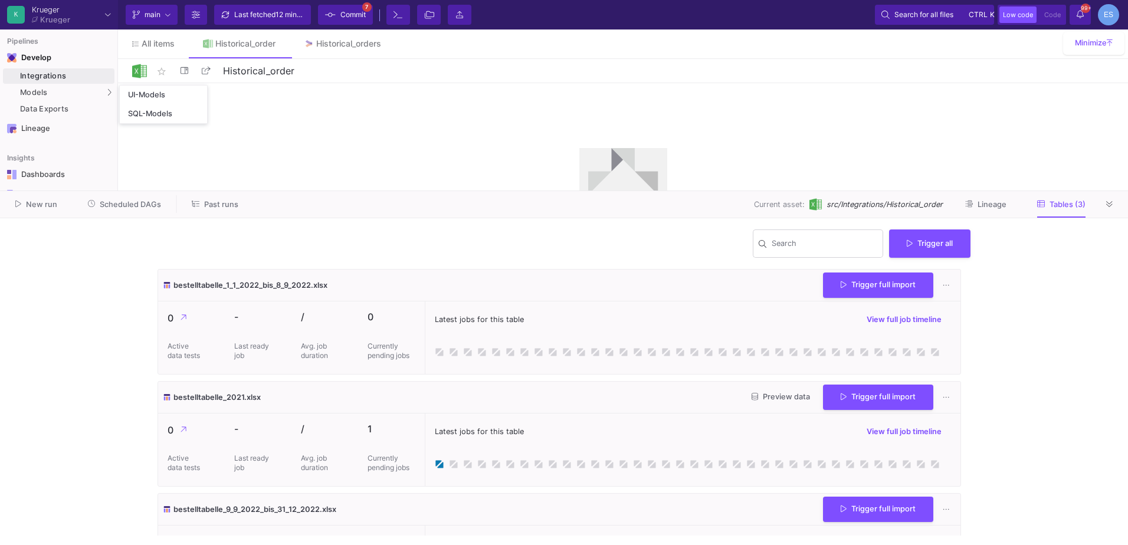
click at [71, 77] on div "Integrations" at bounding box center [65, 75] width 91 height 9
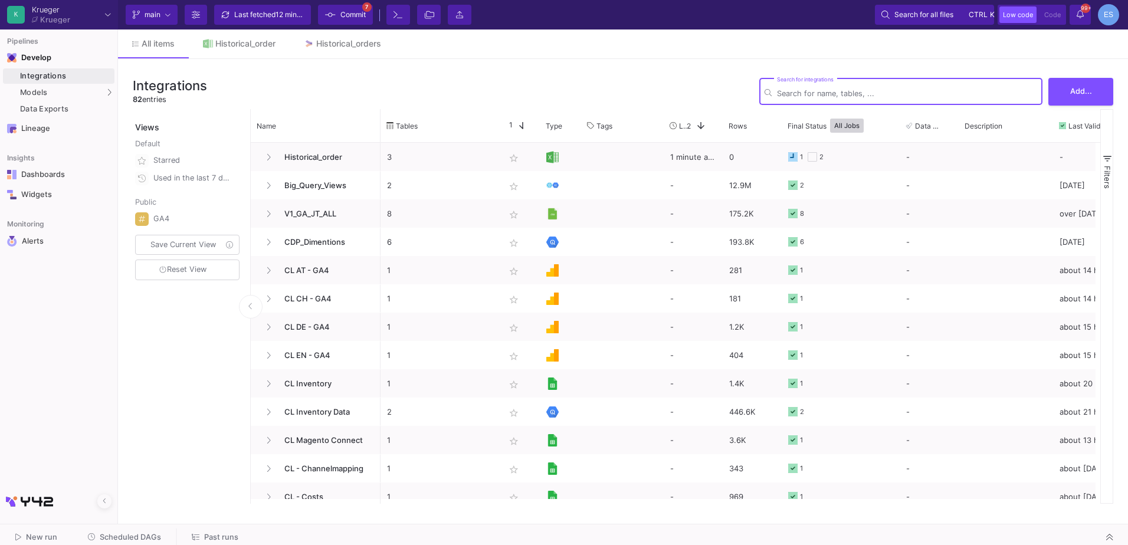
click at [851, 87] on div "Search for integrations" at bounding box center [907, 90] width 260 height 29
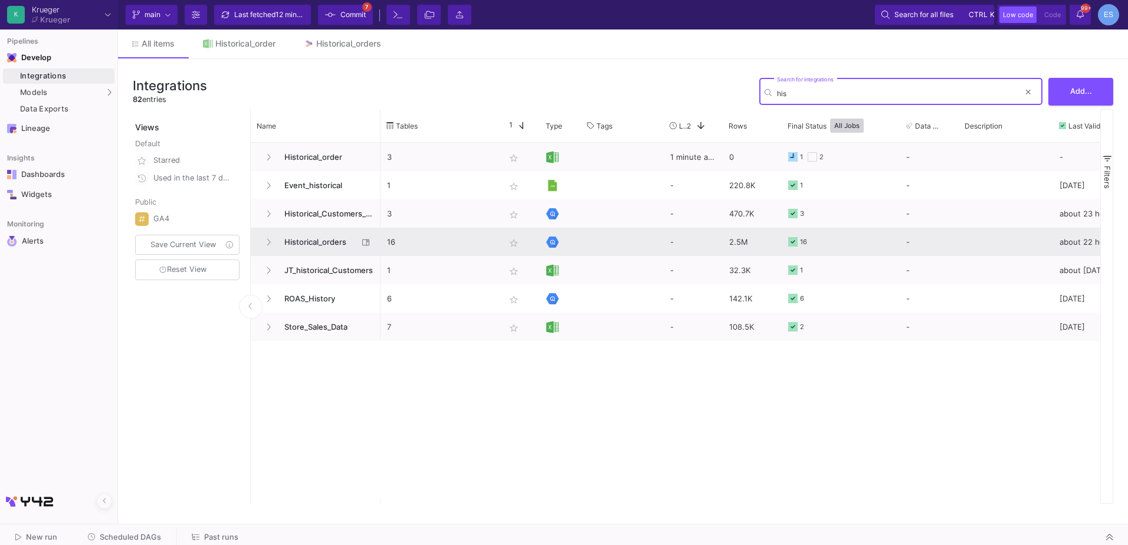
type input "his"
click at [320, 244] on span "Historical_orders" at bounding box center [317, 242] width 81 height 28
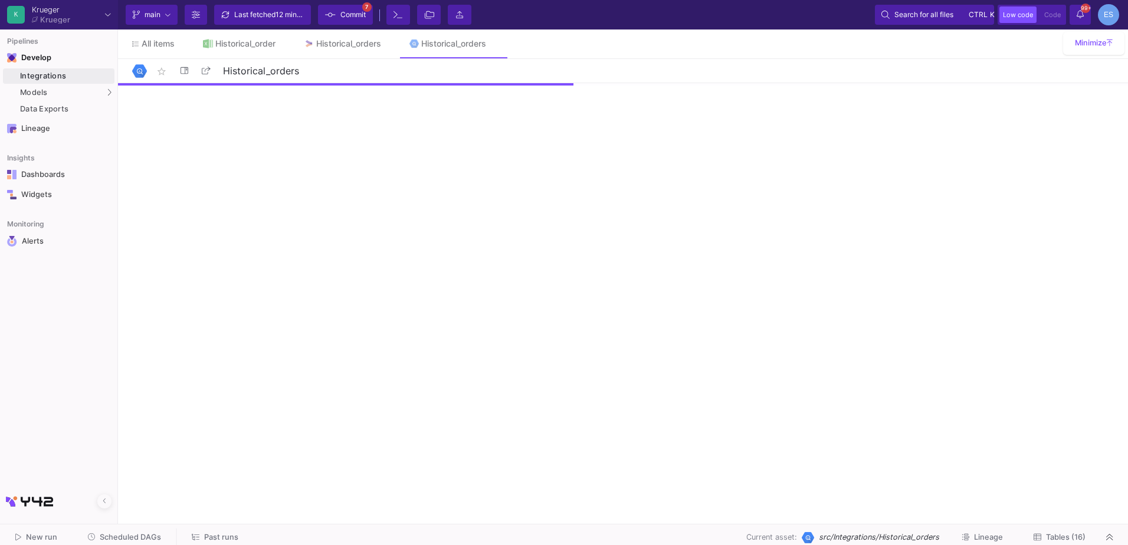
click at [1059, 533] on span "Tables (16)" at bounding box center [1066, 537] width 40 height 9
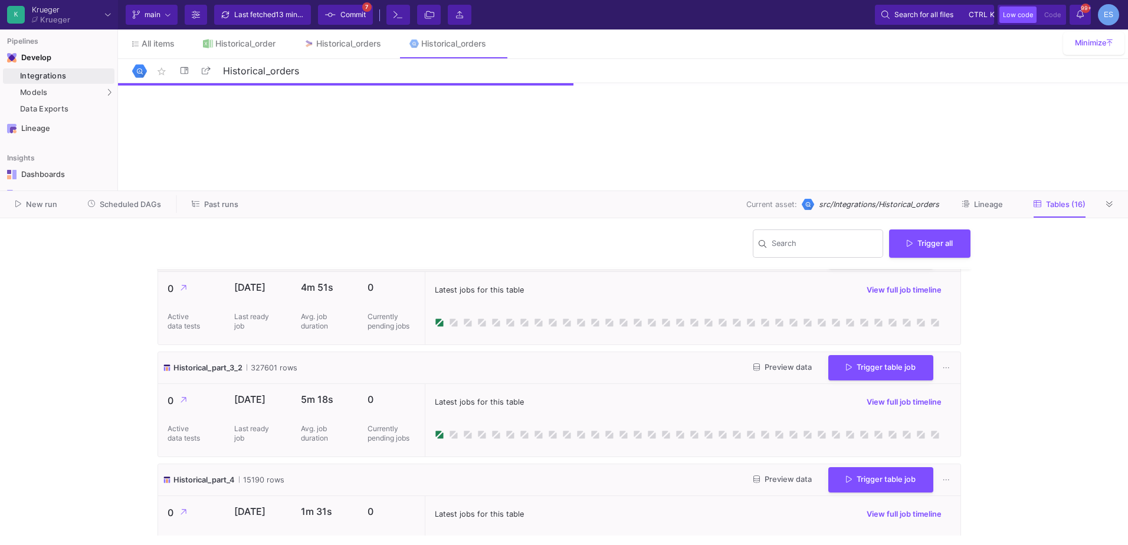
scroll to position [708, 0]
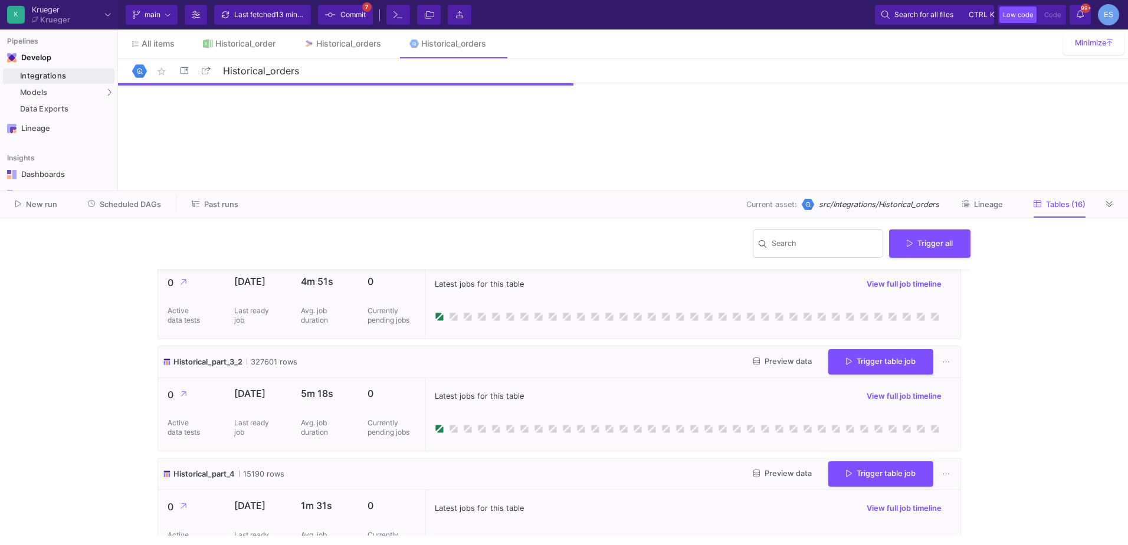
click at [775, 365] on span "Preview data" at bounding box center [782, 361] width 58 height 9
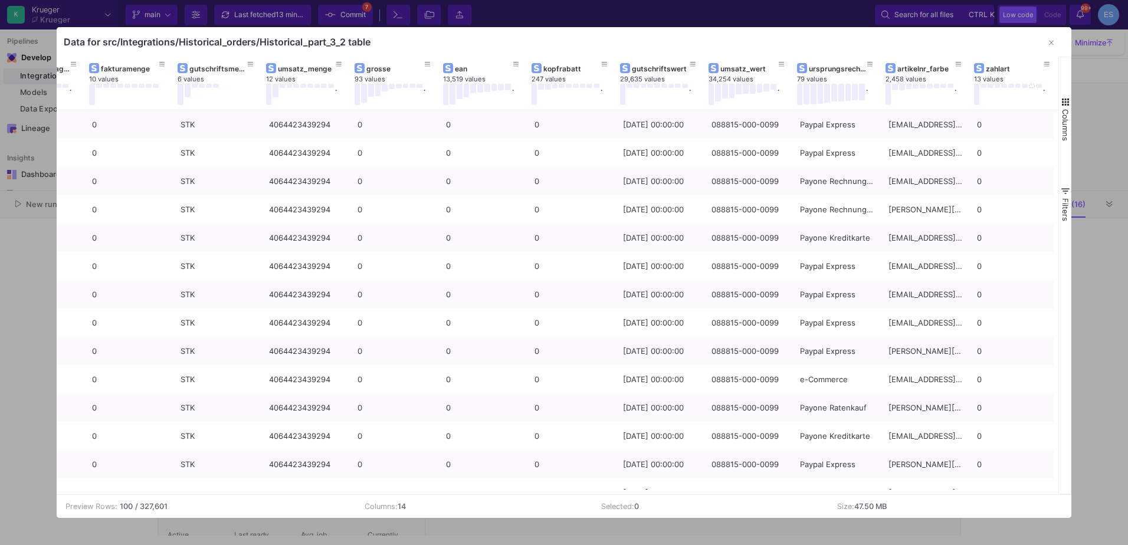
scroll to position [0, 0]
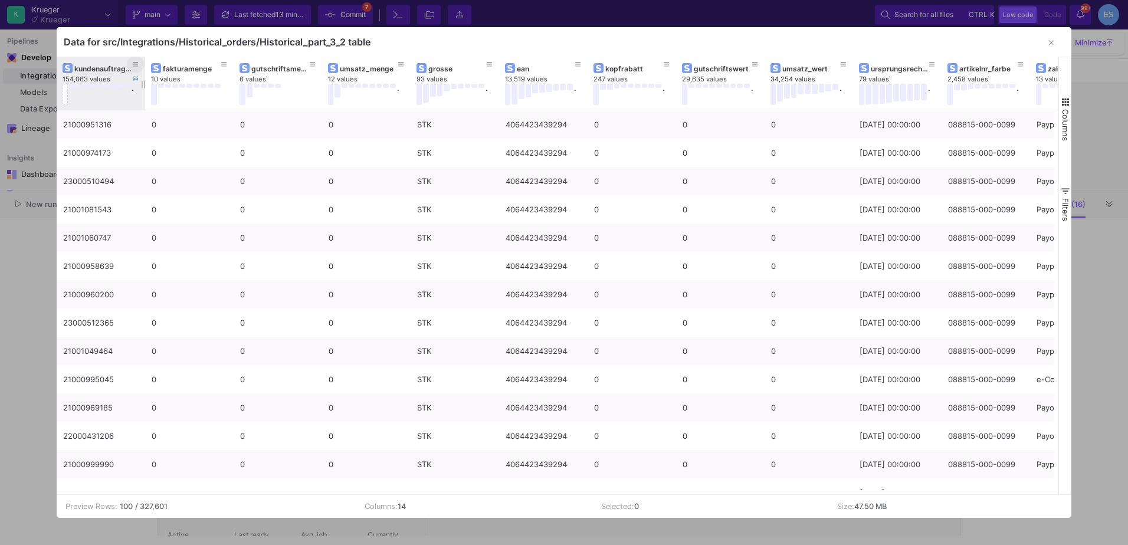
click at [130, 66] on button at bounding box center [136, 64] width 18 height 18
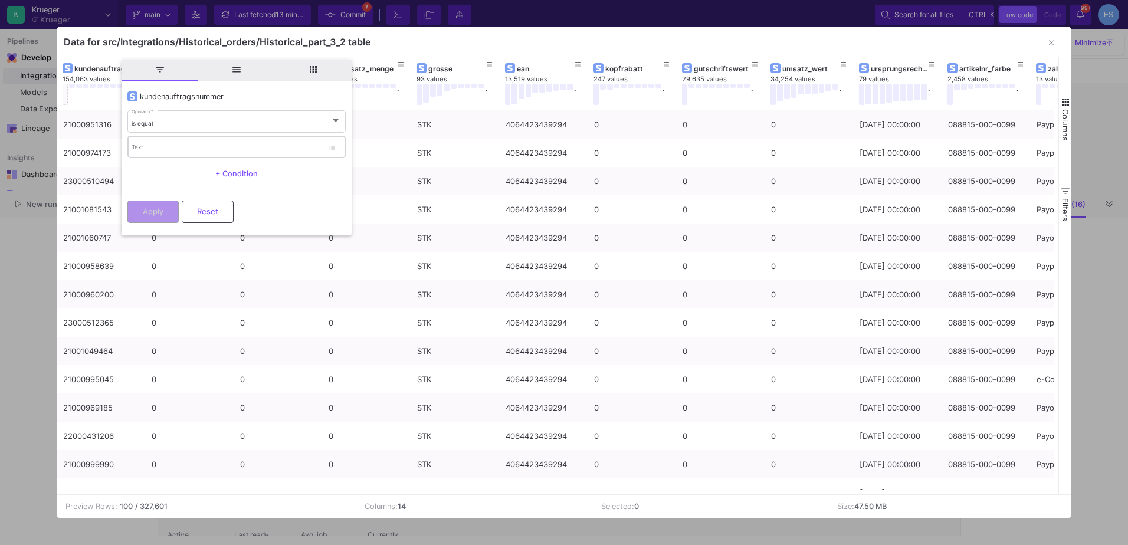
click at [158, 158] on div "Text" at bounding box center [228, 147] width 192 height 24
type input "21000747515"
click at [163, 212] on button "Apply" at bounding box center [152, 210] width 51 height 22
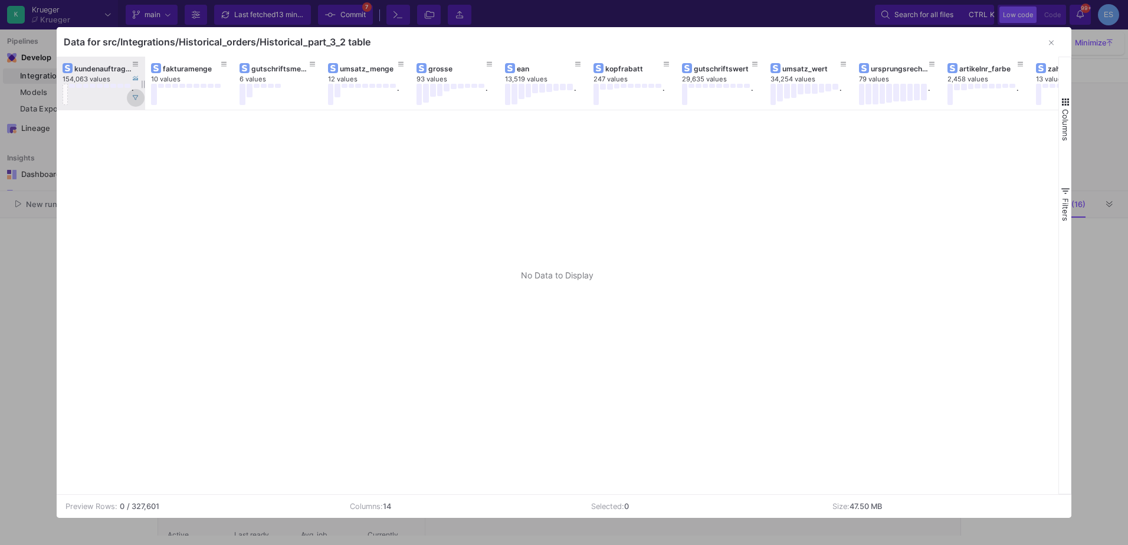
click at [135, 101] on fa-icon at bounding box center [136, 98] width 6 height 6
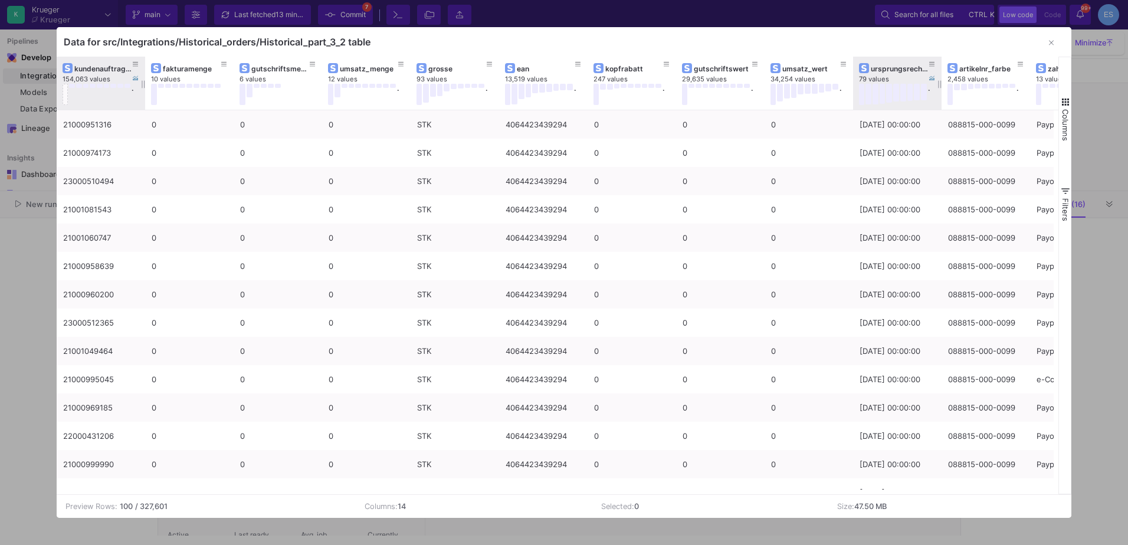
click at [900, 73] on div "ursprungsrechnungsdatum" at bounding box center [900, 68] width 58 height 9
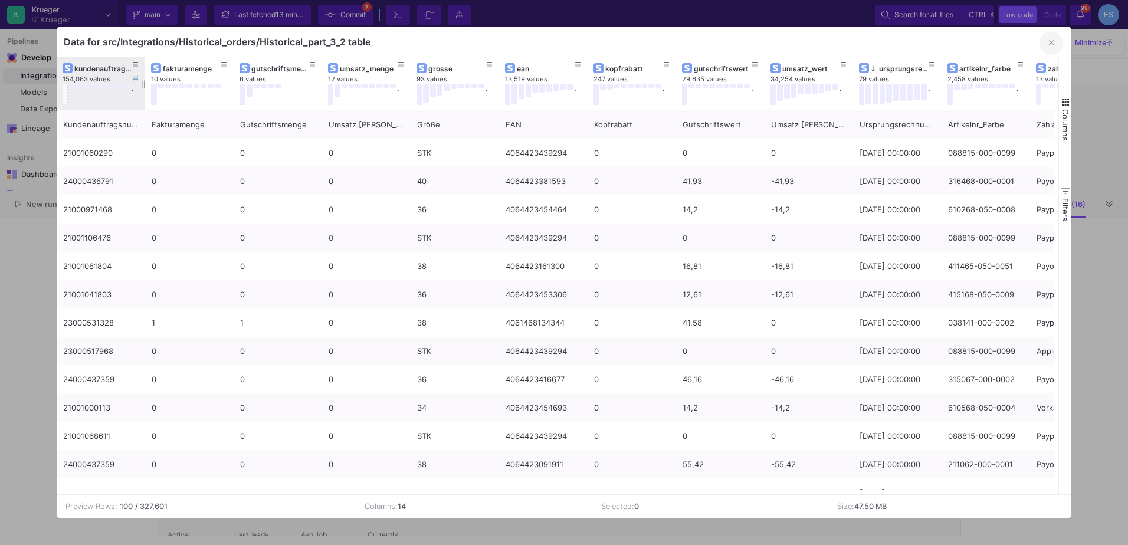
click at [1048, 39] on button "button" at bounding box center [1052, 43] width 24 height 24
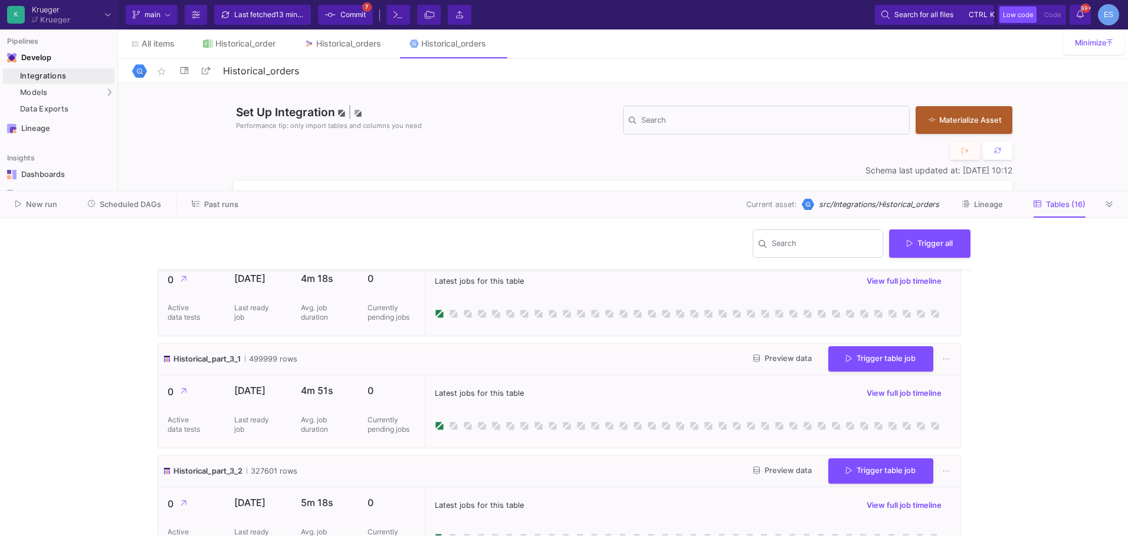
scroll to position [590, 0]
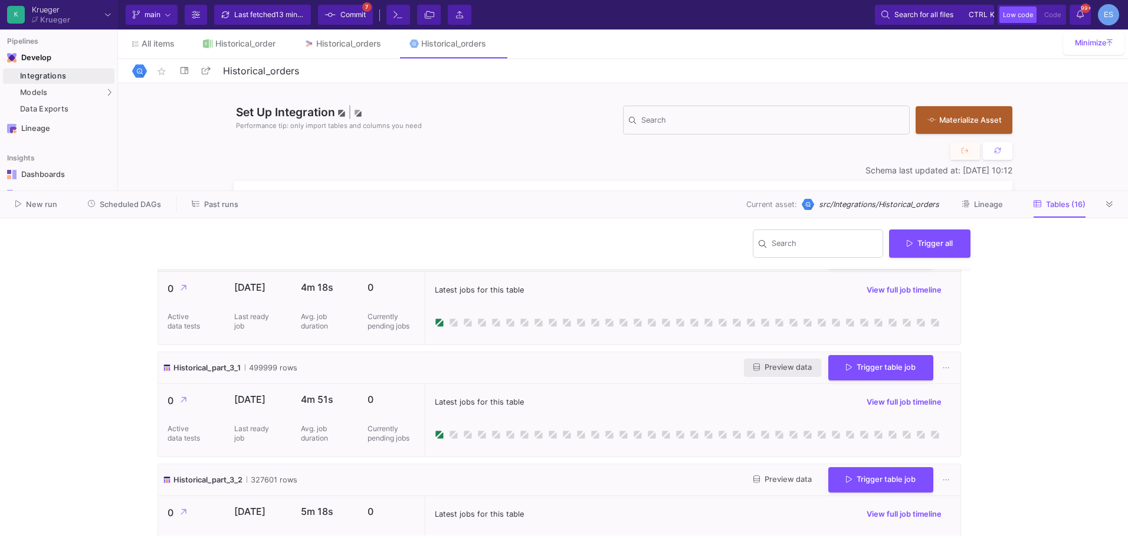
click at [792, 371] on span "Preview data" at bounding box center [782, 367] width 58 height 9
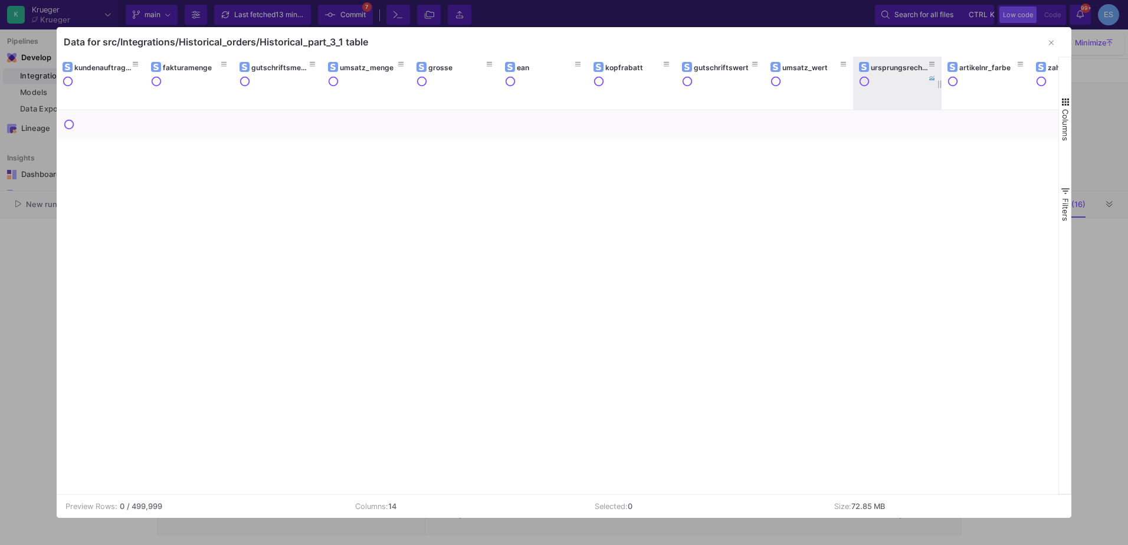
click at [895, 62] on div "ursprungsrechnungsdatum" at bounding box center [897, 67] width 77 height 13
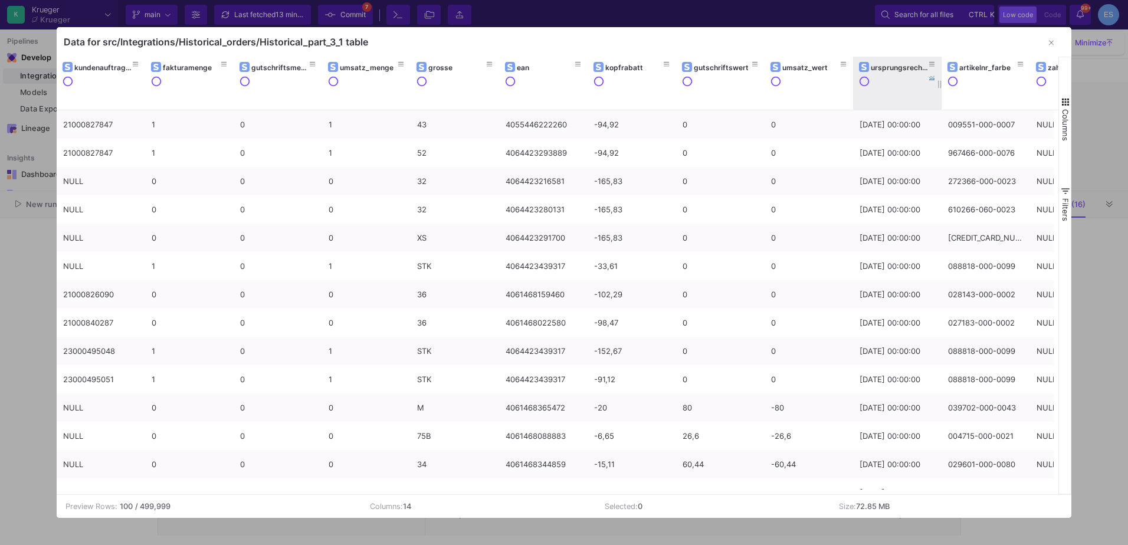
click at [895, 68] on div "ursprungsrechnungsdatum" at bounding box center [900, 67] width 58 height 9
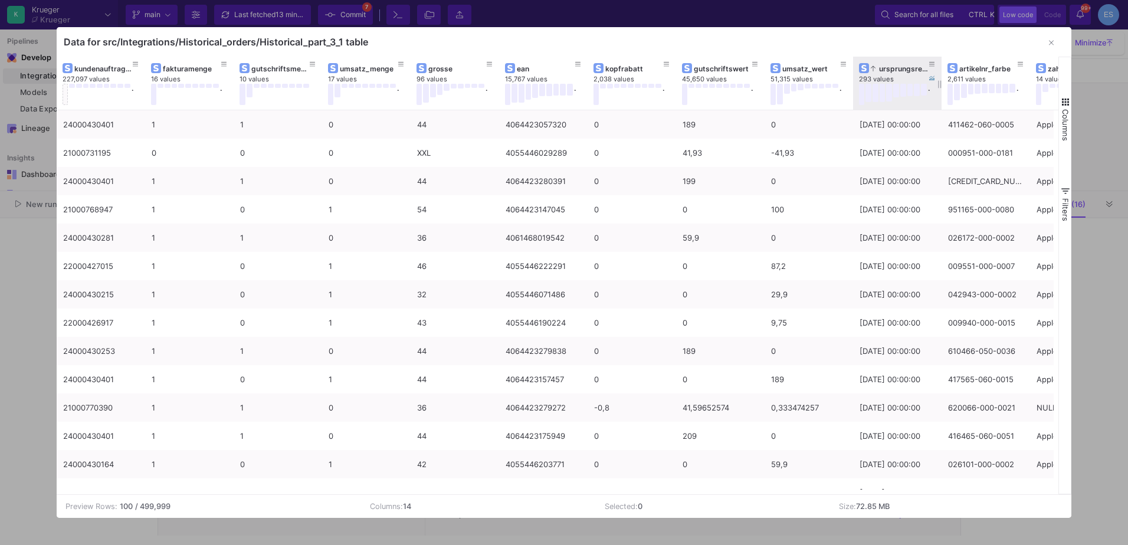
click at [895, 68] on div "ursprungsrechnungsdatum" at bounding box center [900, 68] width 58 height 9
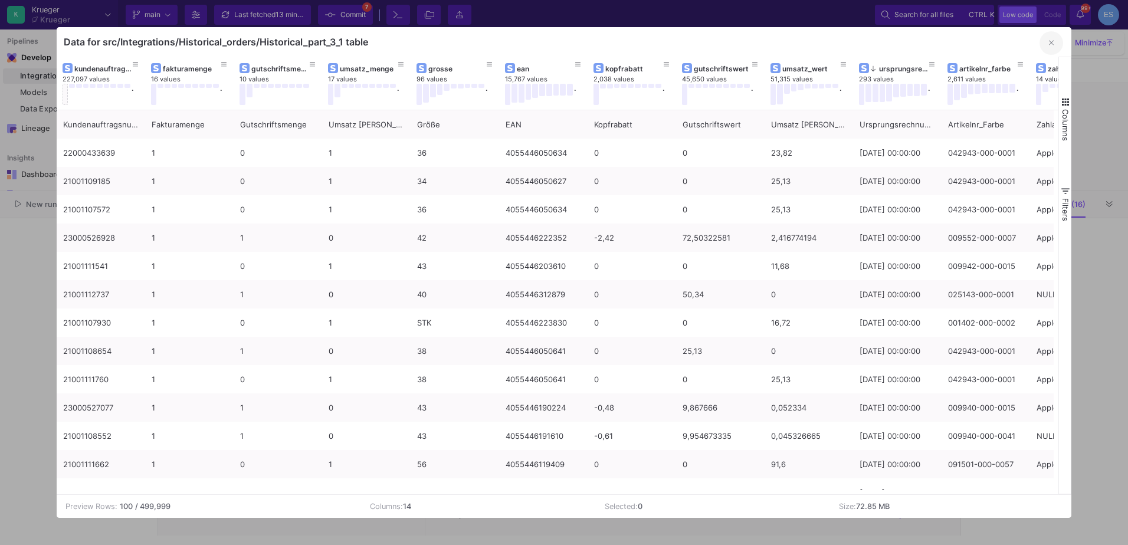
click at [1050, 45] on icon "button" at bounding box center [1051, 43] width 5 height 8
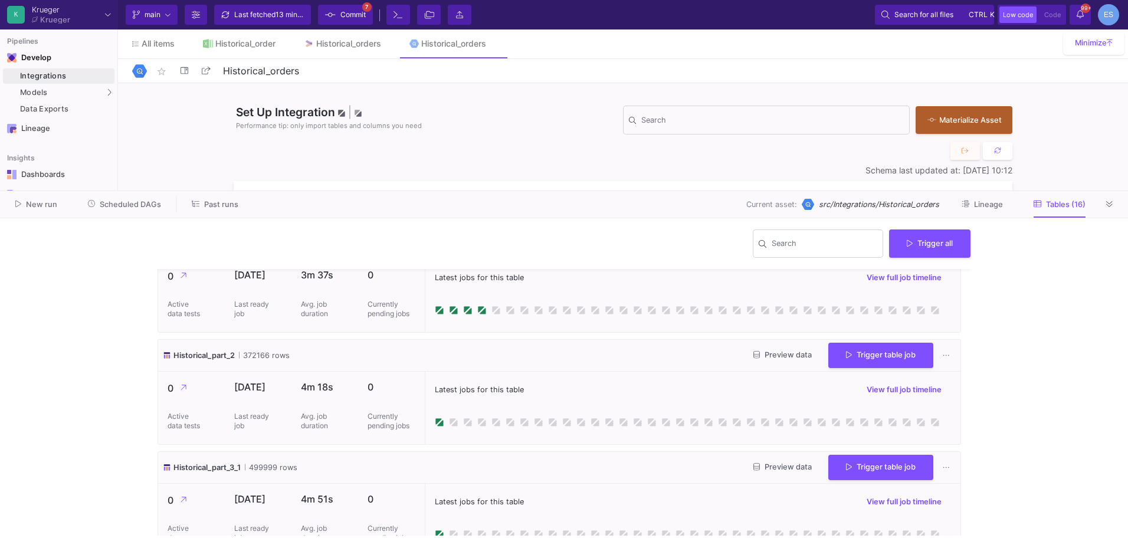
scroll to position [472, 0]
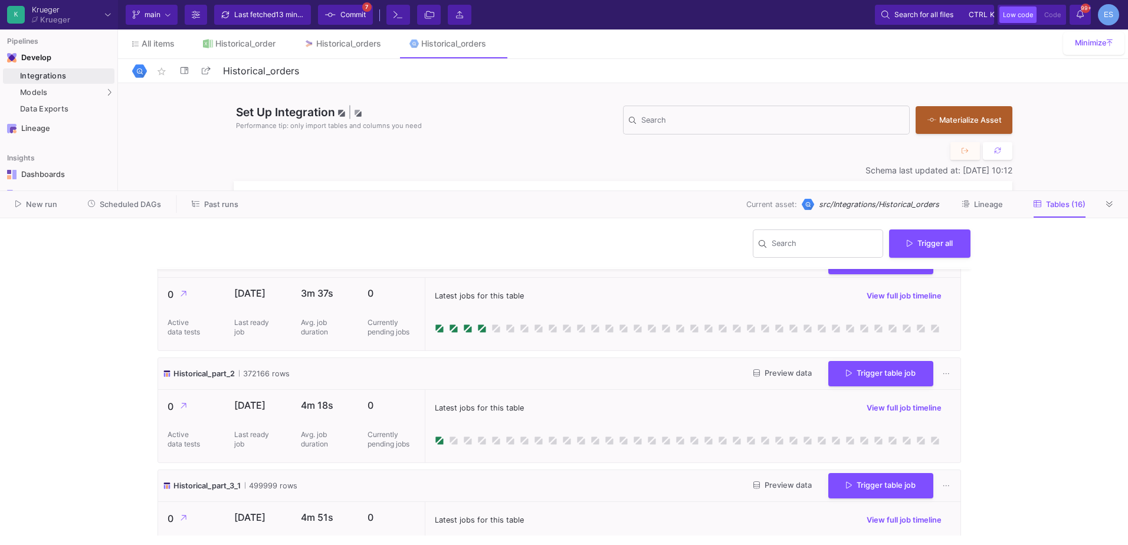
click at [793, 377] on span "Preview data" at bounding box center [782, 373] width 58 height 9
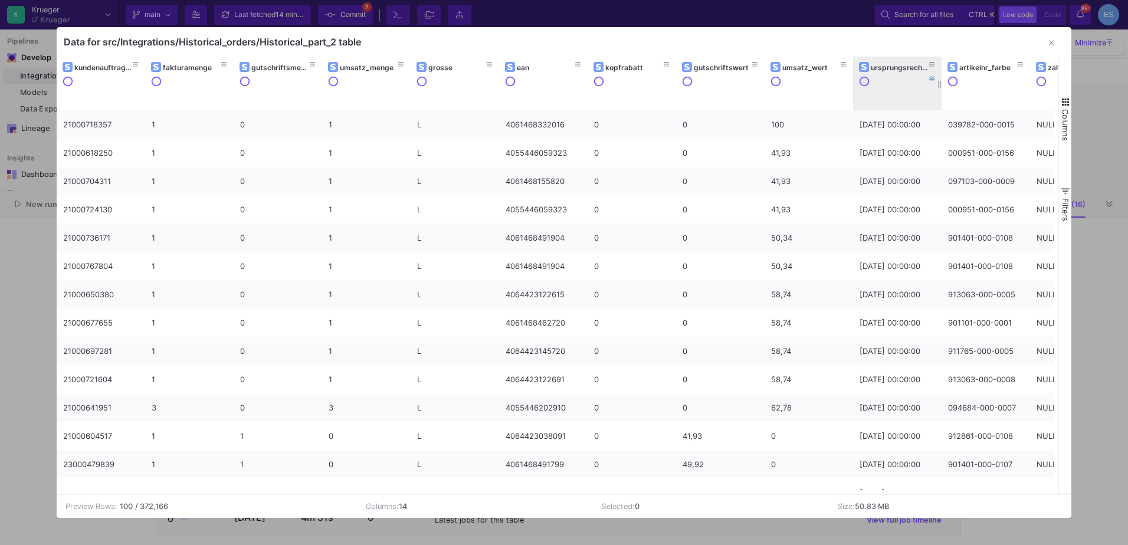
click at [910, 68] on div "ursprungsrechnungsdatum" at bounding box center [900, 67] width 58 height 9
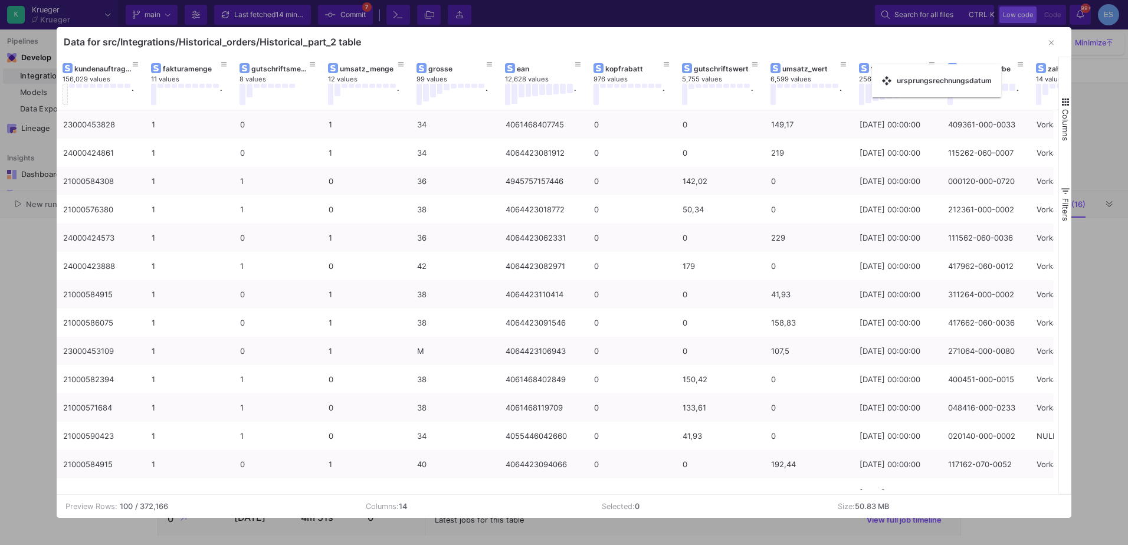
drag, startPoint x: 910, startPoint y: 68, endPoint x: 878, endPoint y: 71, distance: 32.6
click at [135, 64] on icon at bounding box center [136, 64] width 6 height 5
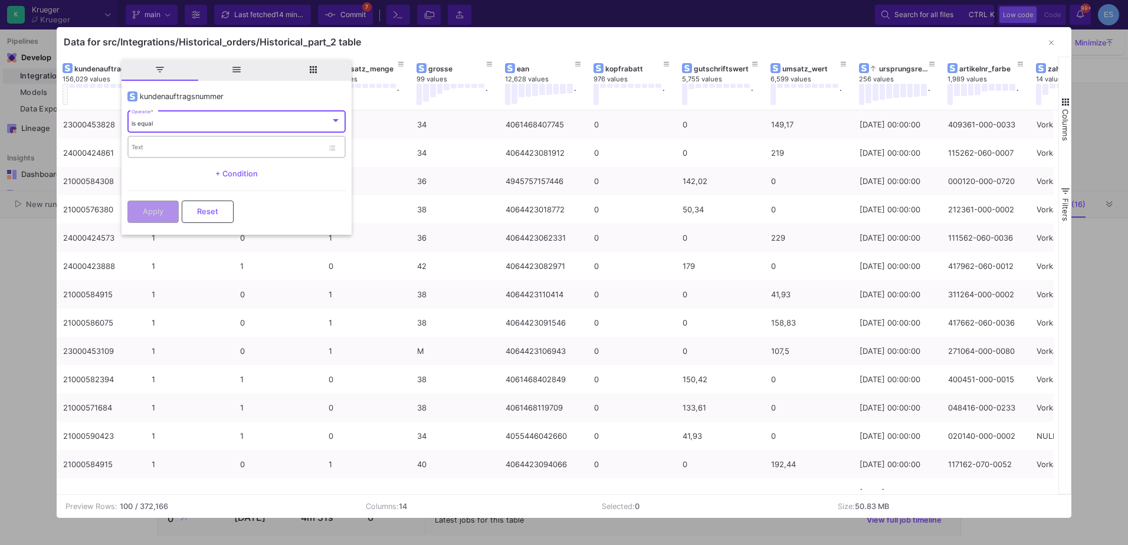
click at [181, 149] on input "Text" at bounding box center [228, 149] width 192 height 8
type input "21000747515"
click at [163, 208] on span "Apply" at bounding box center [153, 210] width 21 height 9
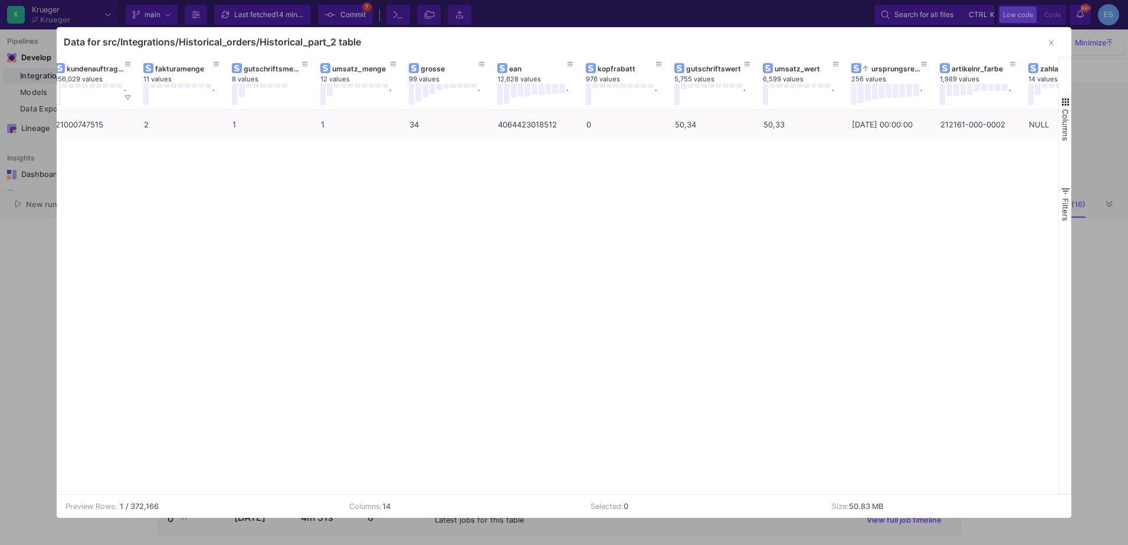
scroll to position [0, 0]
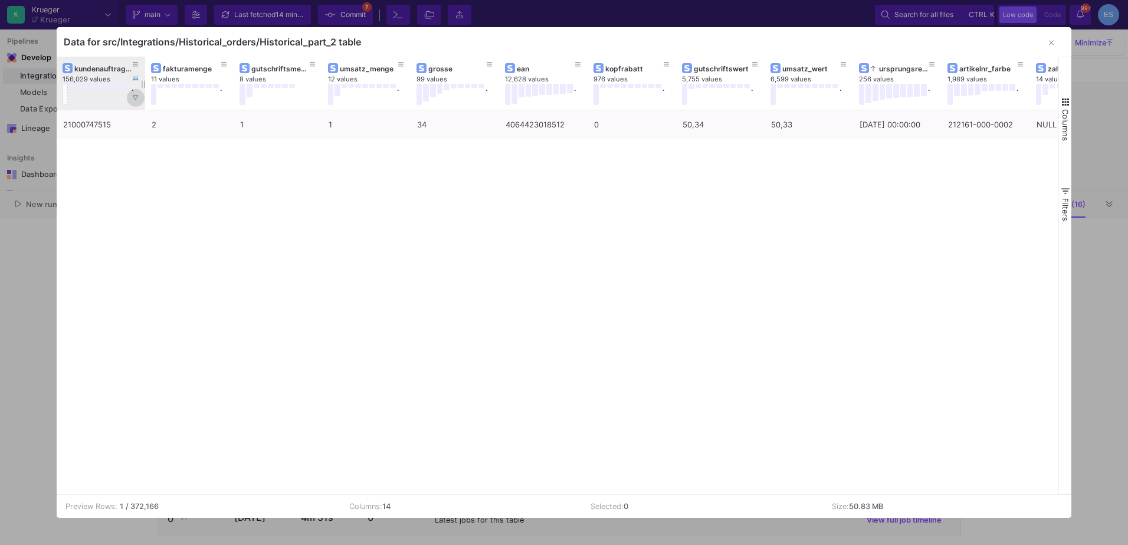
click at [136, 103] on button at bounding box center [136, 98] width 18 height 18
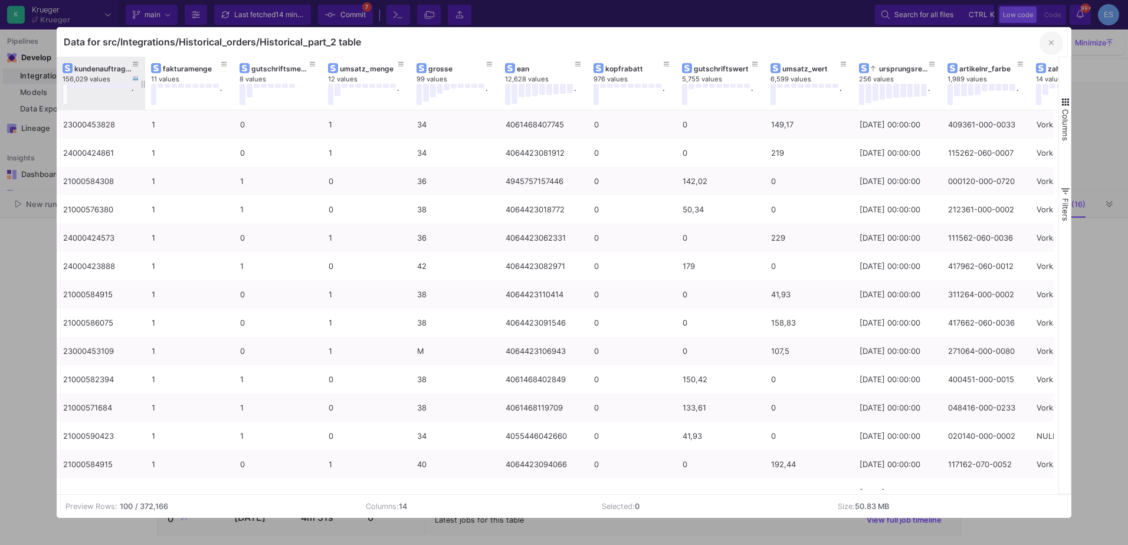
click at [1055, 44] on button "button" at bounding box center [1052, 43] width 24 height 24
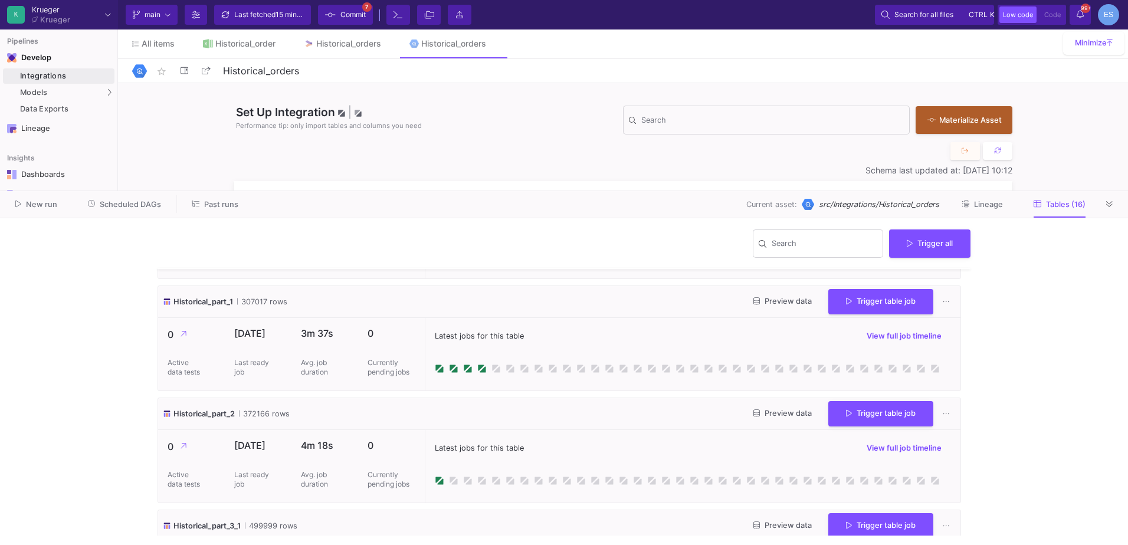
scroll to position [413, 0]
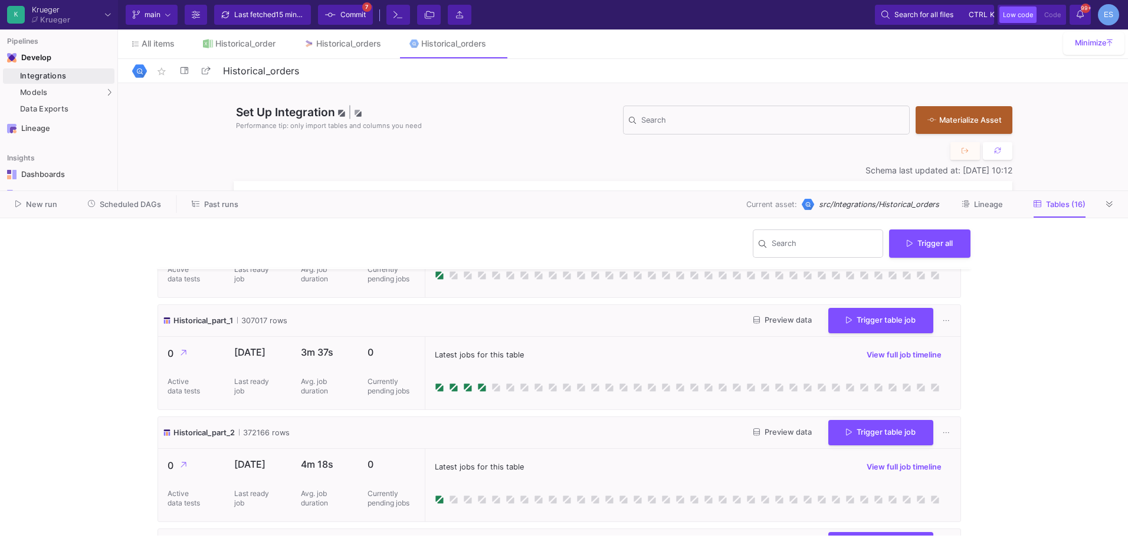
click at [779, 319] on span "Preview data" at bounding box center [782, 320] width 58 height 9
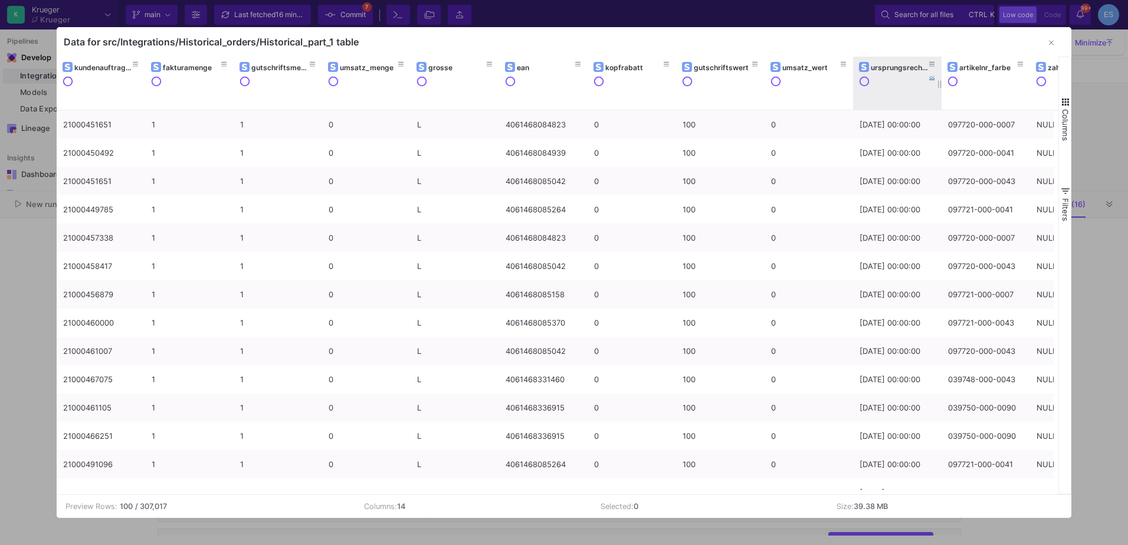
click at [891, 78] on div at bounding box center [903, 90] width 88 height 29
click at [893, 73] on div "ursprungsrechnungsdatum" at bounding box center [900, 68] width 58 height 9
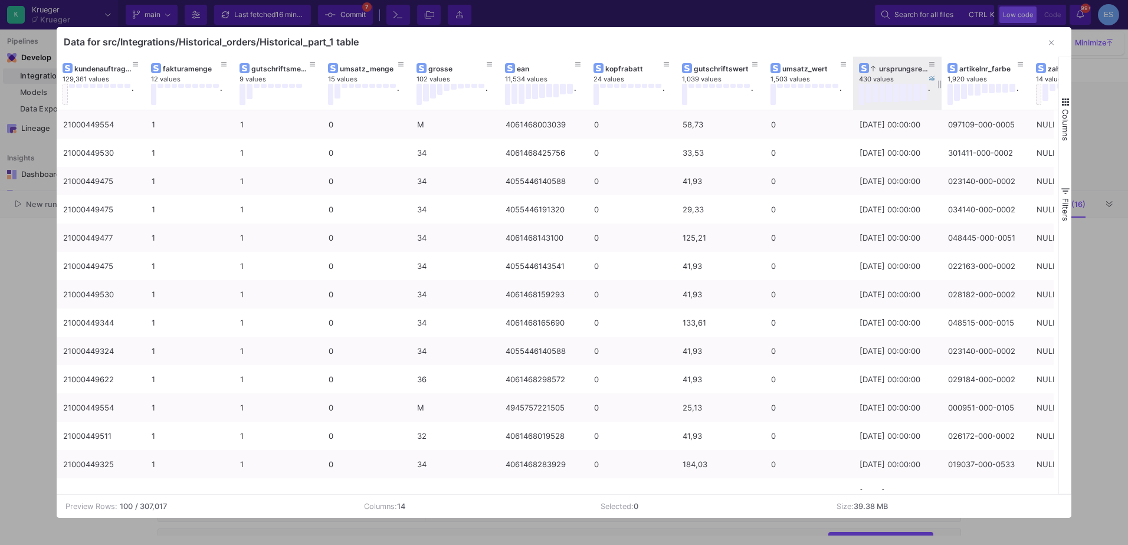
click at [893, 73] on div "ursprungsrechnungsdatum" at bounding box center [900, 68] width 58 height 9
click at [1054, 44] on button "button" at bounding box center [1052, 43] width 24 height 24
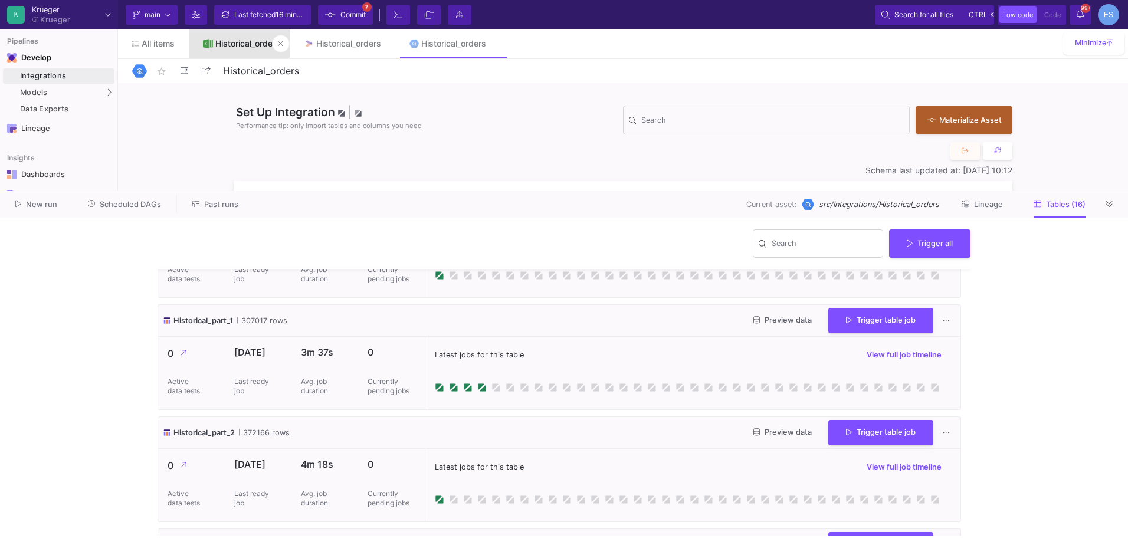
click at [251, 53] on link "Historical_order" at bounding box center [239, 43] width 101 height 28
type input "Historical_order"
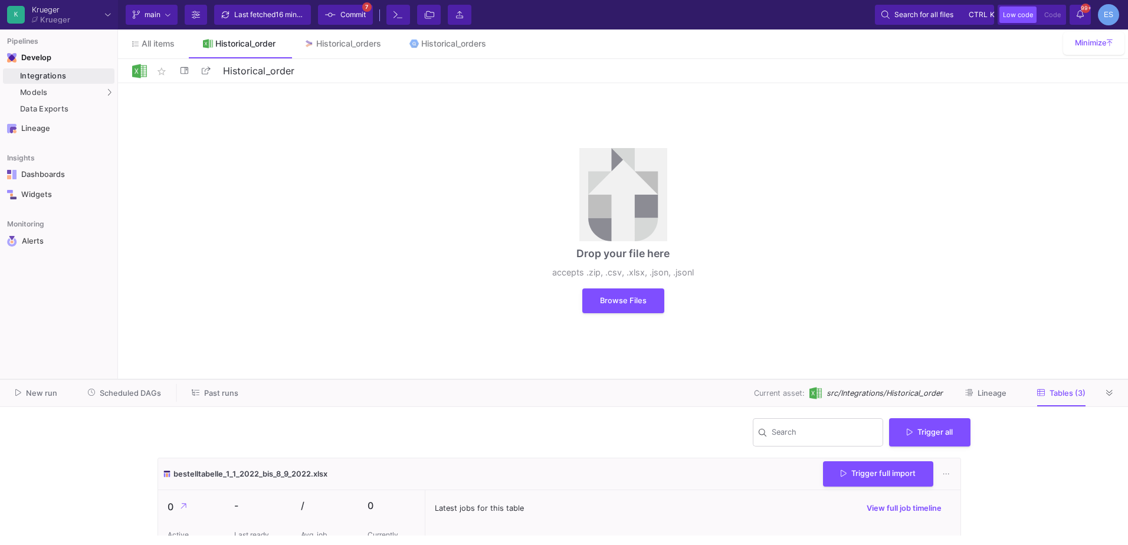
drag, startPoint x: 671, startPoint y: 191, endPoint x: 651, endPoint y: 374, distance: 184.5
click at [651, 379] on div at bounding box center [564, 379] width 1128 height 1
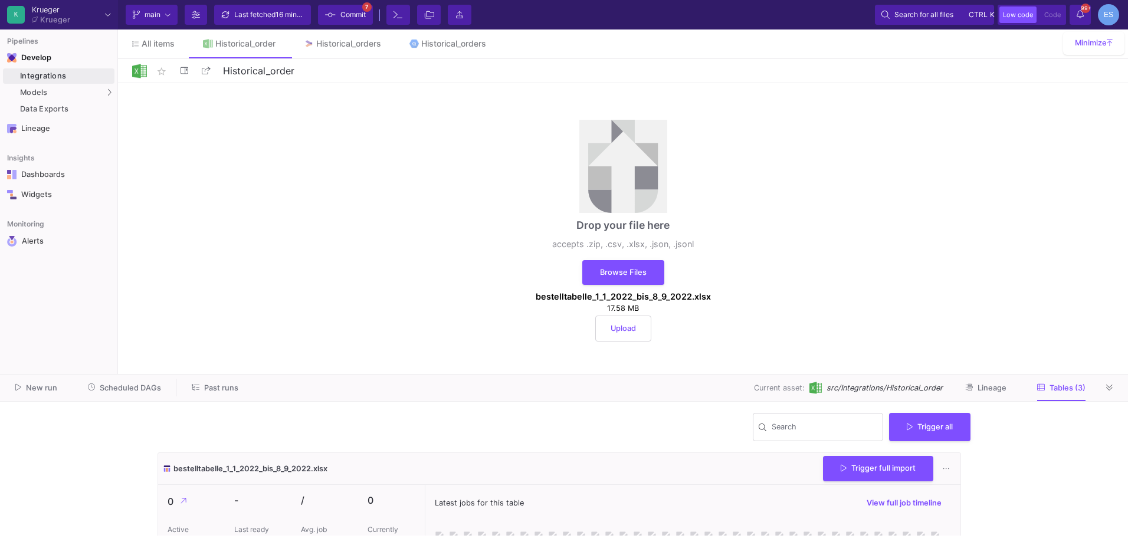
click at [642, 324] on button "Upload" at bounding box center [623, 329] width 56 height 26
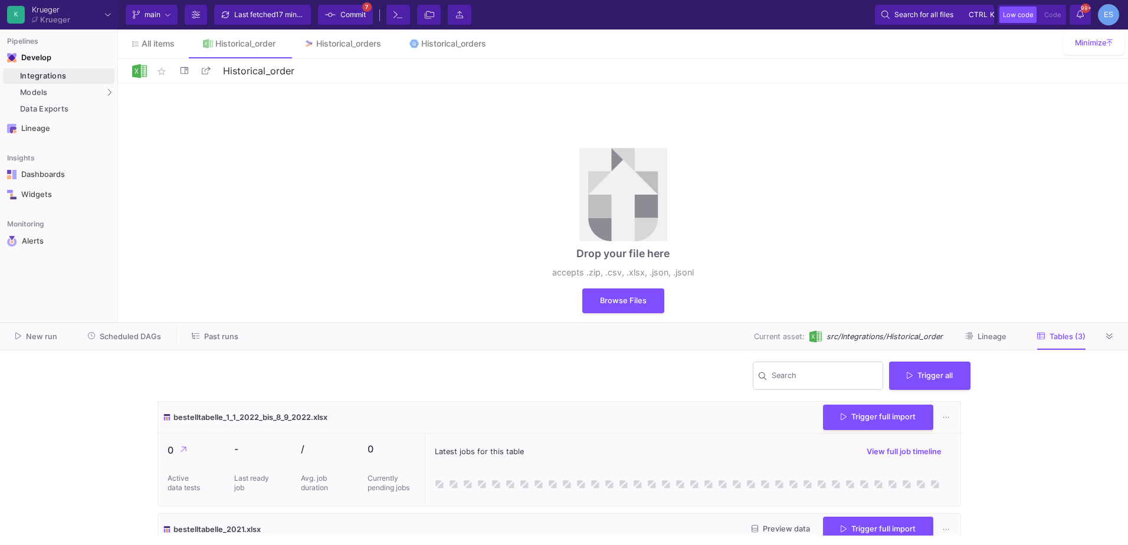
drag, startPoint x: 534, startPoint y: 373, endPoint x: 467, endPoint y: 322, distance: 84.1
click at [467, 323] on div at bounding box center [564, 323] width 1128 height 1
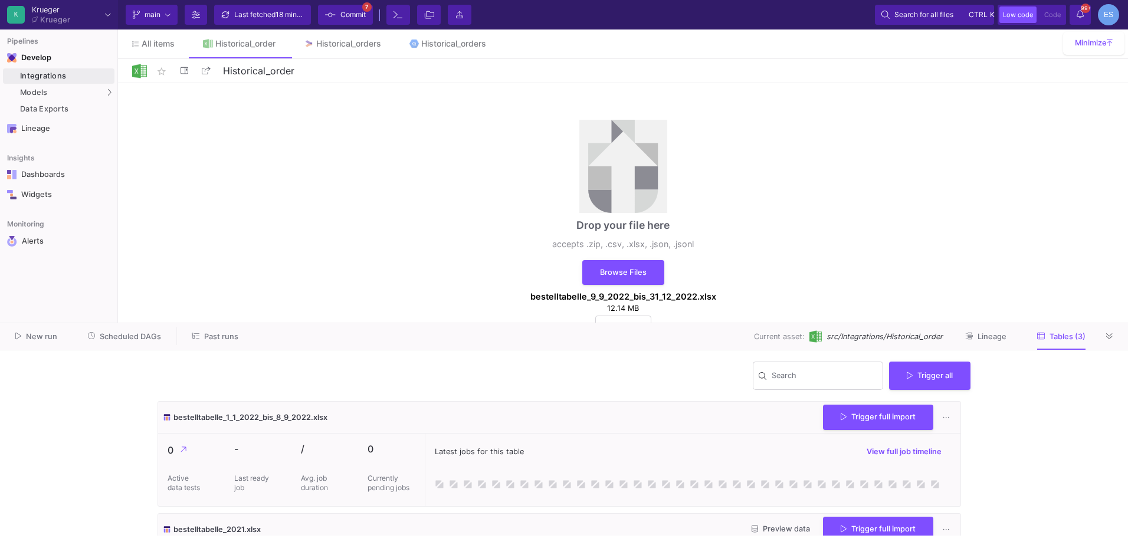
click at [634, 318] on button "Upload" at bounding box center [623, 329] width 56 height 26
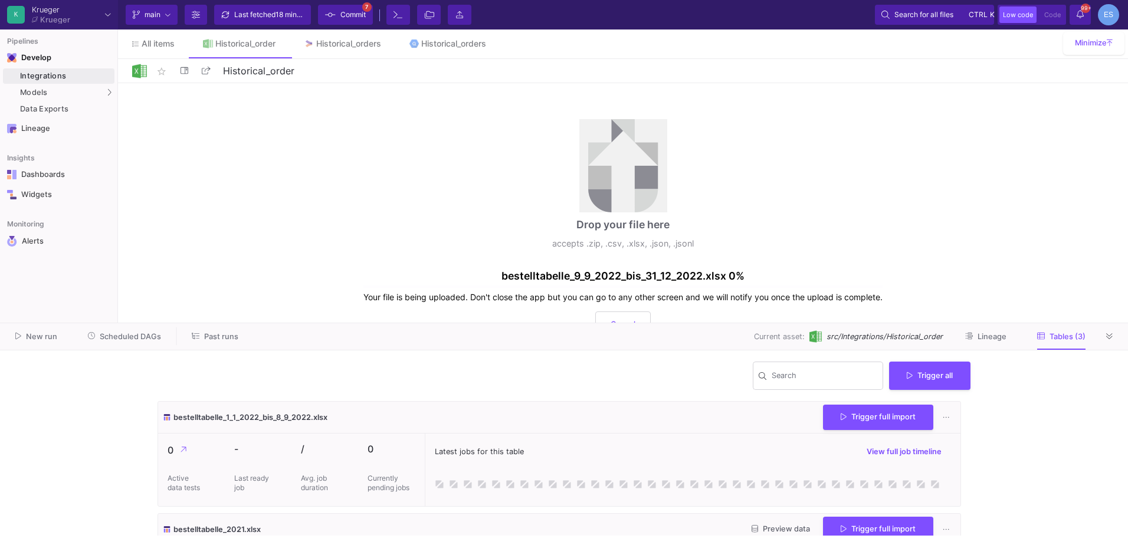
click at [352, 17] on span "Commit" at bounding box center [352, 15] width 25 height 18
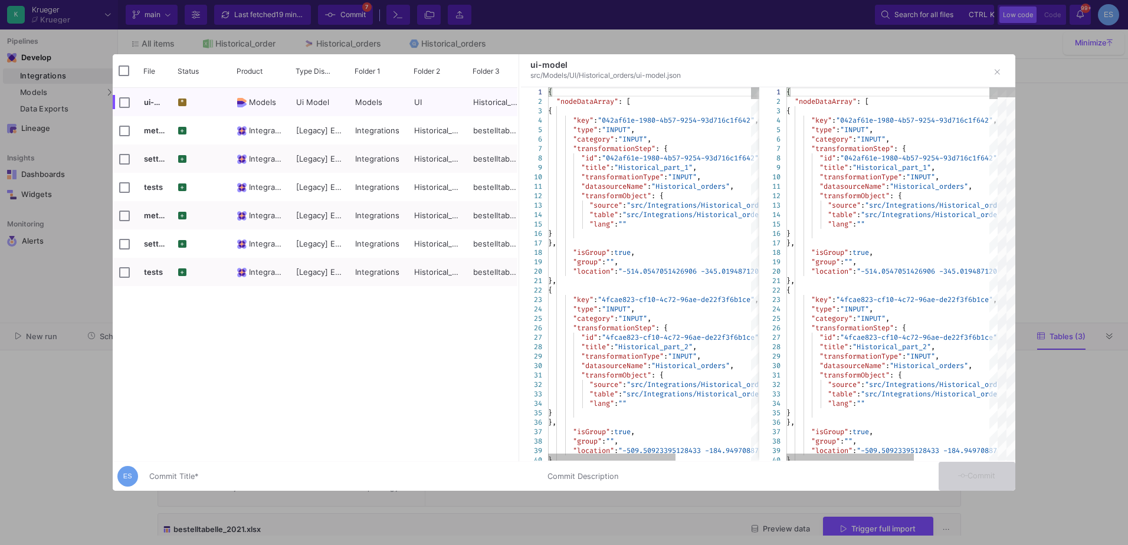
drag, startPoint x: 306, startPoint y: 470, endPoint x: 332, endPoint y: 448, distance: 33.9
click at [309, 467] on div "Commit Title *" at bounding box center [341, 474] width 384 height 22
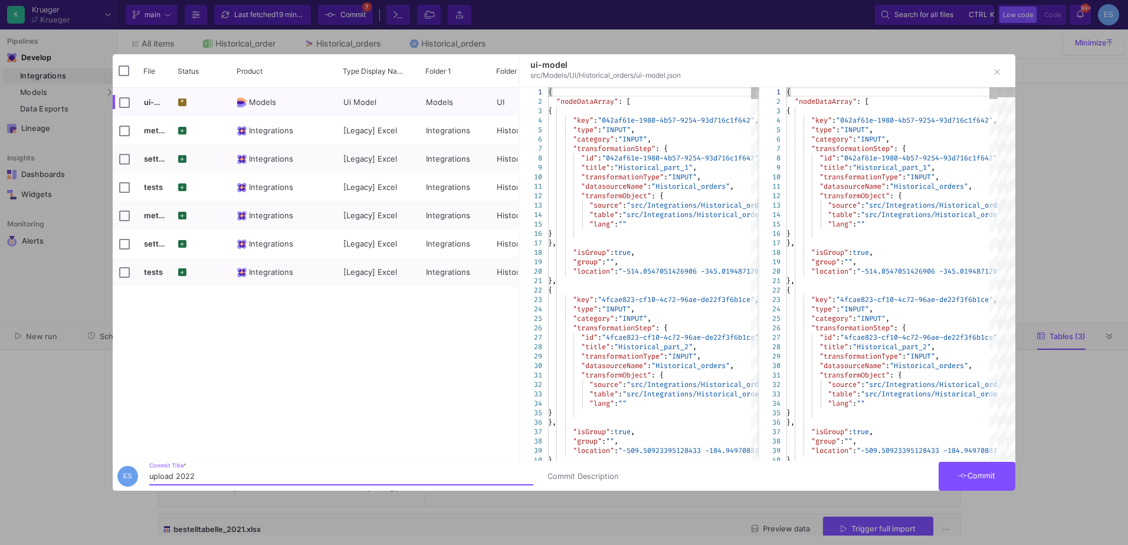
type input "upload 2022"
click at [960, 485] on button "Commit" at bounding box center [977, 476] width 77 height 29
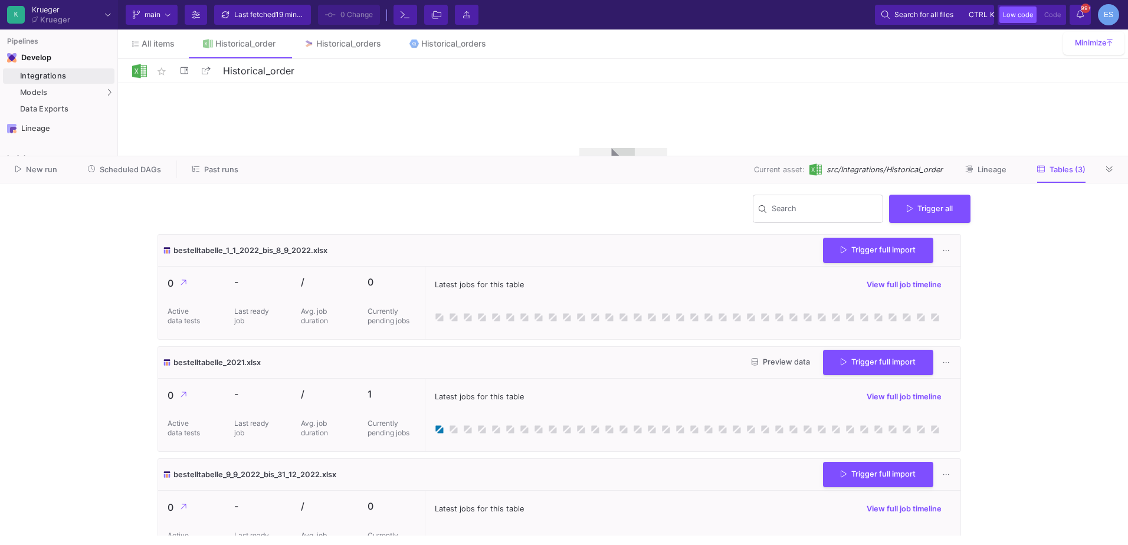
drag, startPoint x: 771, startPoint y: 322, endPoint x: 817, endPoint y: 155, distance: 173.3
click at [817, 155] on as-split "K Krueger Krueger Current branch main Branch Options Last fetched 19 minutes ag…" at bounding box center [564, 272] width 1128 height 545
click at [890, 255] on button "Trigger full import" at bounding box center [878, 249] width 110 height 25
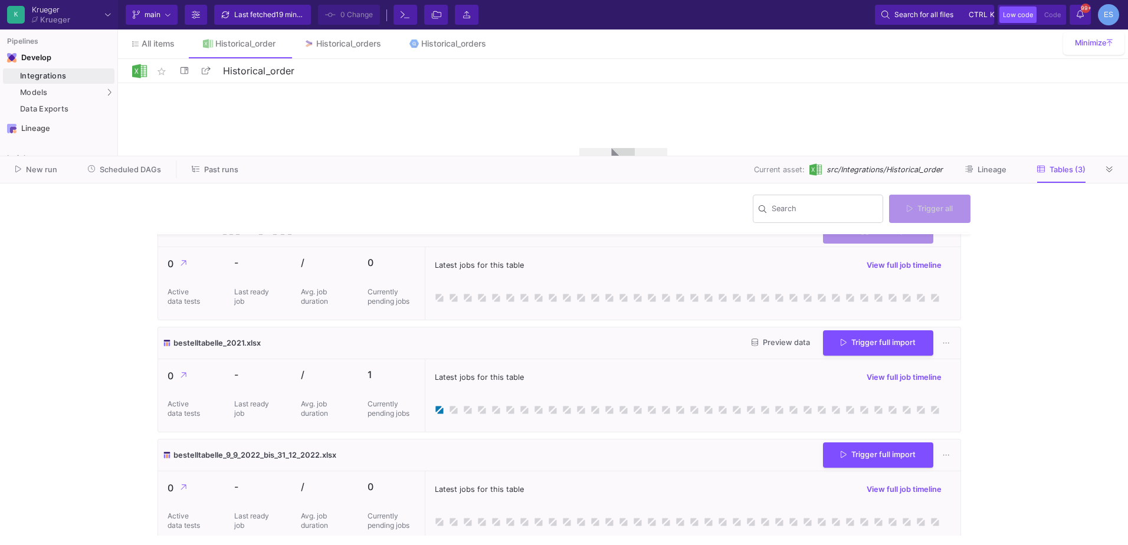
scroll to position [29, 0]
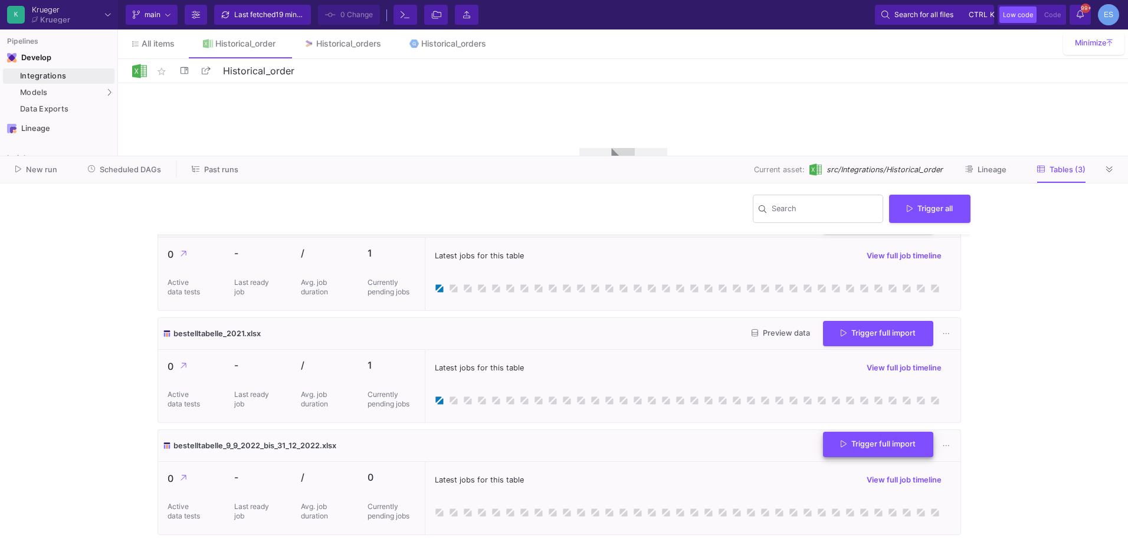
click at [884, 456] on button "Trigger full import" at bounding box center [878, 444] width 110 height 25
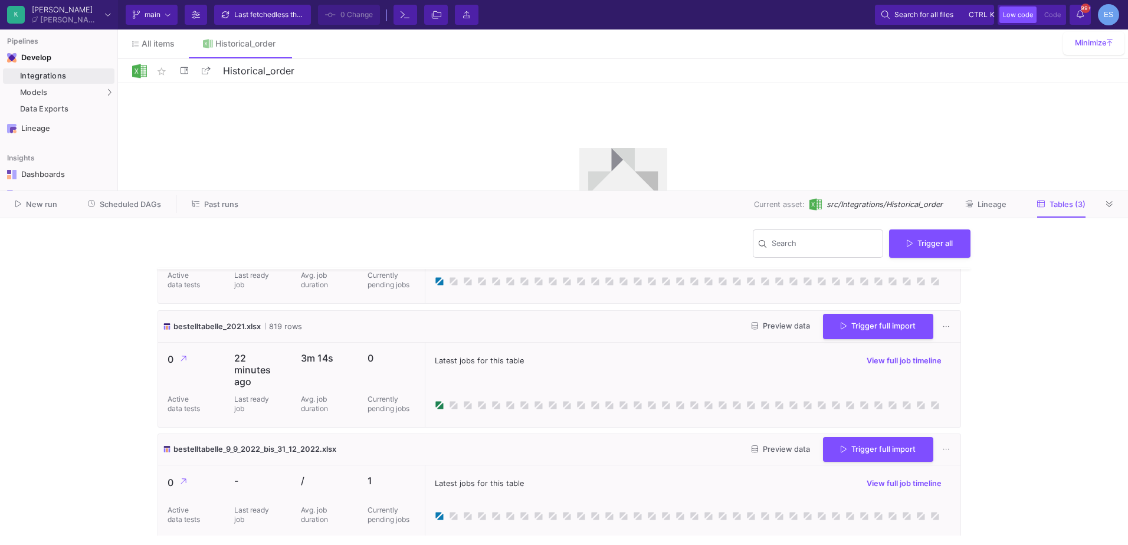
scroll to position [75, 0]
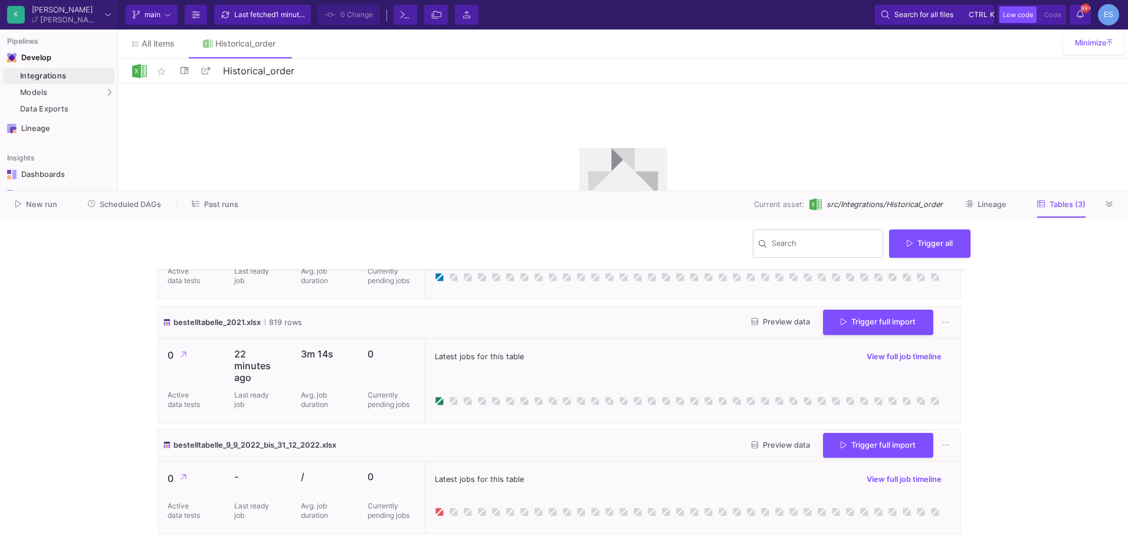
click at [798, 448] on span "Preview data" at bounding box center [781, 445] width 58 height 9
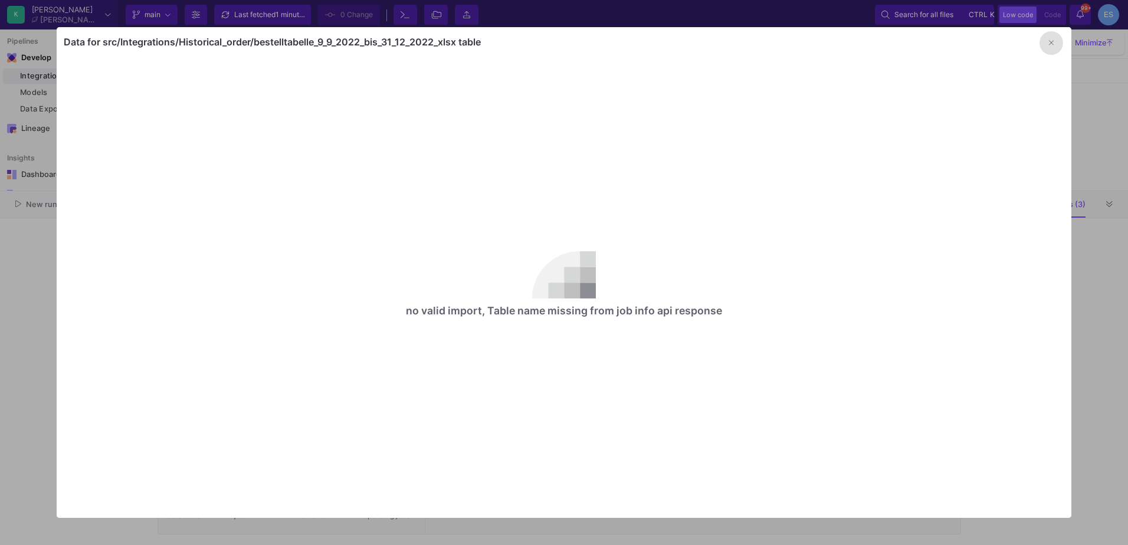
drag, startPoint x: 1054, startPoint y: 45, endPoint x: 1040, endPoint y: 56, distance: 17.2
click at [1054, 45] on icon "button" at bounding box center [1051, 43] width 5 height 8
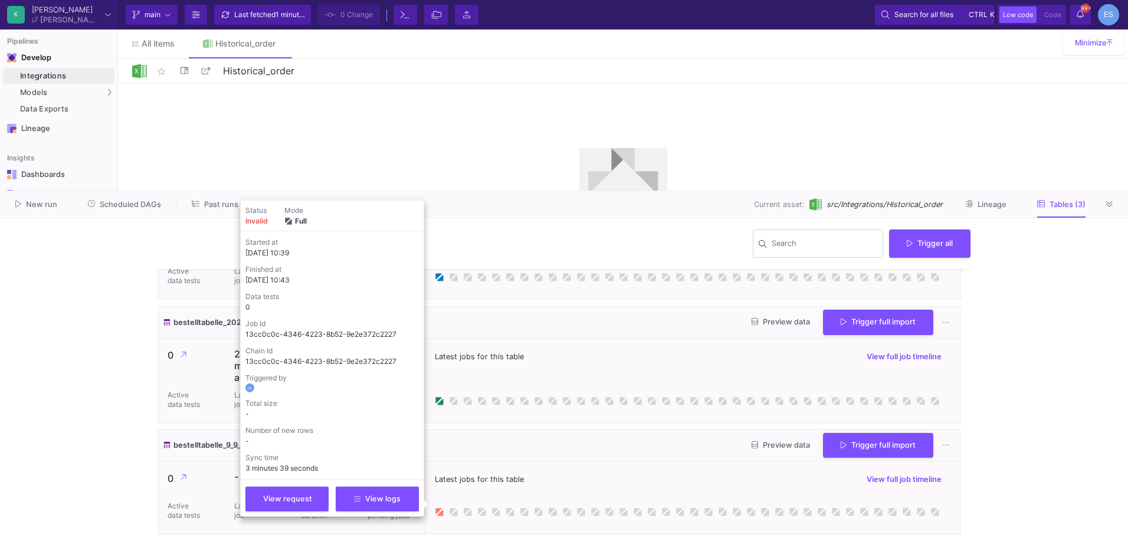
click at [439, 510] on icon at bounding box center [438, 512] width 6 height 6
click at [359, 501] on icon at bounding box center [357, 498] width 6 height 8
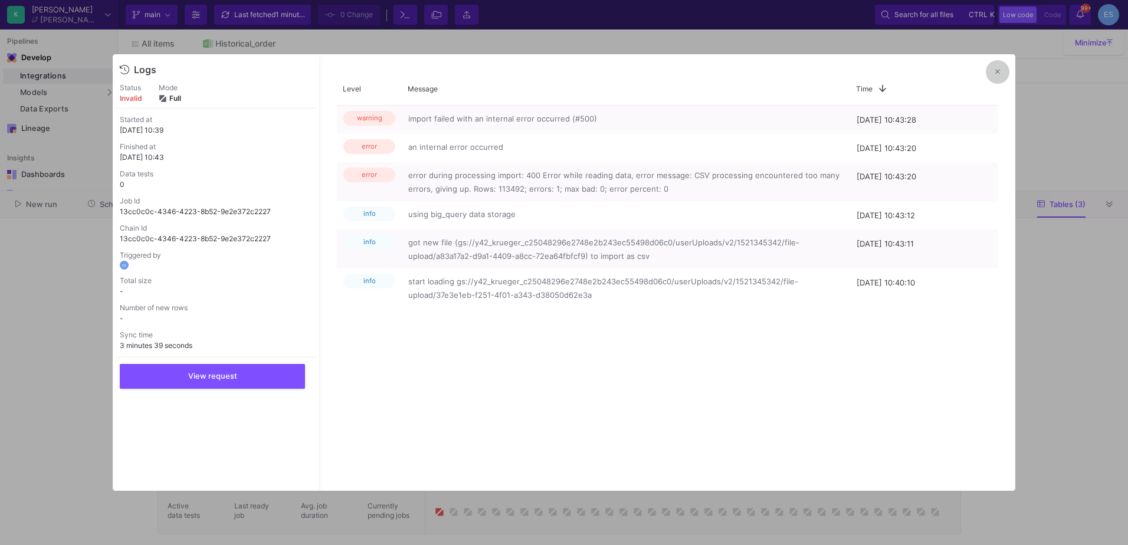
click at [988, 74] on button at bounding box center [998, 72] width 24 height 24
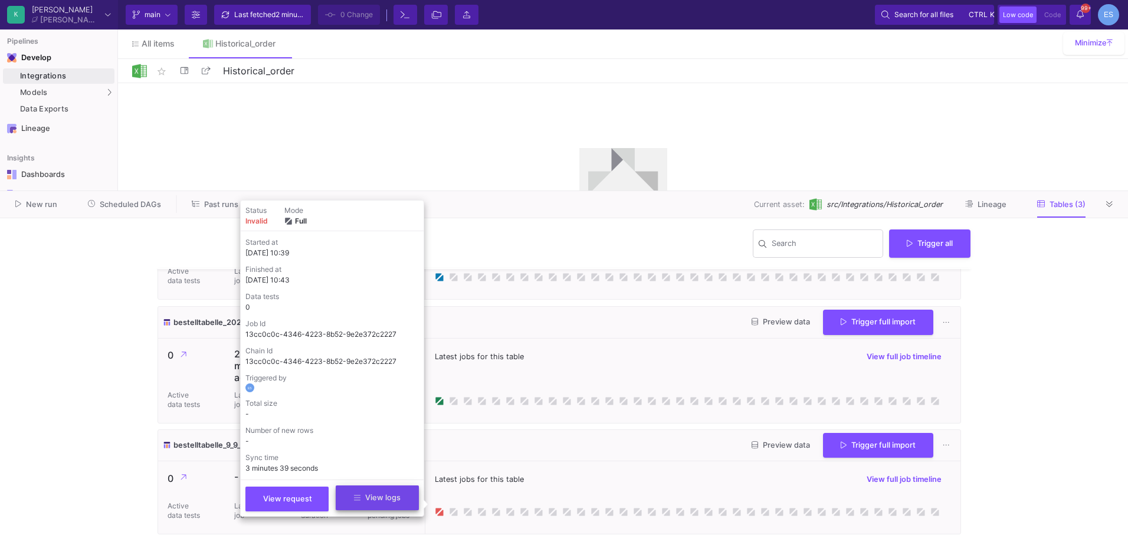
click at [381, 494] on span "View logs" at bounding box center [377, 497] width 47 height 9
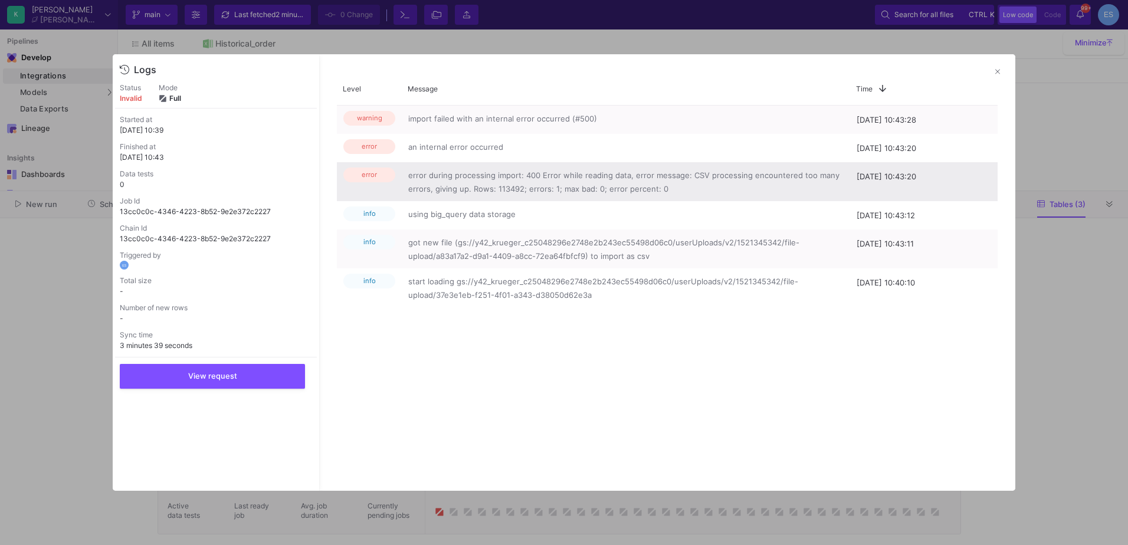
drag, startPoint x: 496, startPoint y: 189, endPoint x: 515, endPoint y: 191, distance: 19.6
click at [515, 191] on span "error during processing import: 400 Error while reading data, error message: CS…" at bounding box center [625, 182] width 435 height 26
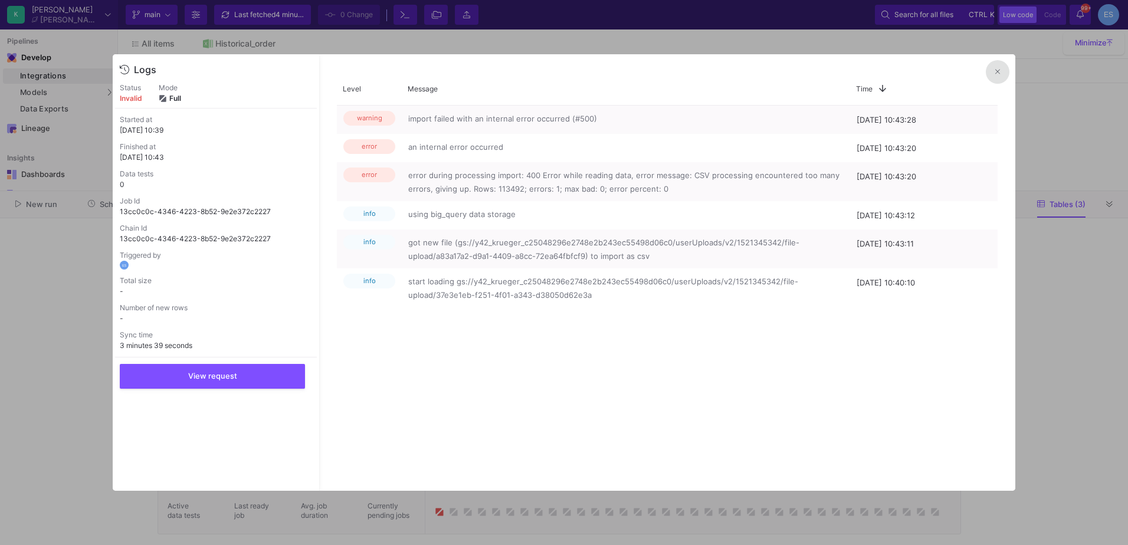
click at [1001, 75] on button at bounding box center [998, 72] width 24 height 24
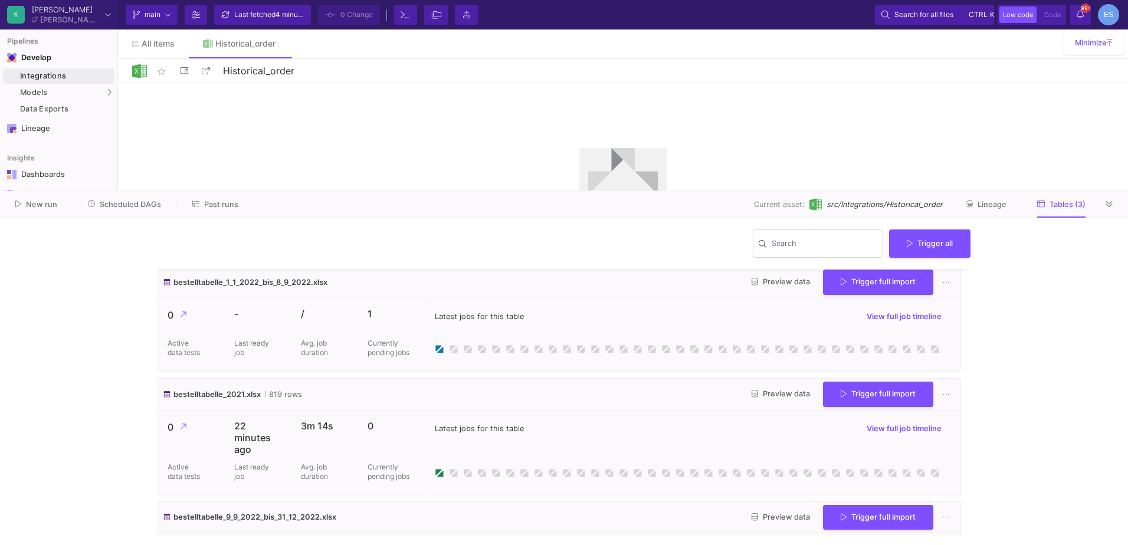
scroll to position [0, 0]
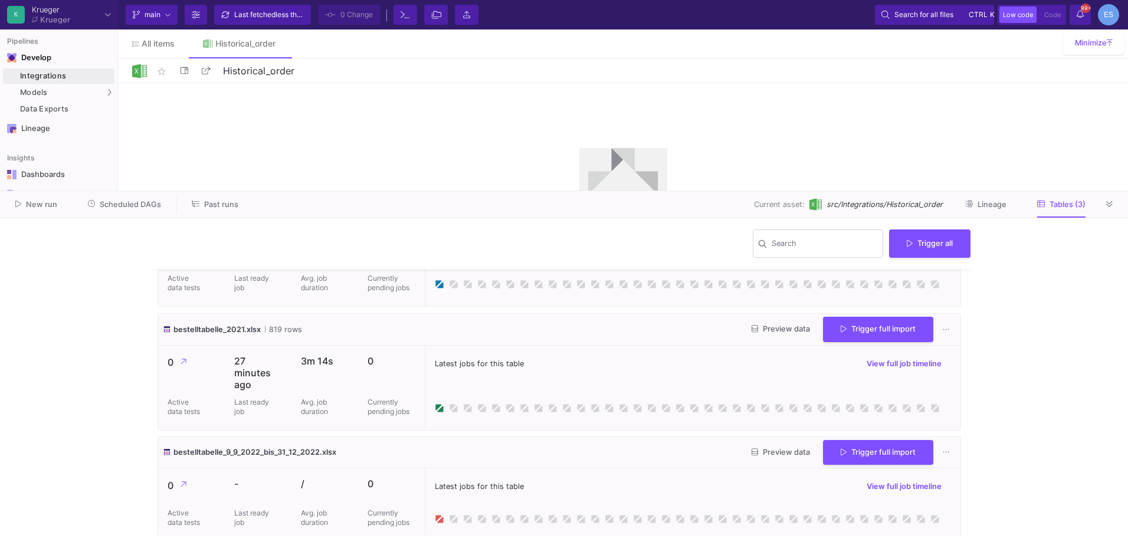
scroll to position [75, 0]
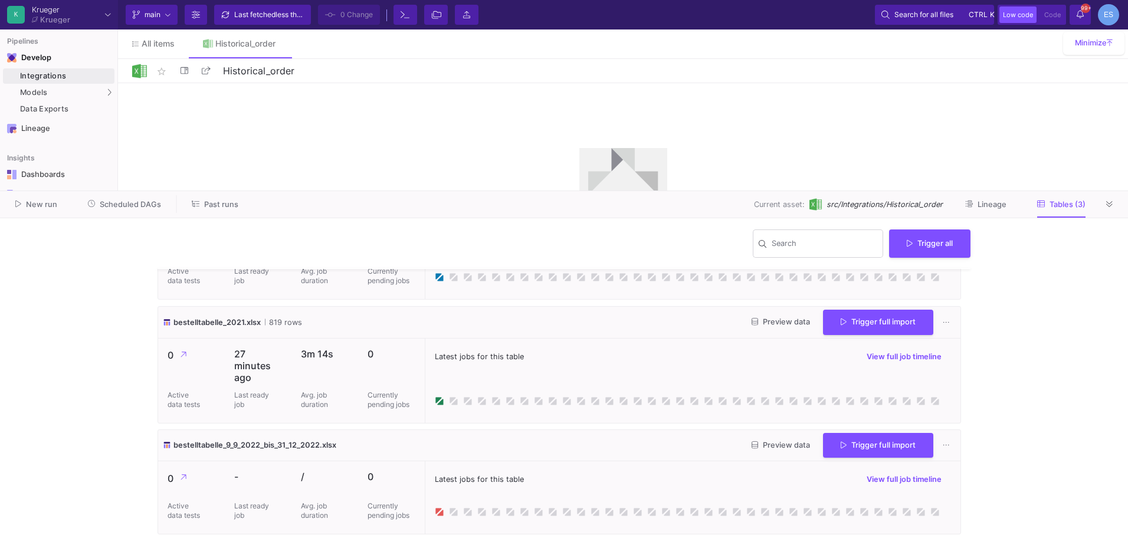
click at [1114, 199] on button at bounding box center [1110, 204] width 18 height 18
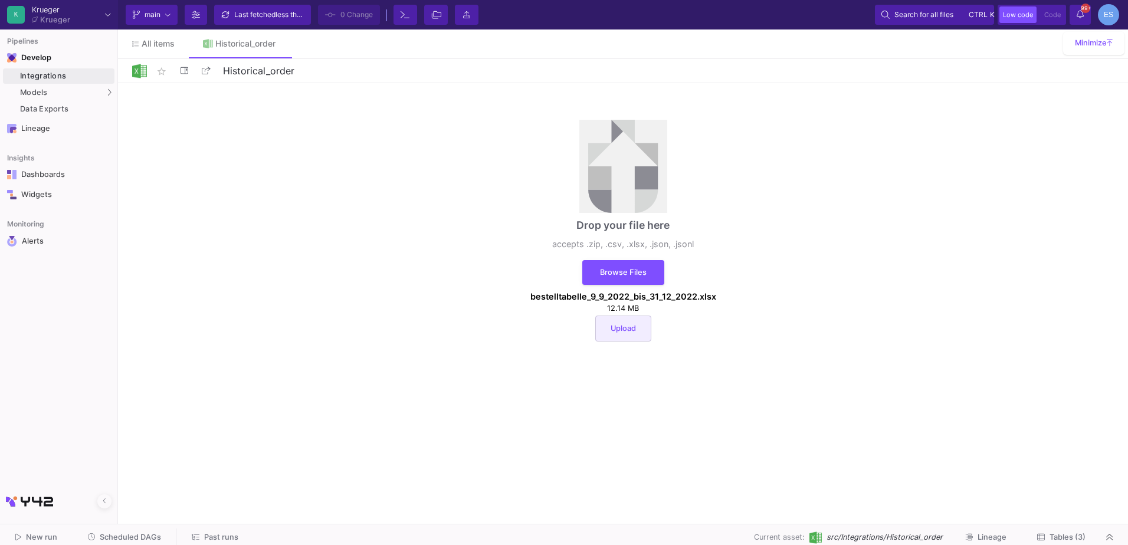
click at [630, 330] on span "Upload" at bounding box center [623, 328] width 25 height 9
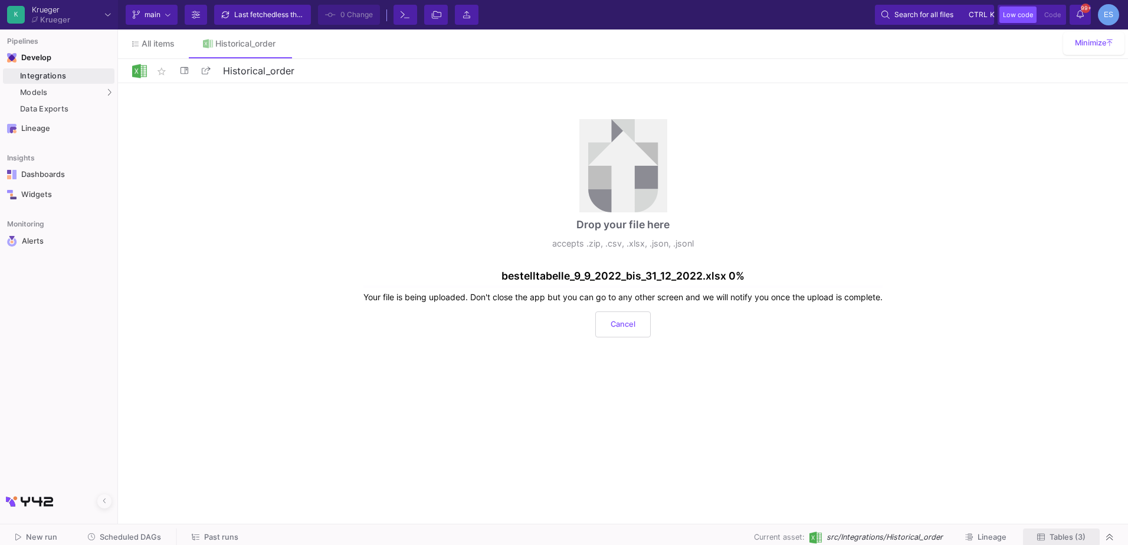
click at [1078, 539] on span "Tables (3)" at bounding box center [1068, 537] width 36 height 9
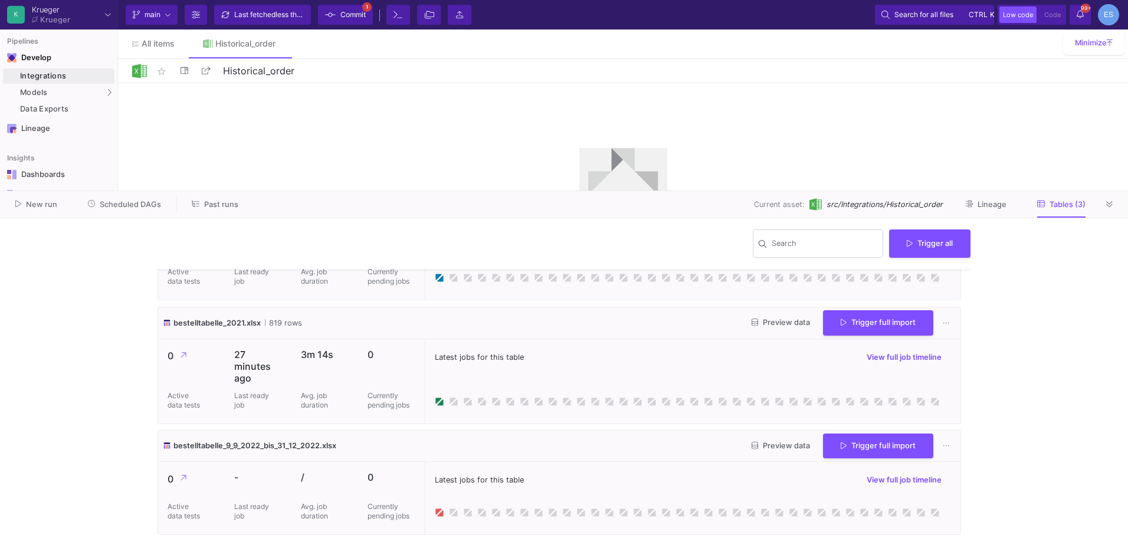
scroll to position [75, 0]
click at [353, 18] on span "Commit" at bounding box center [352, 15] width 25 height 18
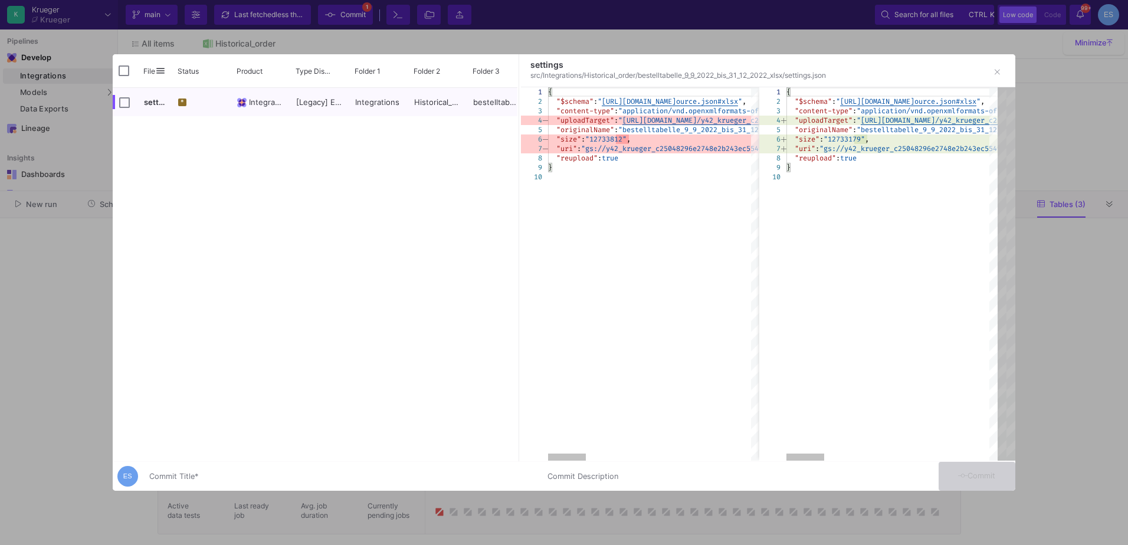
click at [232, 480] on input "Commit Title *" at bounding box center [341, 476] width 384 height 9
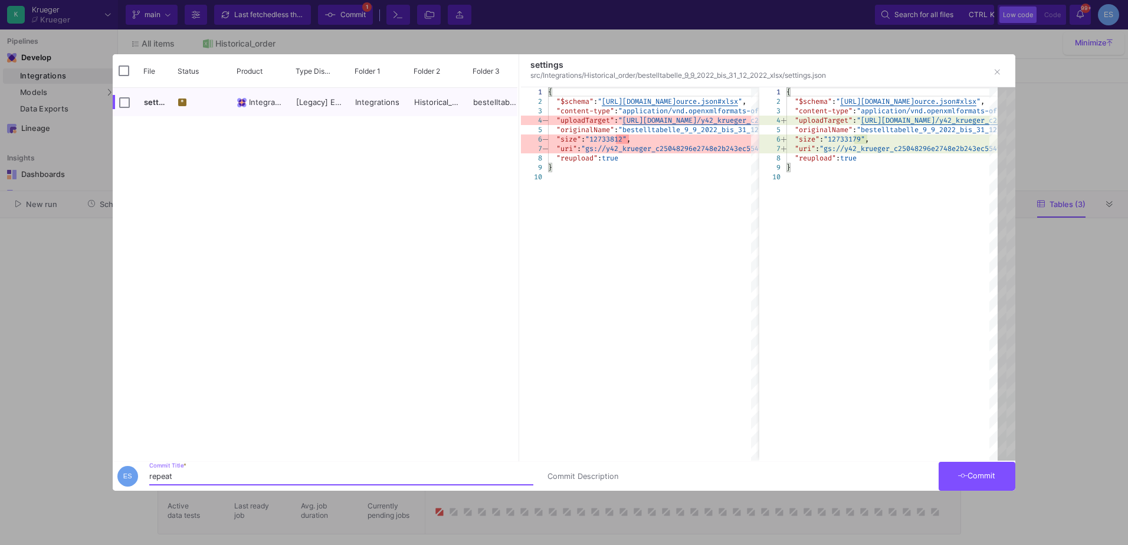
type input "repeat"
click at [987, 464] on button "Commit" at bounding box center [977, 476] width 77 height 29
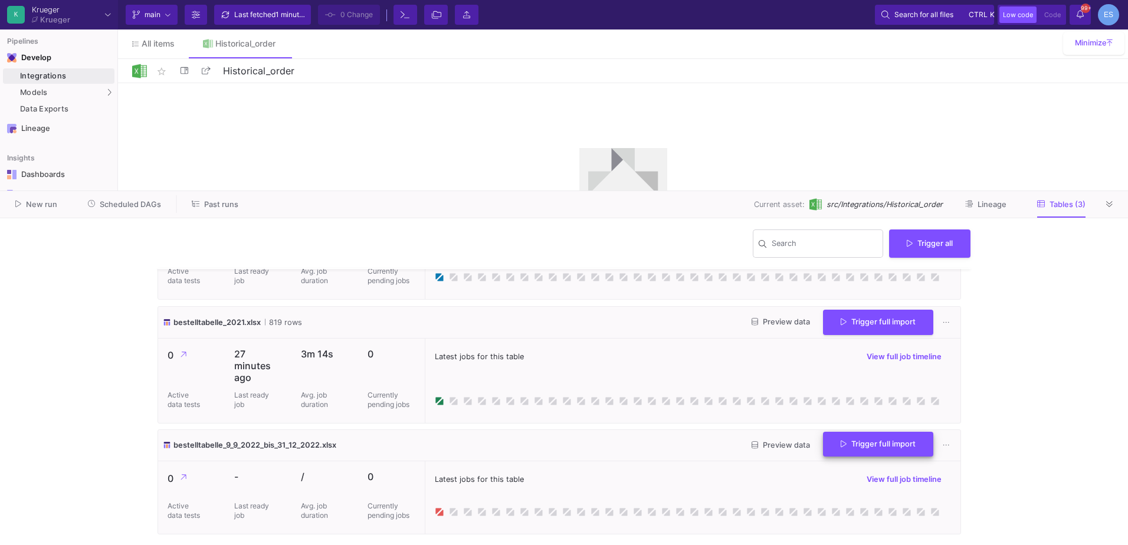
click at [855, 442] on span "Trigger full import" at bounding box center [878, 444] width 75 height 9
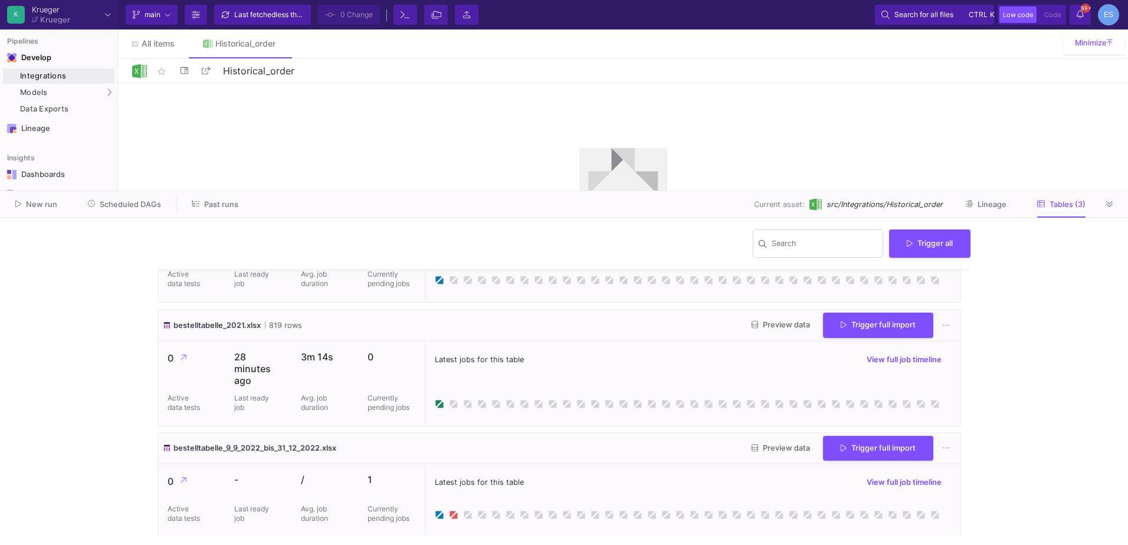
scroll to position [75, 0]
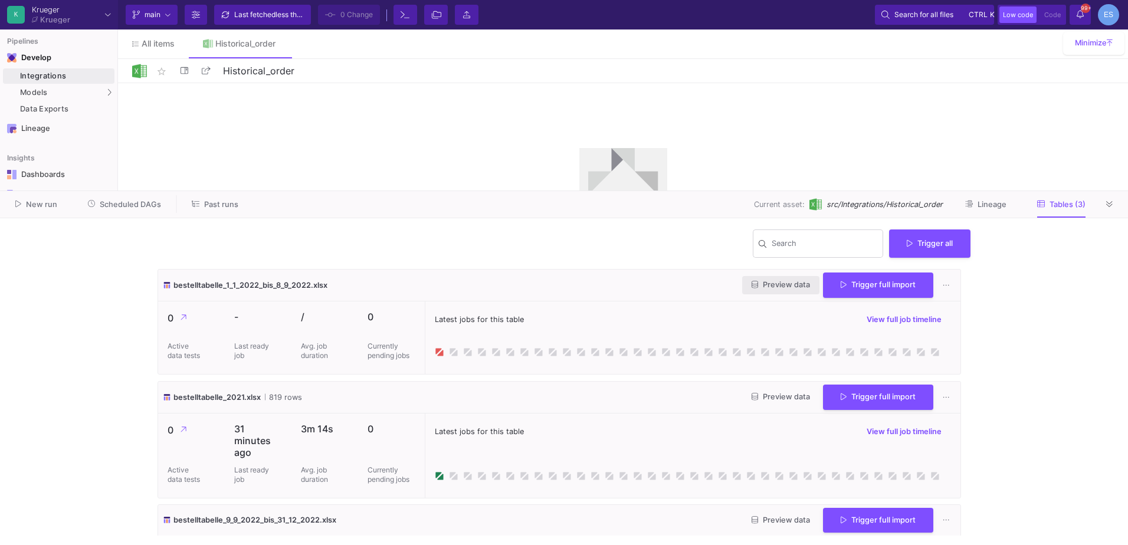
click at [743, 280] on button "Preview data" at bounding box center [780, 285] width 77 height 18
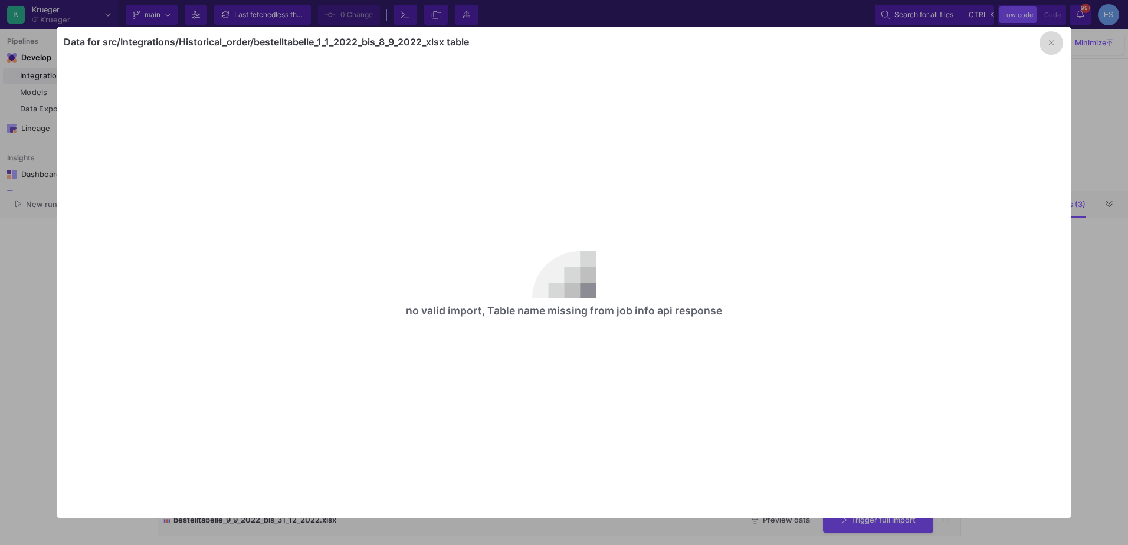
click at [1048, 45] on button "button" at bounding box center [1052, 43] width 24 height 24
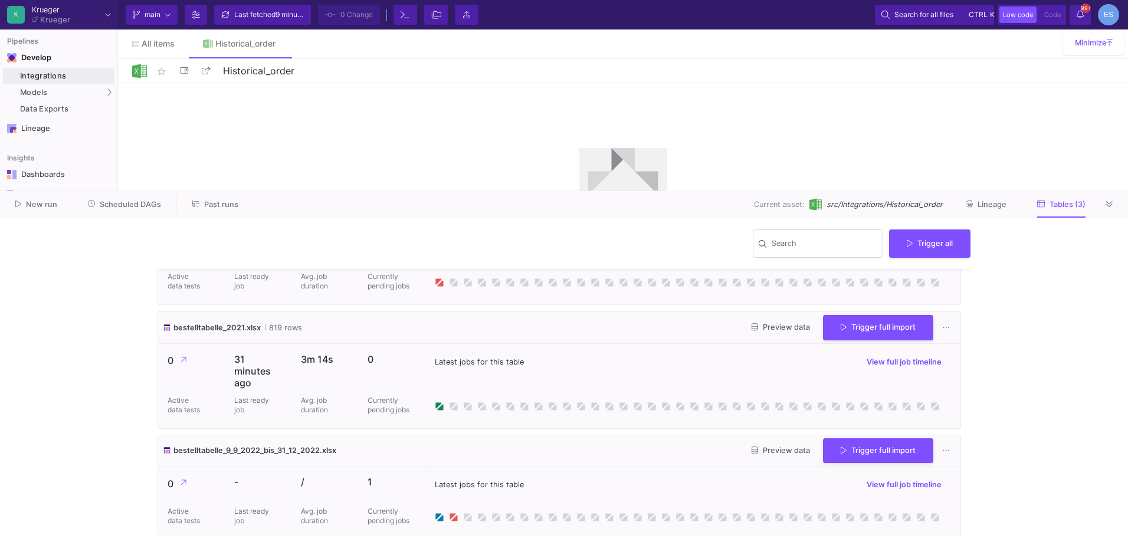
scroll to position [75, 0]
